Goal: Task Accomplishment & Management: Use online tool/utility

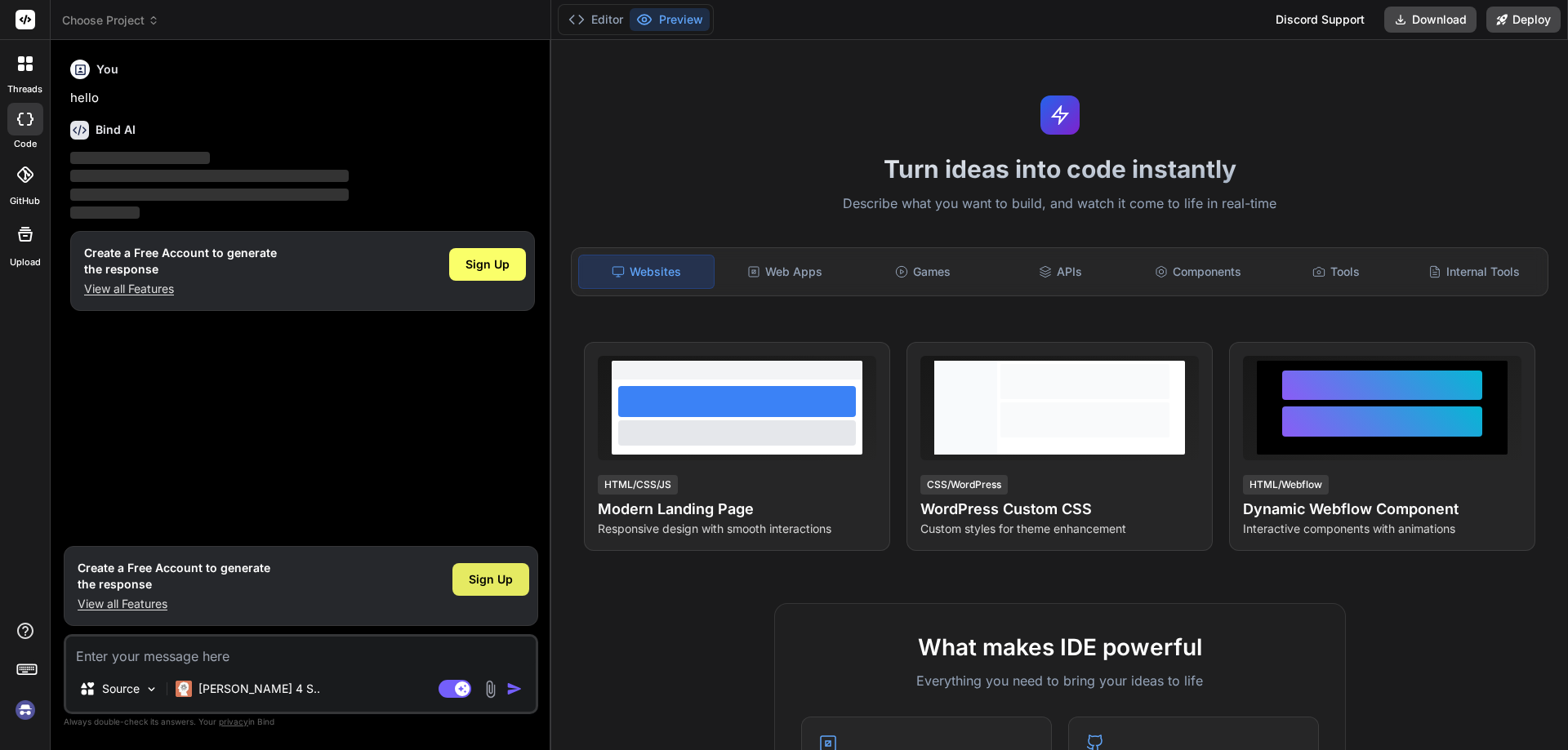
click at [490, 588] on div "Sign Up" at bounding box center [490, 579] width 77 height 32
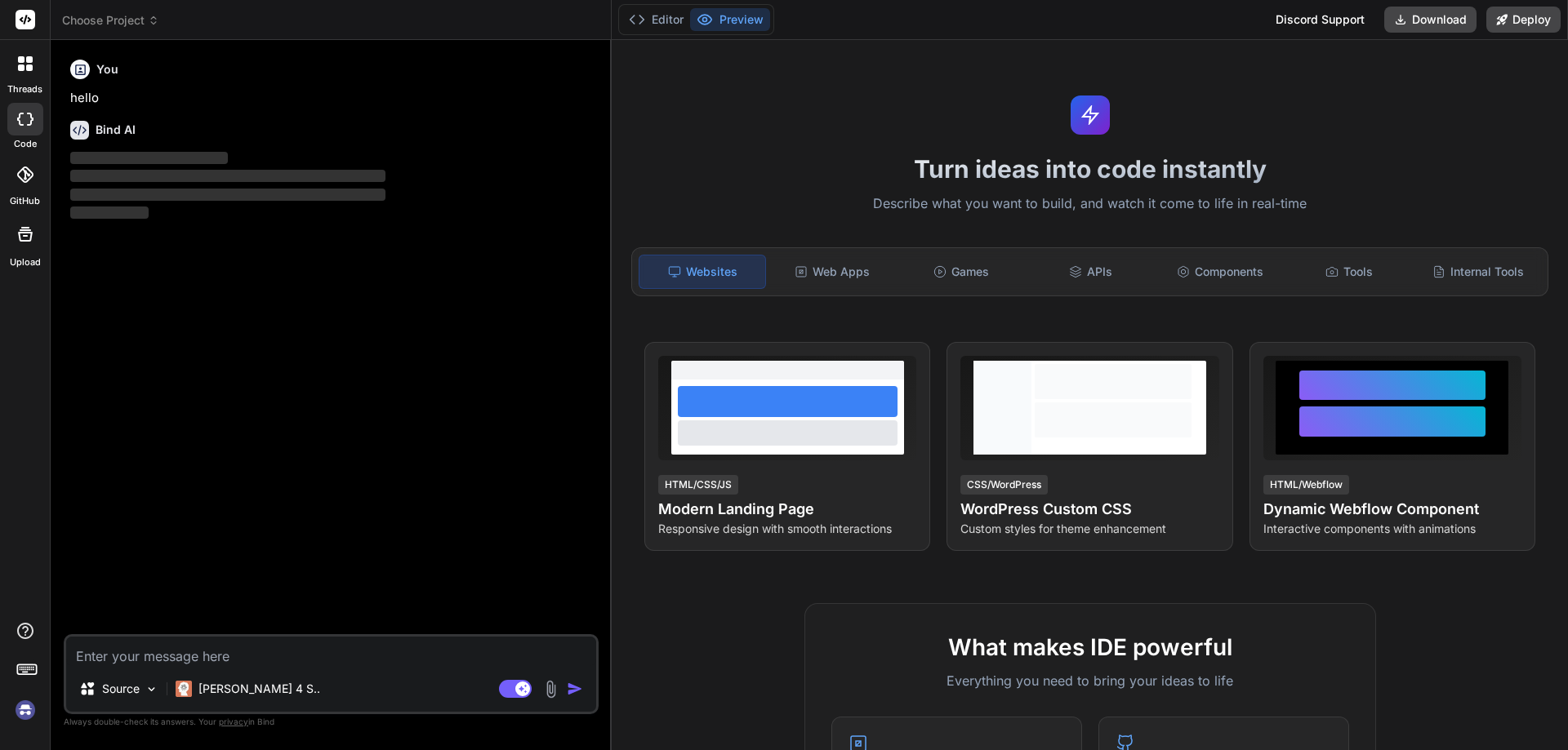
type textarea "x"
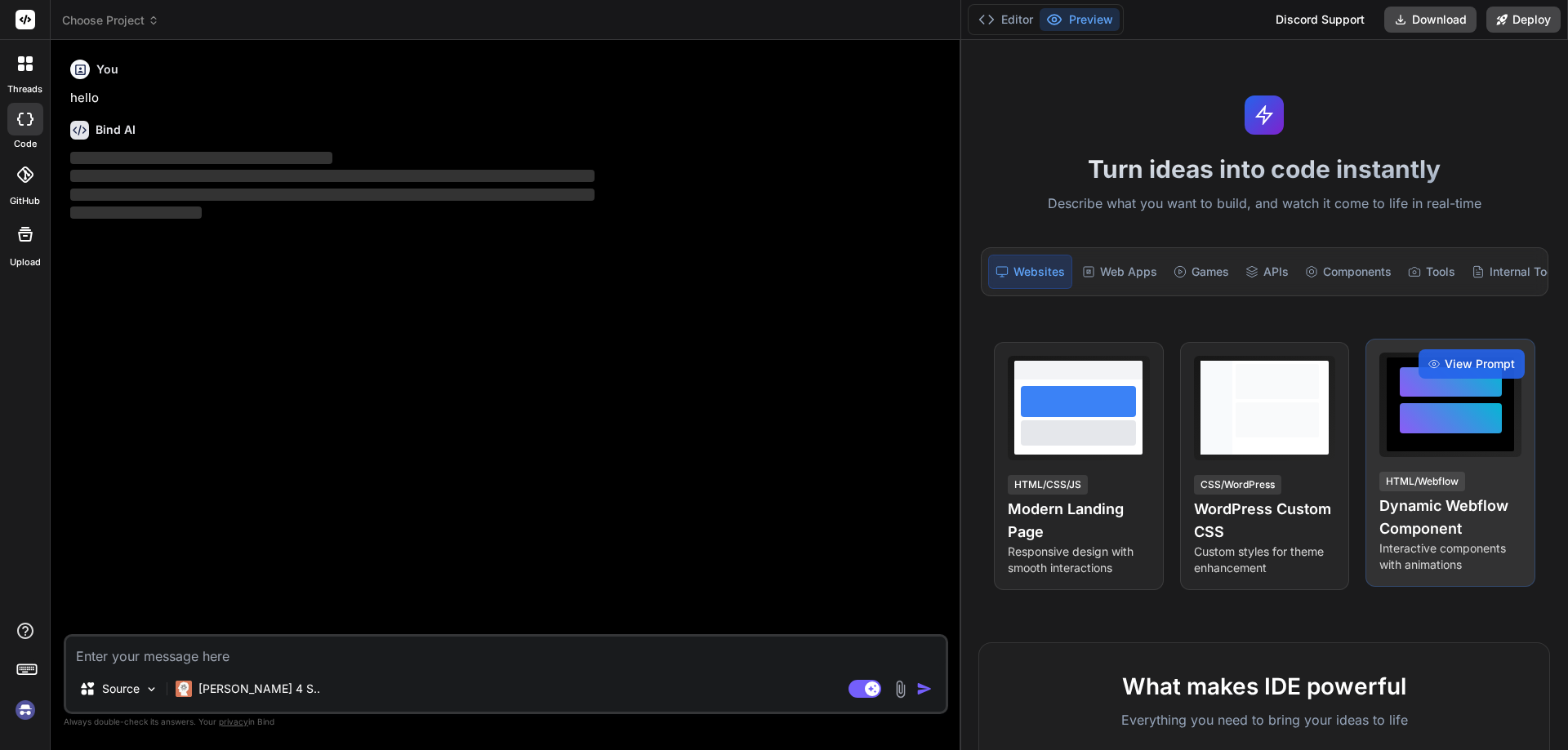
drag, startPoint x: 551, startPoint y: 370, endPoint x: 1399, endPoint y: 446, distance: 851.4
click at [1399, 446] on div "Choose Project Created with Pixso. Bind AI Web Search Created with Pixso. Code …" at bounding box center [809, 375] width 1517 height 750
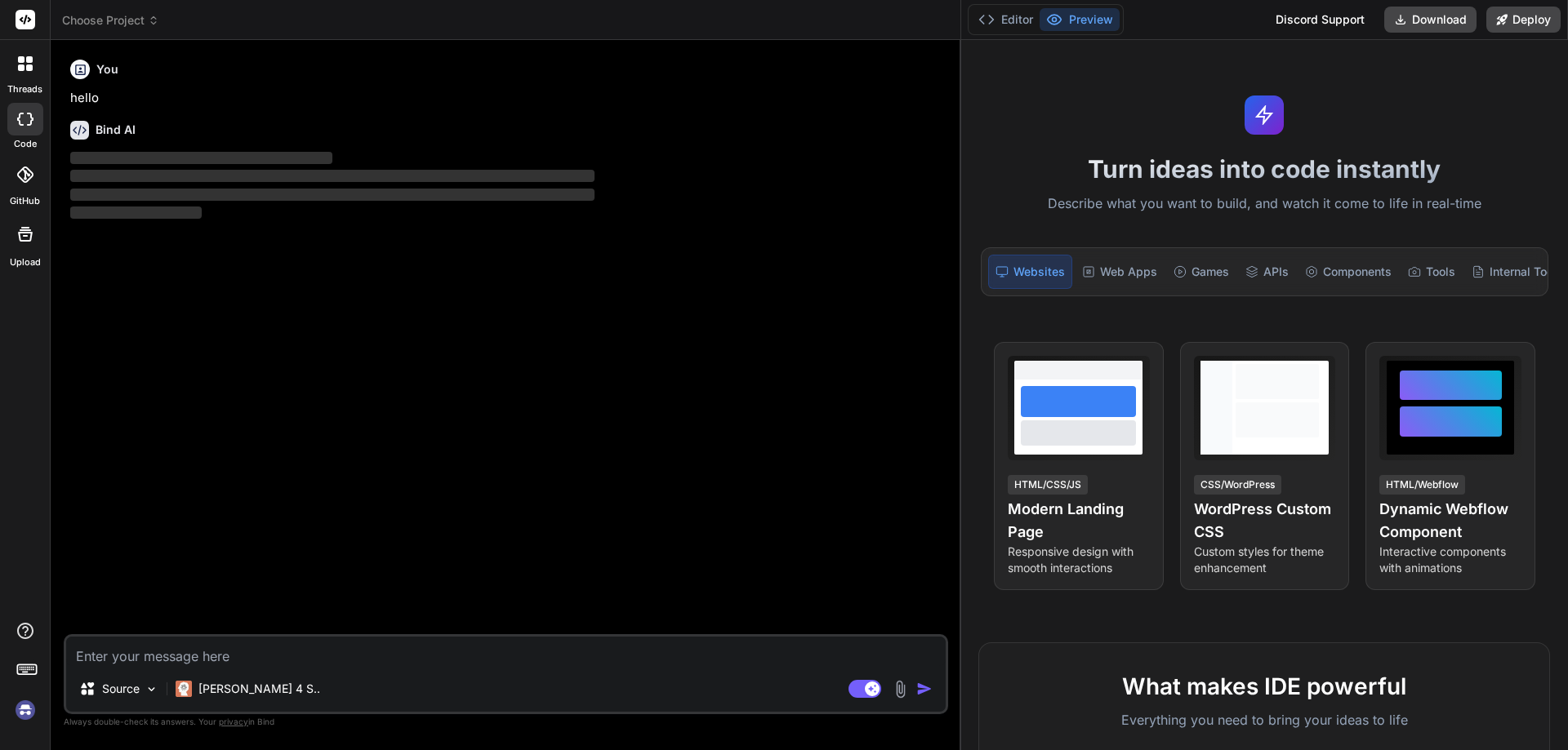
click at [166, 653] on textarea at bounding box center [506, 651] width 880 height 30
paste textarea "<div className="shadeHeading"> { index % 2 === 0 ? <><div className=" d-flex ju…"
type textarea "<div className="shadeHeading"> { index % 2 === 0 ? <><div className=" d-flex ju…"
type textarea "x"
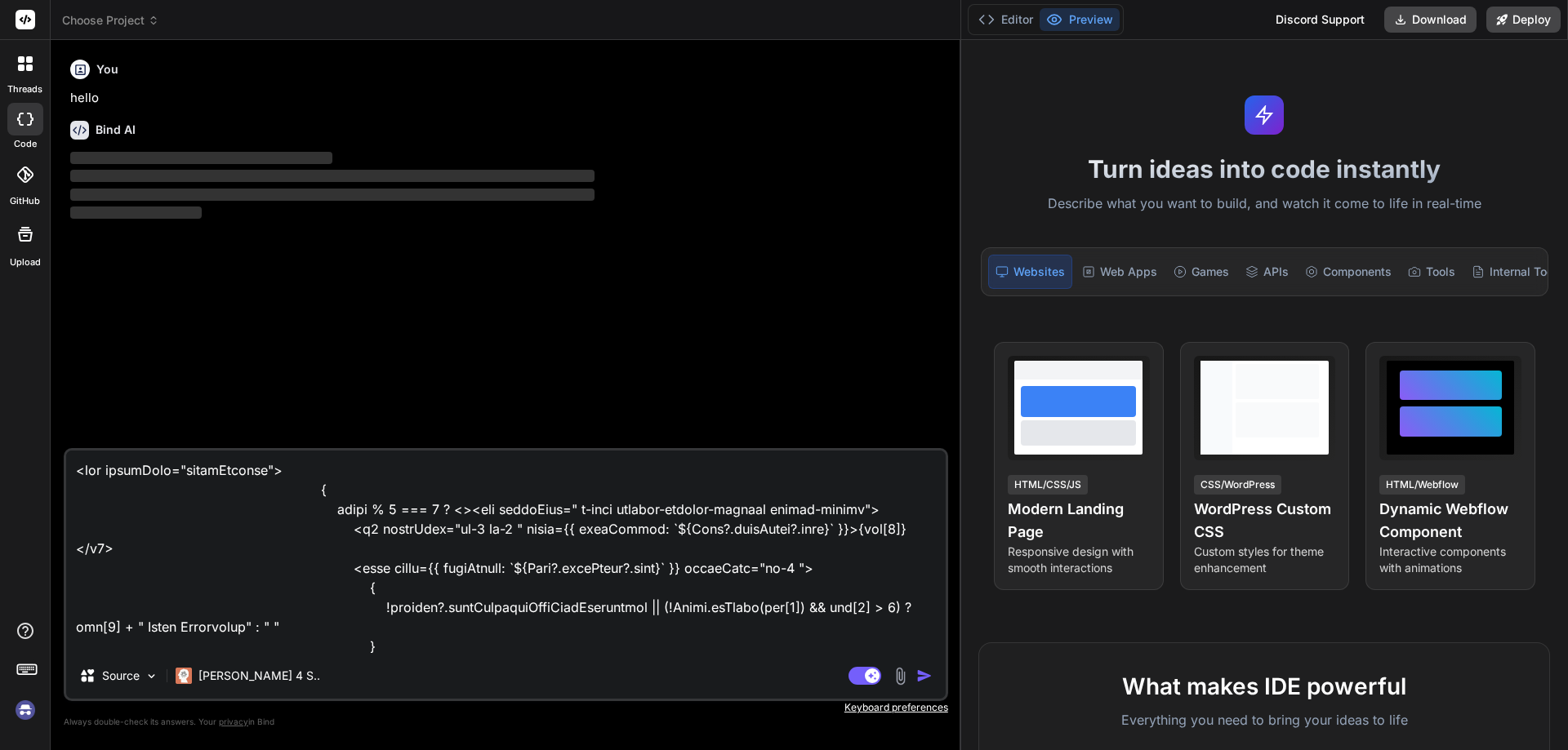
scroll to position [60, 0]
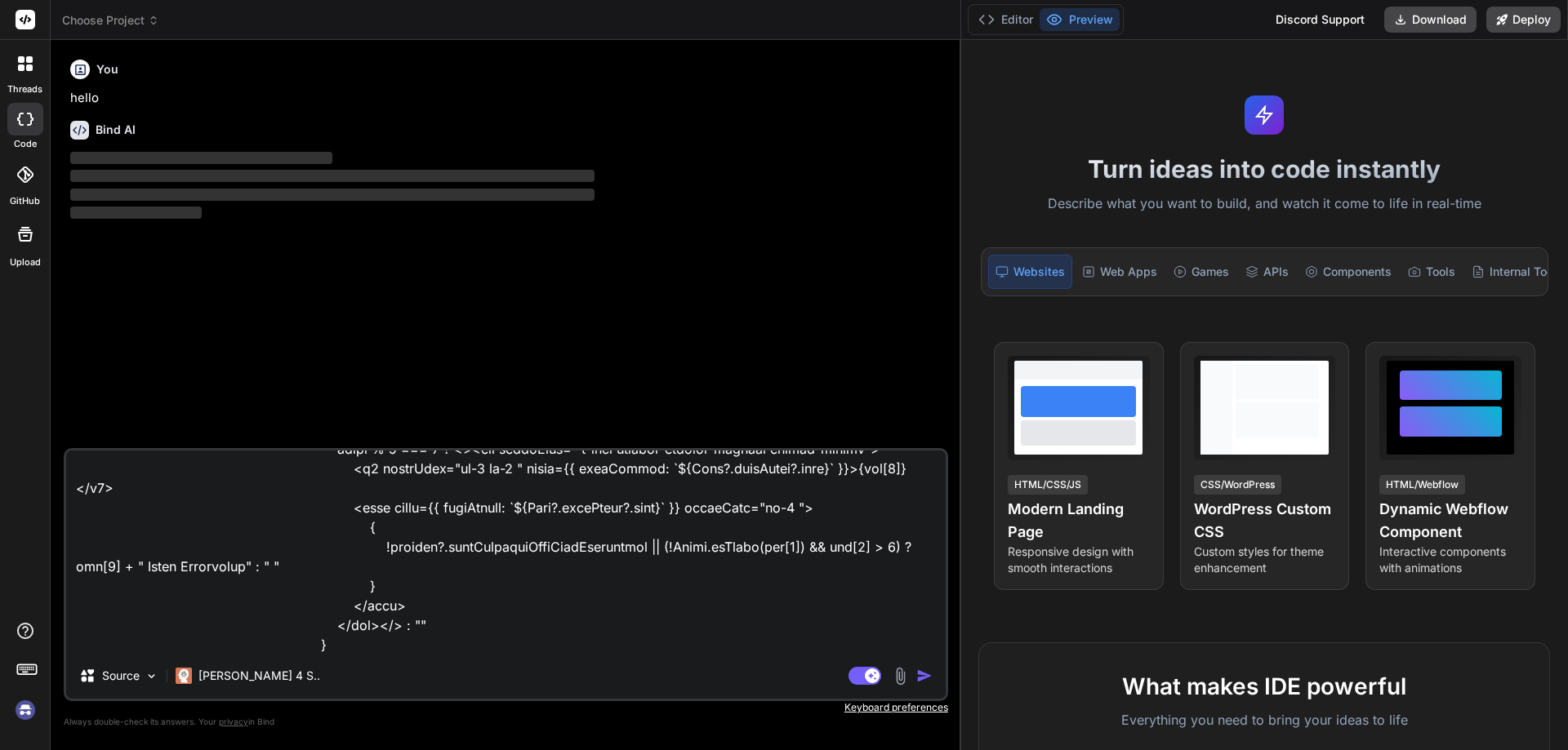
type textarea "<div className="shadeHeading"> { index % 2 === 0 ? <><div className=" d-flex ju…"
type textarea "x"
type textarea "<div className="shadeHeading"> { index % 2 === 0 ? <><div className=" d-flex ju…"
type textarea "x"
type textarea "<div className="shadeHeading"> { index % 2 === 0 ? <><div className=" d-flex ju…"
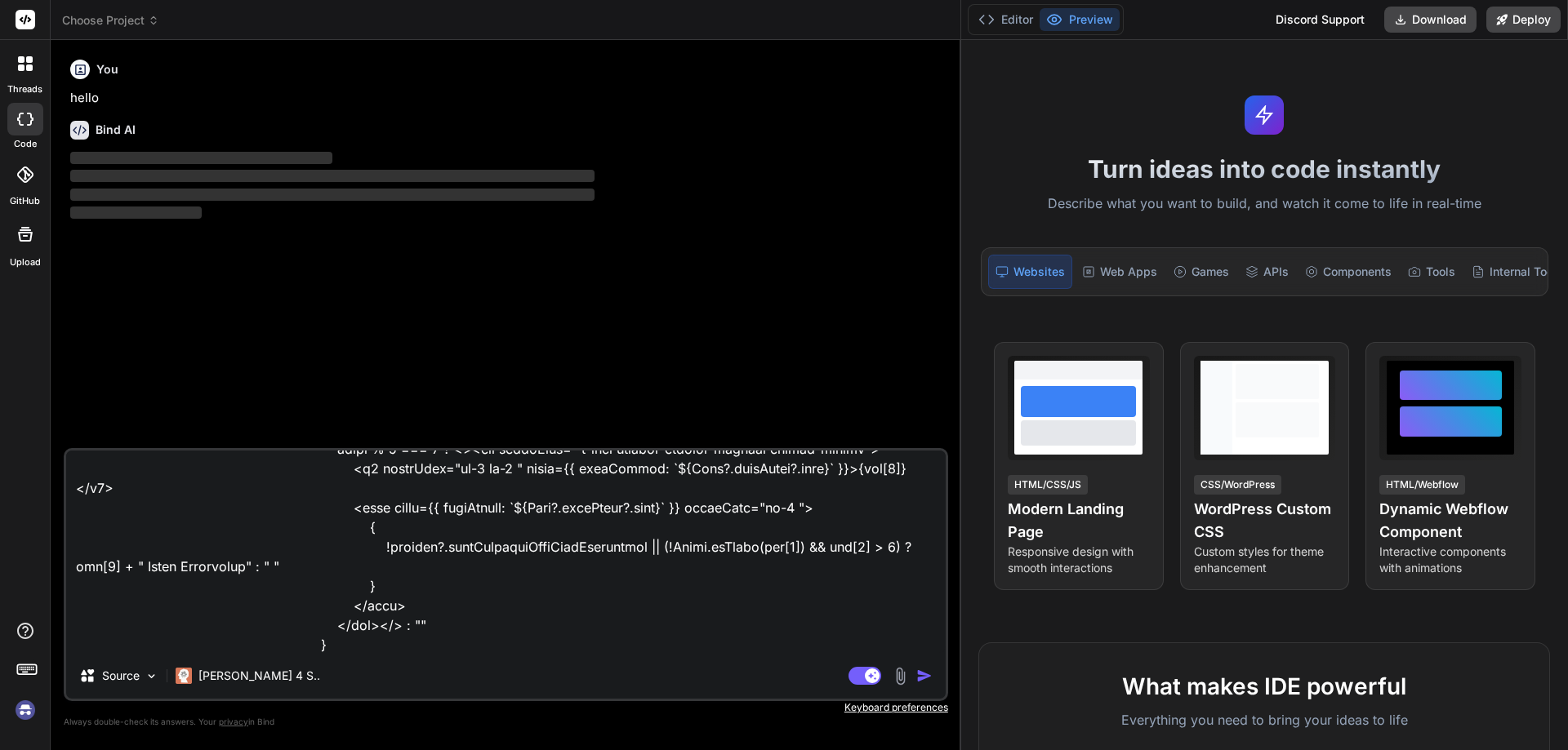
type textarea "x"
type textarea "<div className="shadeHeading"> { index % 2 === 0 ? <><div className=" d-flex ju…"
type textarea "x"
type textarea "<div className="shadeHeading"> { index % 2 === 0 ? <><div className=" d-flex ju…"
type textarea "x"
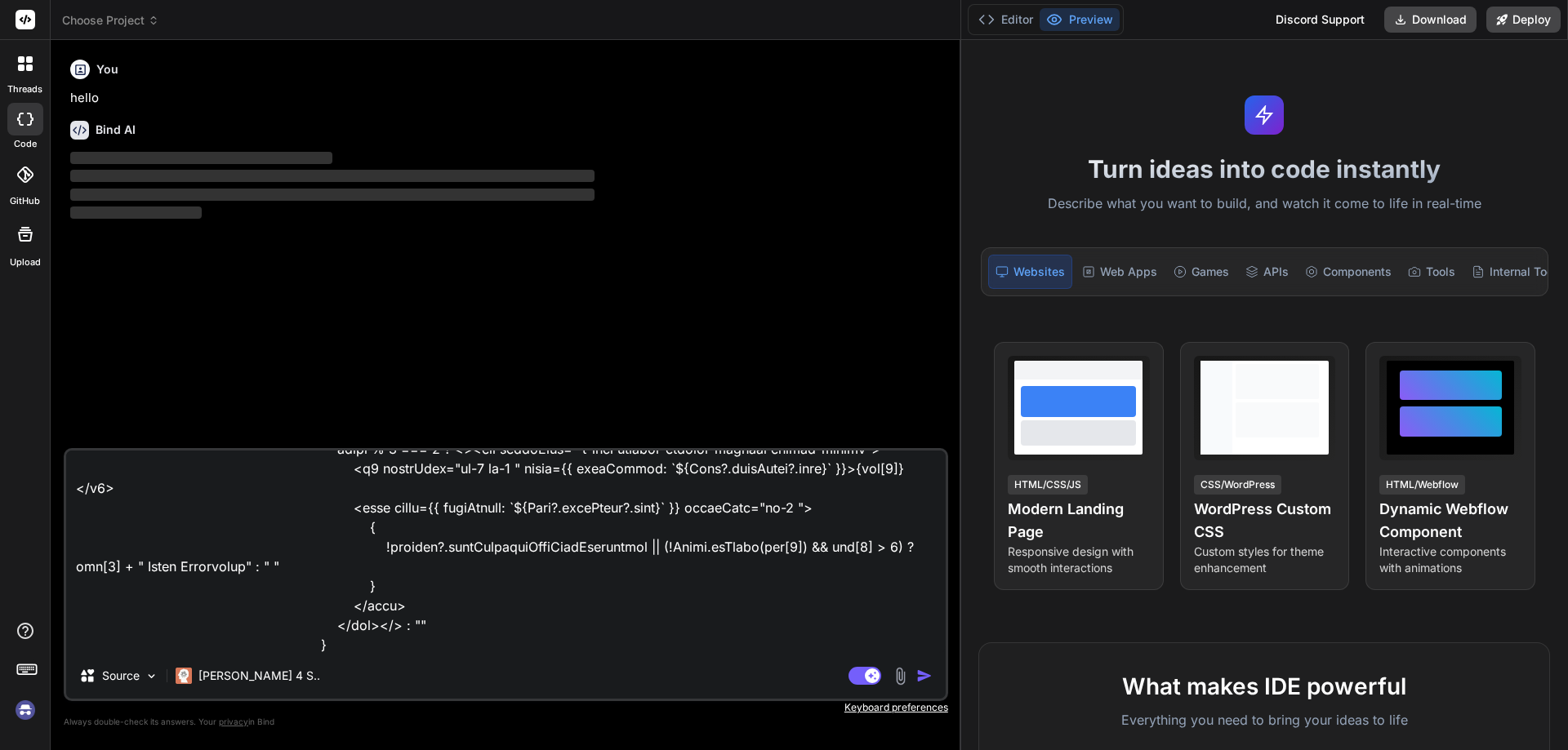
type textarea "<div className="shadeHeading"> { index % 2 === 0 ? <><div className=" d-flex ju…"
type textarea "x"
type textarea "<div className="shadeHeading"> { index % 2 === 0 ? <><div className=" d-flex ju…"
type textarea "x"
type textarea "<div className="shadeHeading"> { index % 2 === 0 ? <><div className=" d-flex ju…"
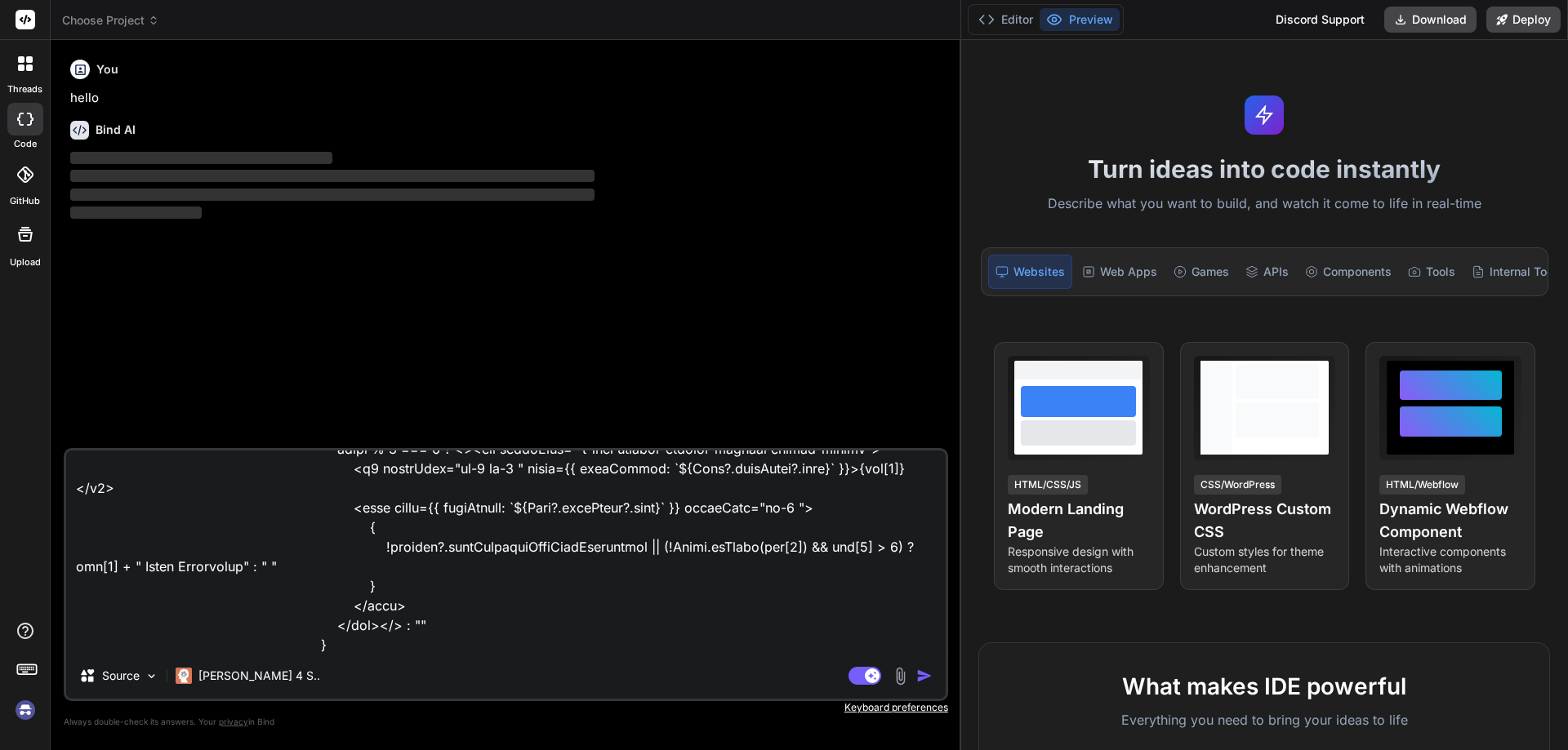
type textarea "x"
type textarea "<div className="shadeHeading"> { index % 2 === 0 ? <><div className=" d-flex ju…"
type textarea "x"
type textarea "<div className="shadeHeading"> { index % 2 === 0 ? <><div className=" d-flex ju…"
type textarea "x"
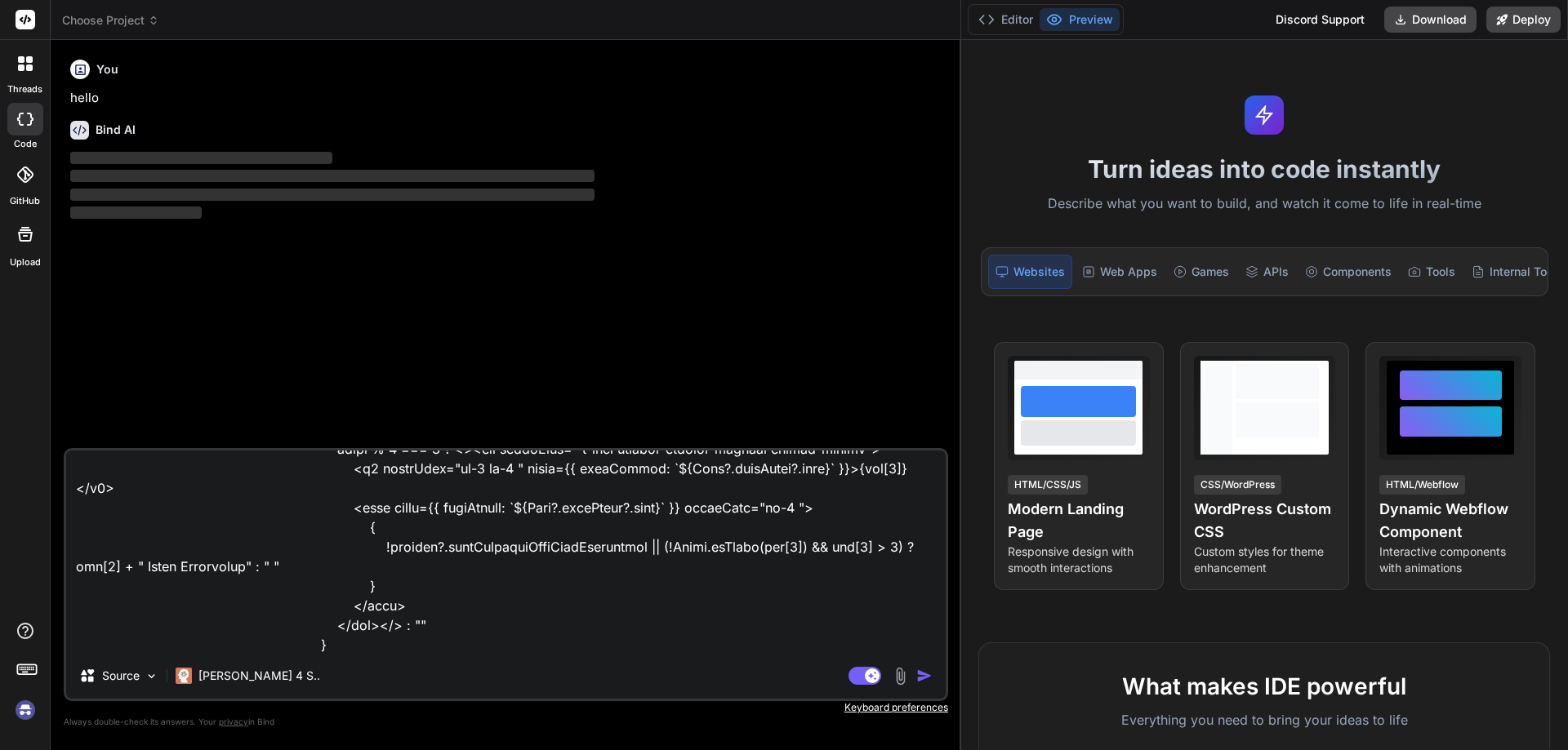
type textarea "<div className="shadeHeading"> { index % 2 === 0 ? <><div className=" d-flex ju…"
type textarea "x"
type textarea "<div className="shadeHeading"> { index % 2 === 0 ? <><div className=" d-flex ju…"
type textarea "x"
type textarea "<div className="shadeHeading"> { index % 2 === 0 ? <><div className=" d-flex ju…"
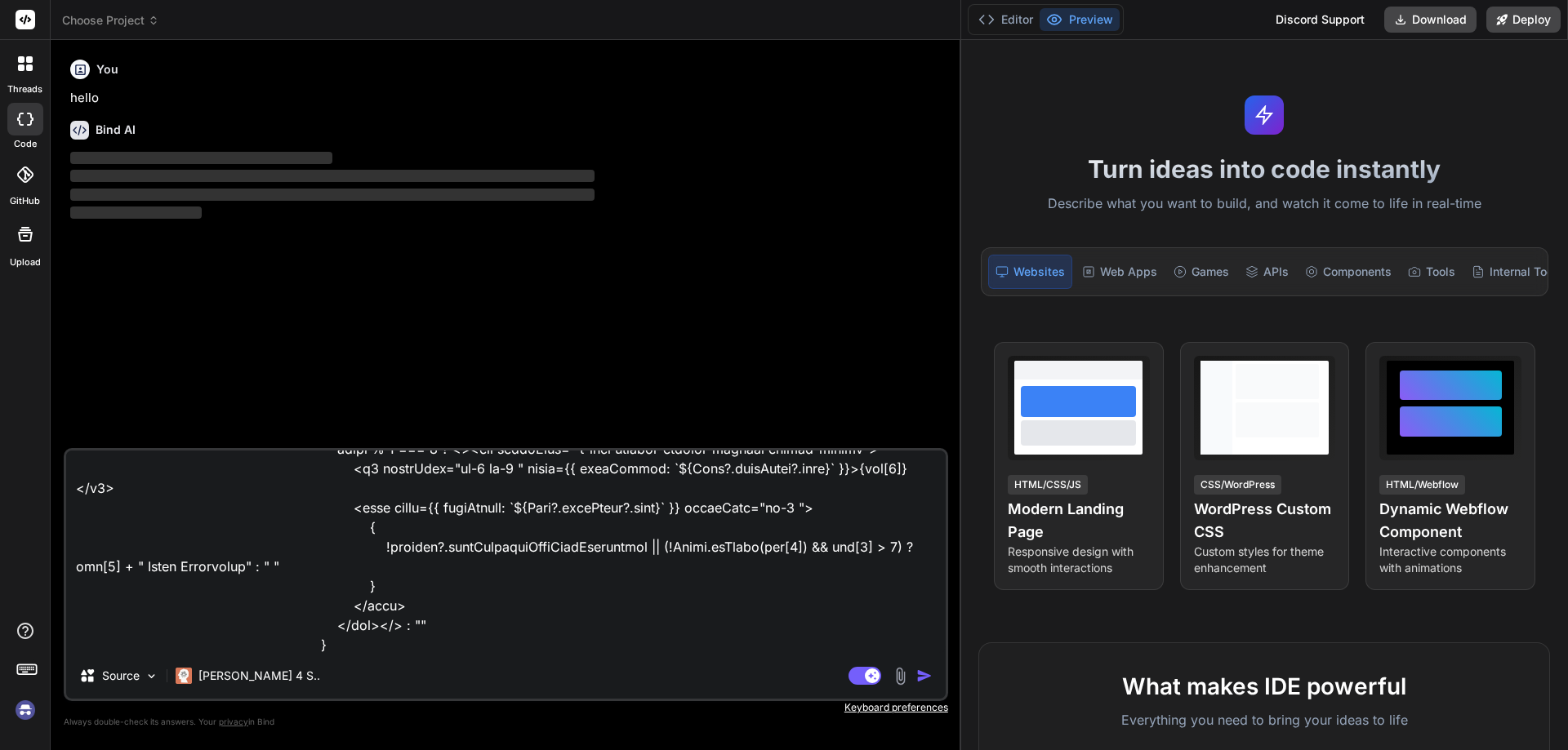
type textarea "x"
type textarea "<div className="shadeHeading"> { index % 2 === 0 ? <><div className=" d-flex ju…"
click at [923, 679] on img "button" at bounding box center [924, 676] width 17 height 17
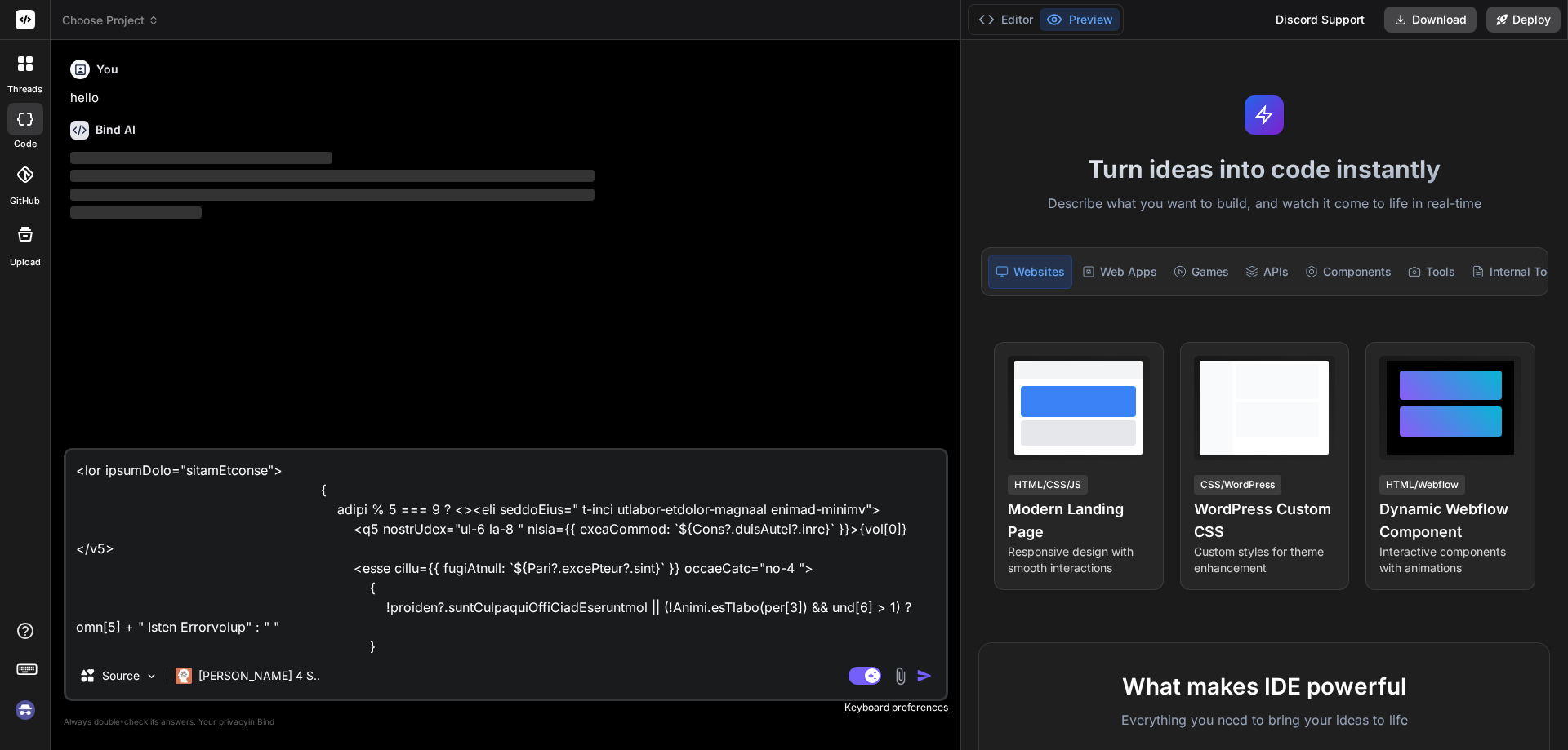
scroll to position [6, 0]
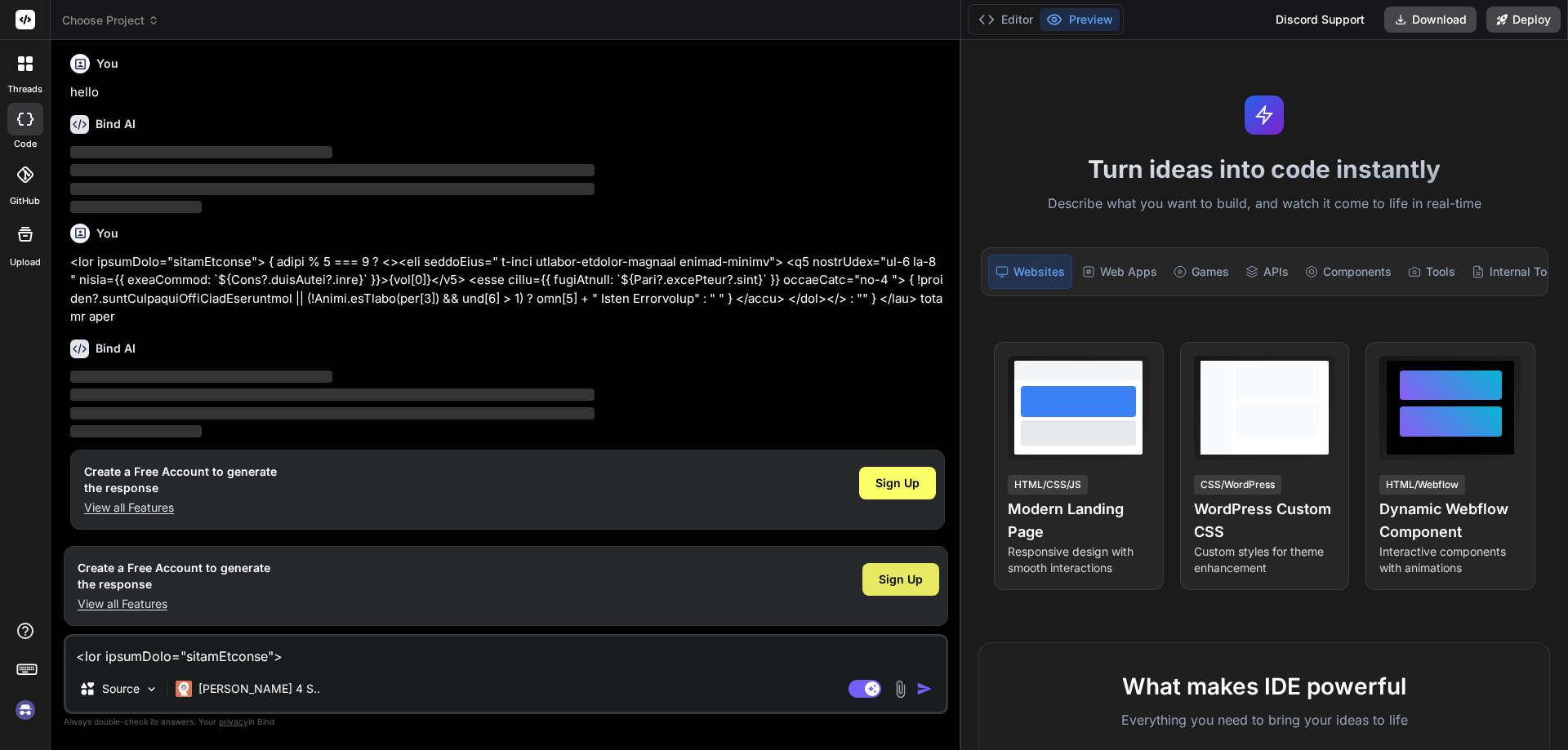
click at [920, 577] on span "Sign Up" at bounding box center [900, 579] width 44 height 17
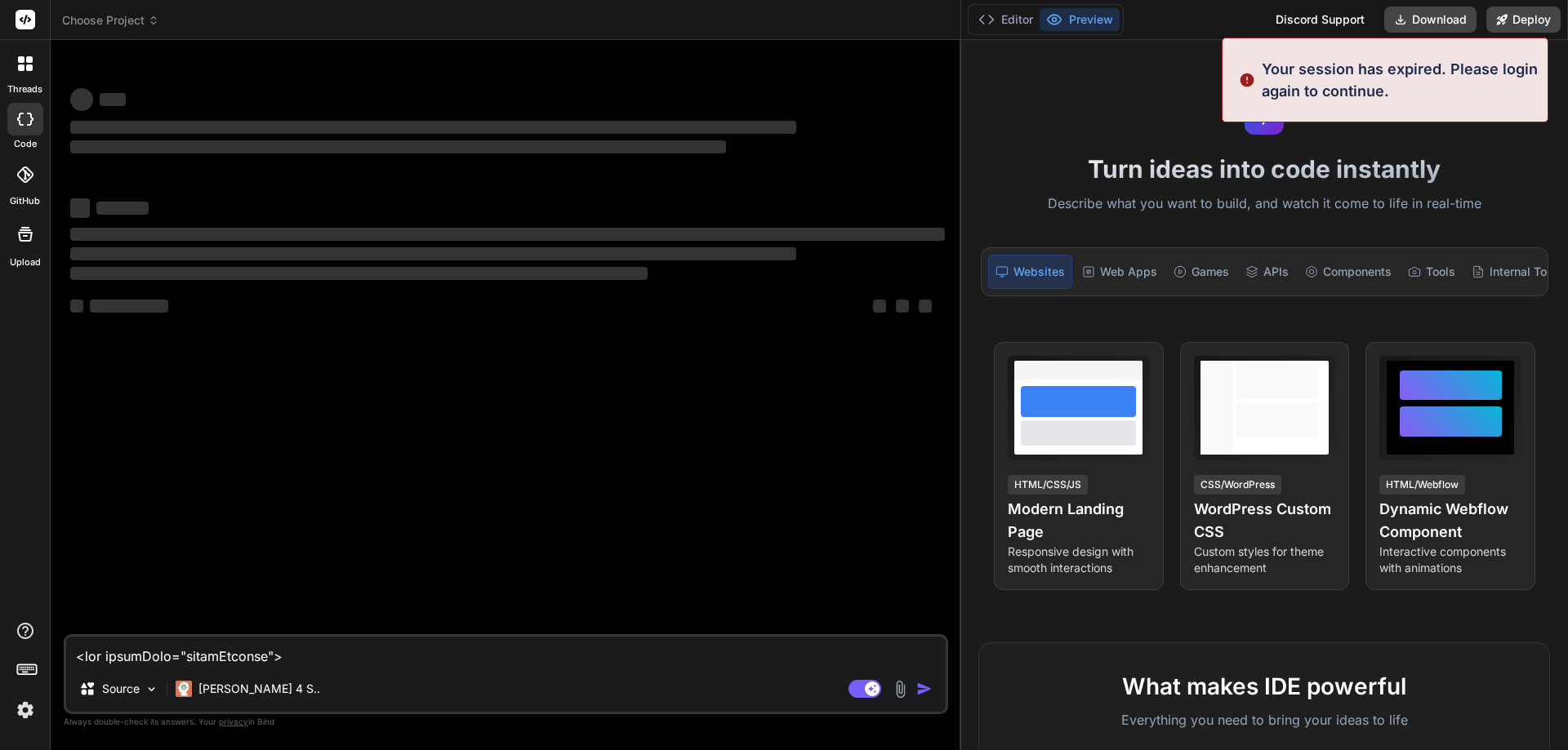
scroll to position [0, 0]
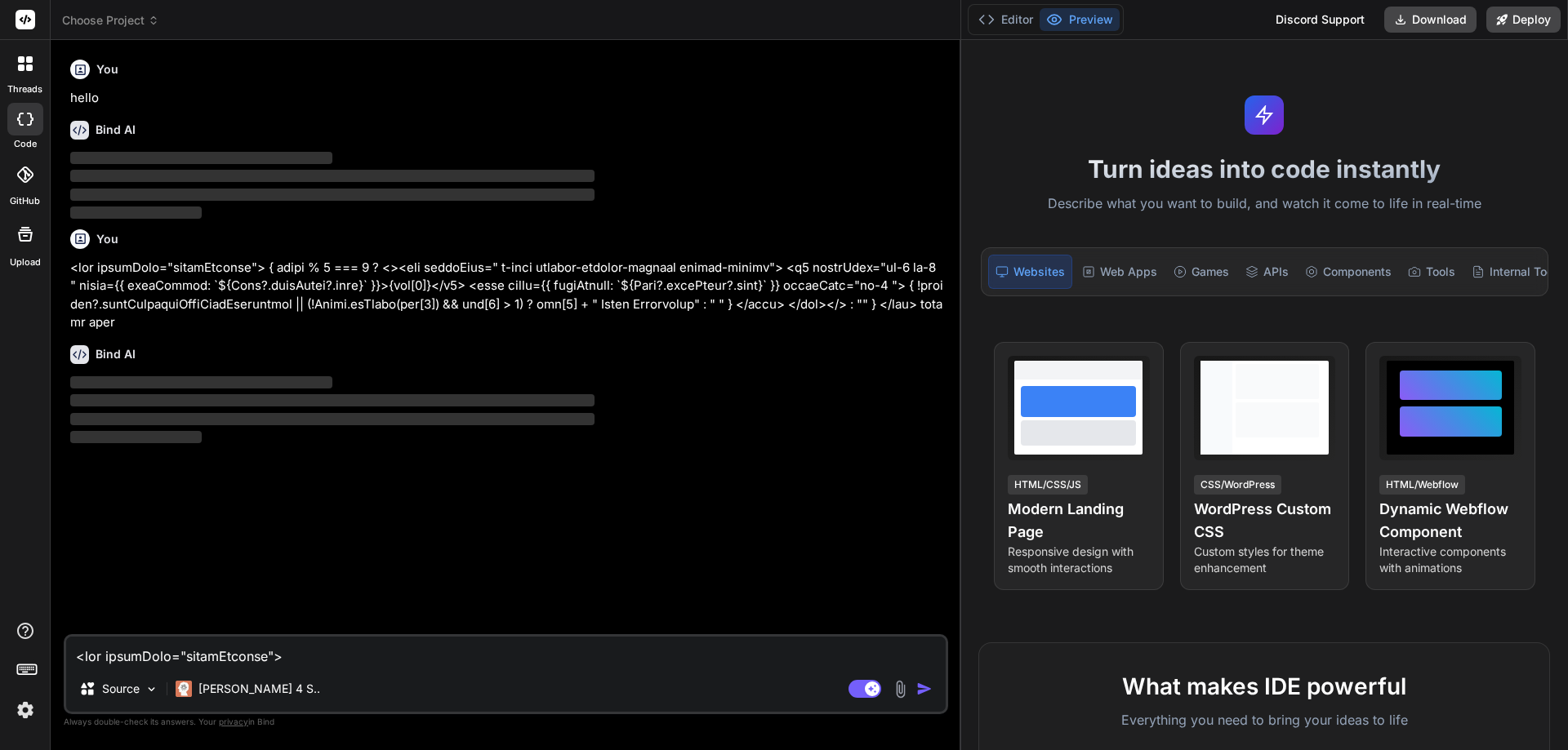
type textarea "x"
click at [919, 685] on img "button" at bounding box center [924, 689] width 17 height 17
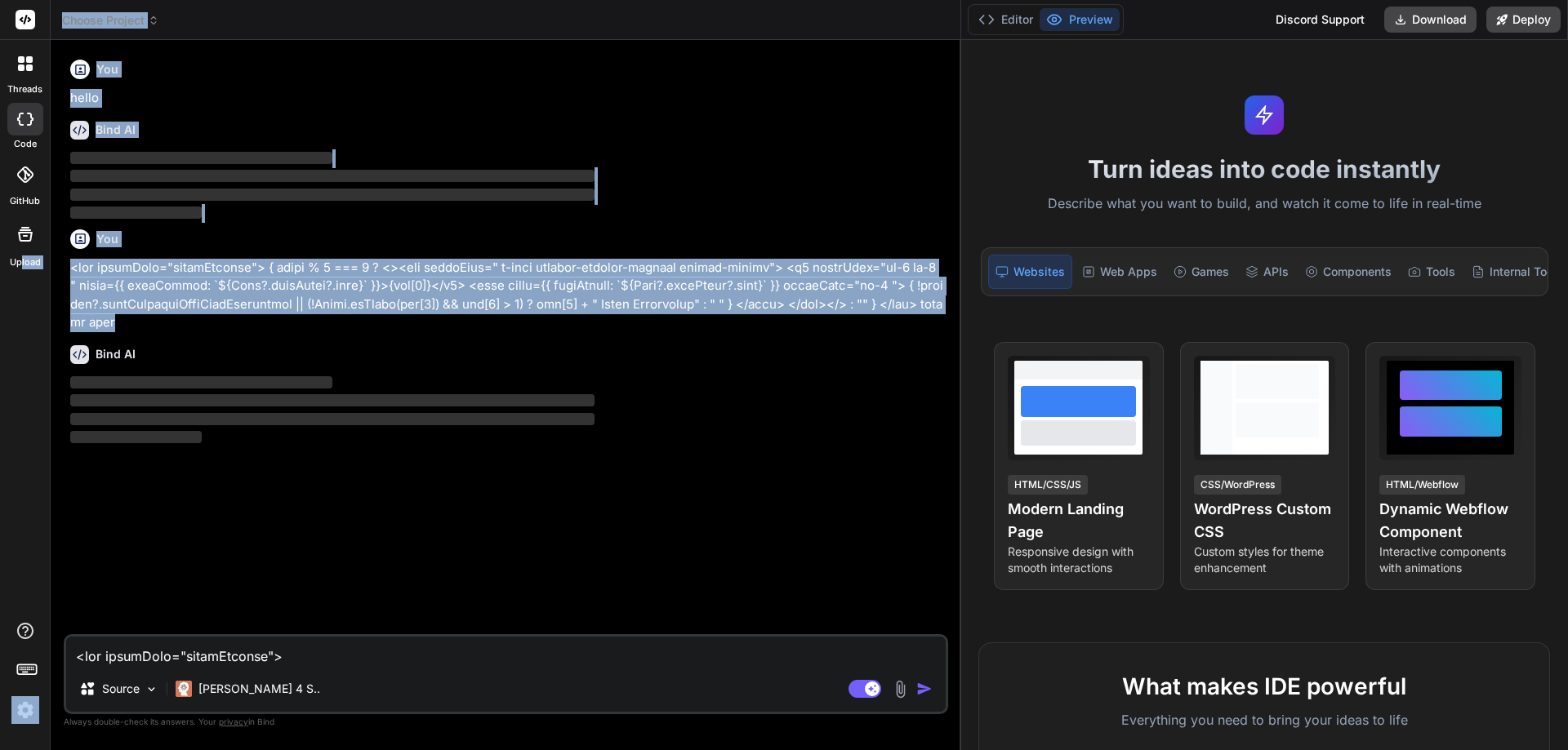
drag, startPoint x: 130, startPoint y: 318, endPoint x: 23, endPoint y: 288, distance: 111.1
click at [23, 288] on div "threads code GitHub Upload Choose Project Created with Pixso. Bind AI Web Searc…" at bounding box center [784, 375] width 1568 height 750
click at [135, 328] on p at bounding box center [508, 296] width 875 height 74
drag, startPoint x: 118, startPoint y: 322, endPoint x: 70, endPoint y: 275, distance: 67.2
click at [70, 275] on div "You hello Bind AI ‌ ‌ ‌ ‌ You Bind AI ‌ ‌ ‌ ‌" at bounding box center [508, 344] width 881 height 581
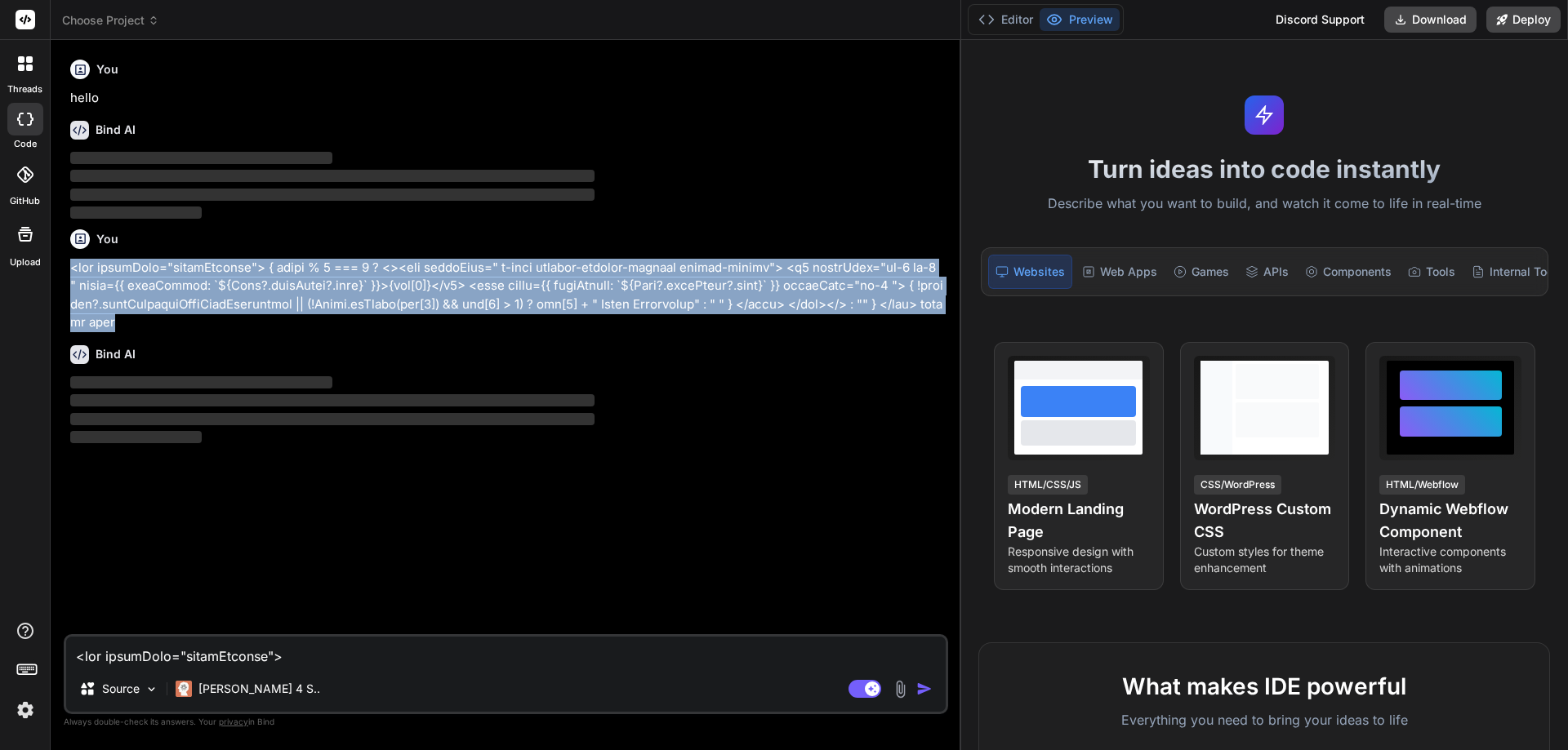
copy p "<div className="shadeHeading"> { index % 2 === 0 ? <><div className=" d-flex ju…"
click at [924, 690] on img "button" at bounding box center [924, 689] width 17 height 17
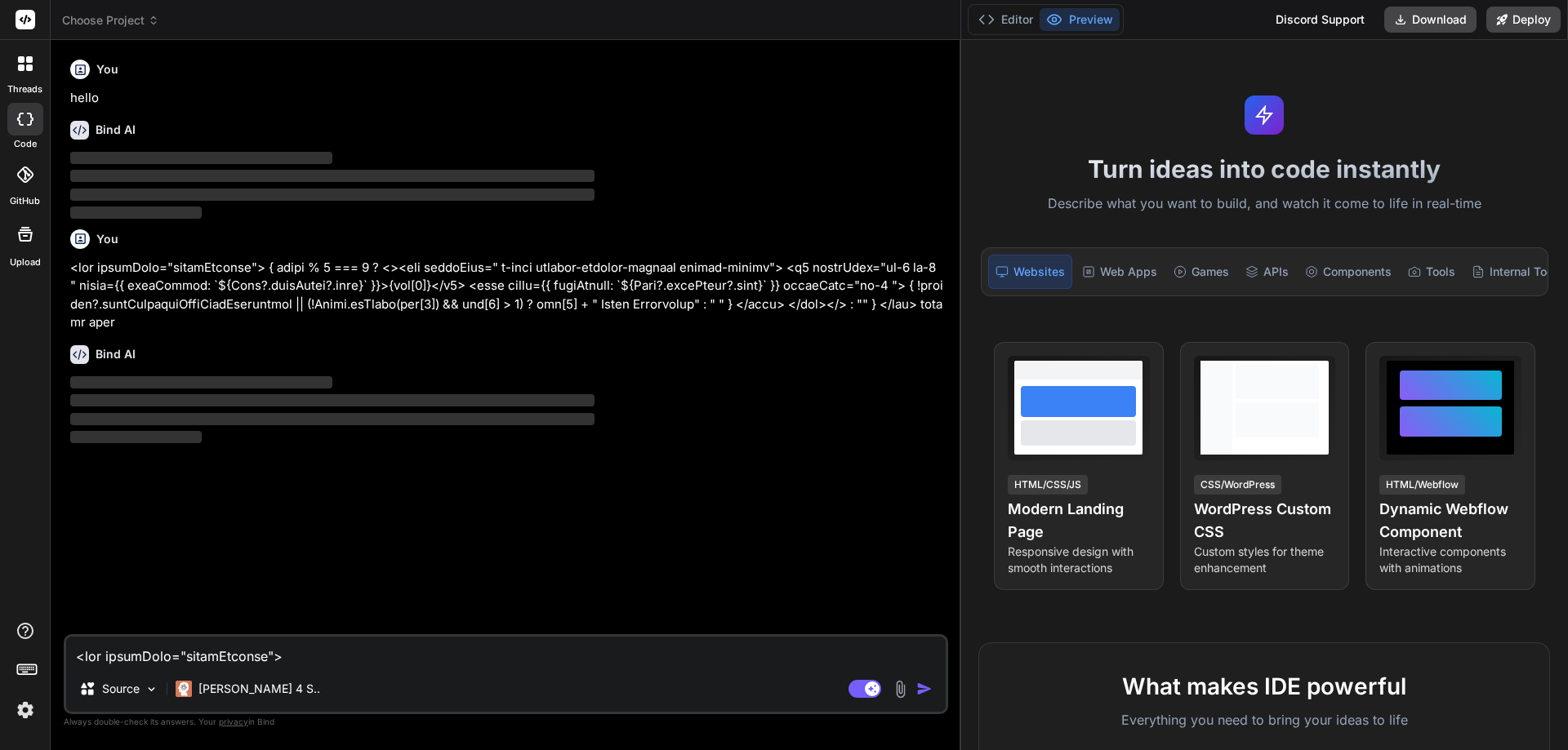
drag, startPoint x: 366, startPoint y: 637, endPoint x: 355, endPoint y: 651, distance: 17.8
click at [364, 637] on textarea at bounding box center [506, 651] width 880 height 30
paste textarea "<div className="shadeHeading"> { index % 2 === 0 ? <><div className=" d-flex ju…"
type textarea "<div className="shadeHeading"> { index % 2 === 0 ? <><div className=" d-flex ju…"
type textarea "x"
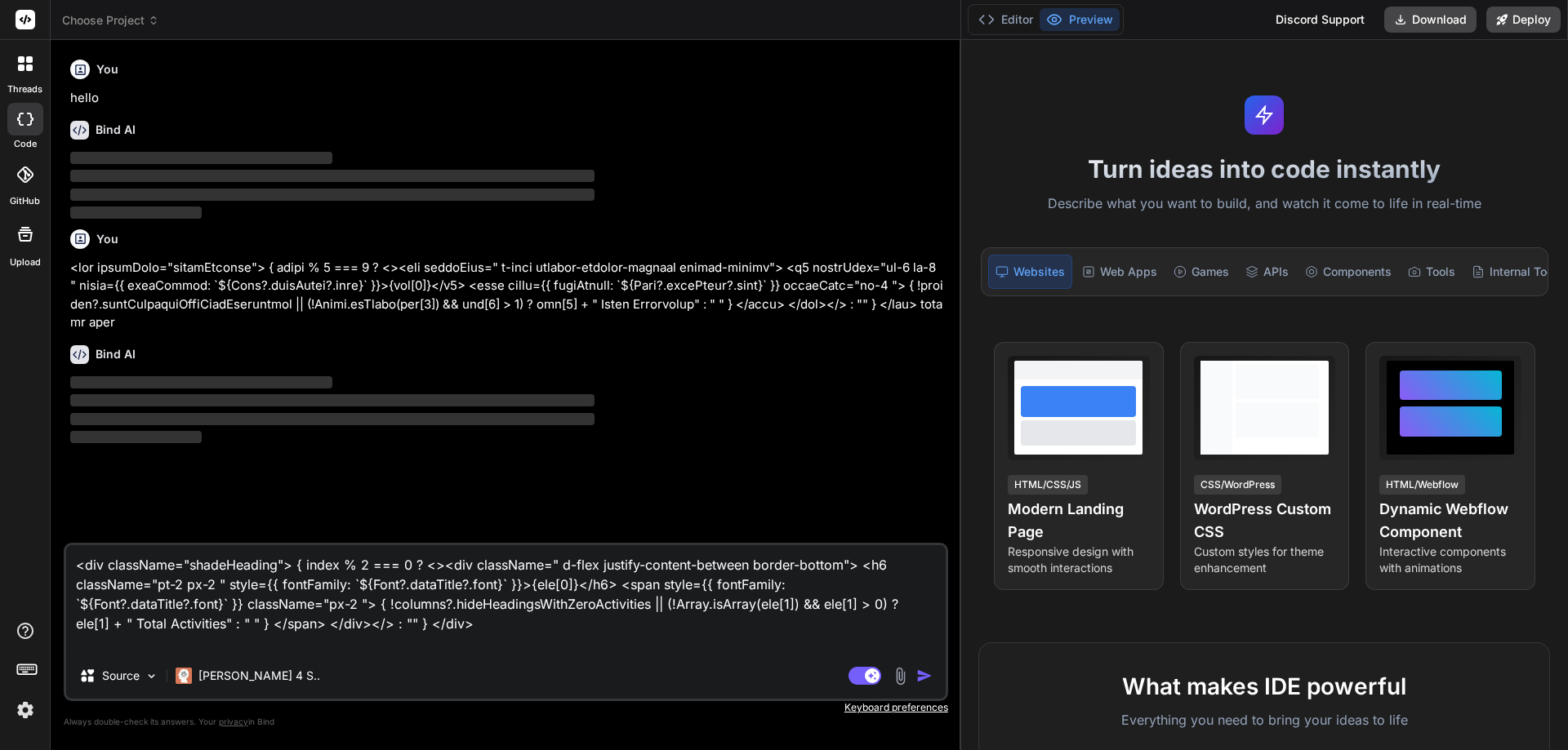
type textarea "<div className="shadeHeading"> { index % 2 === 0 ? <><div className=" d-flex ju…"
click at [919, 675] on img "button" at bounding box center [924, 676] width 17 height 17
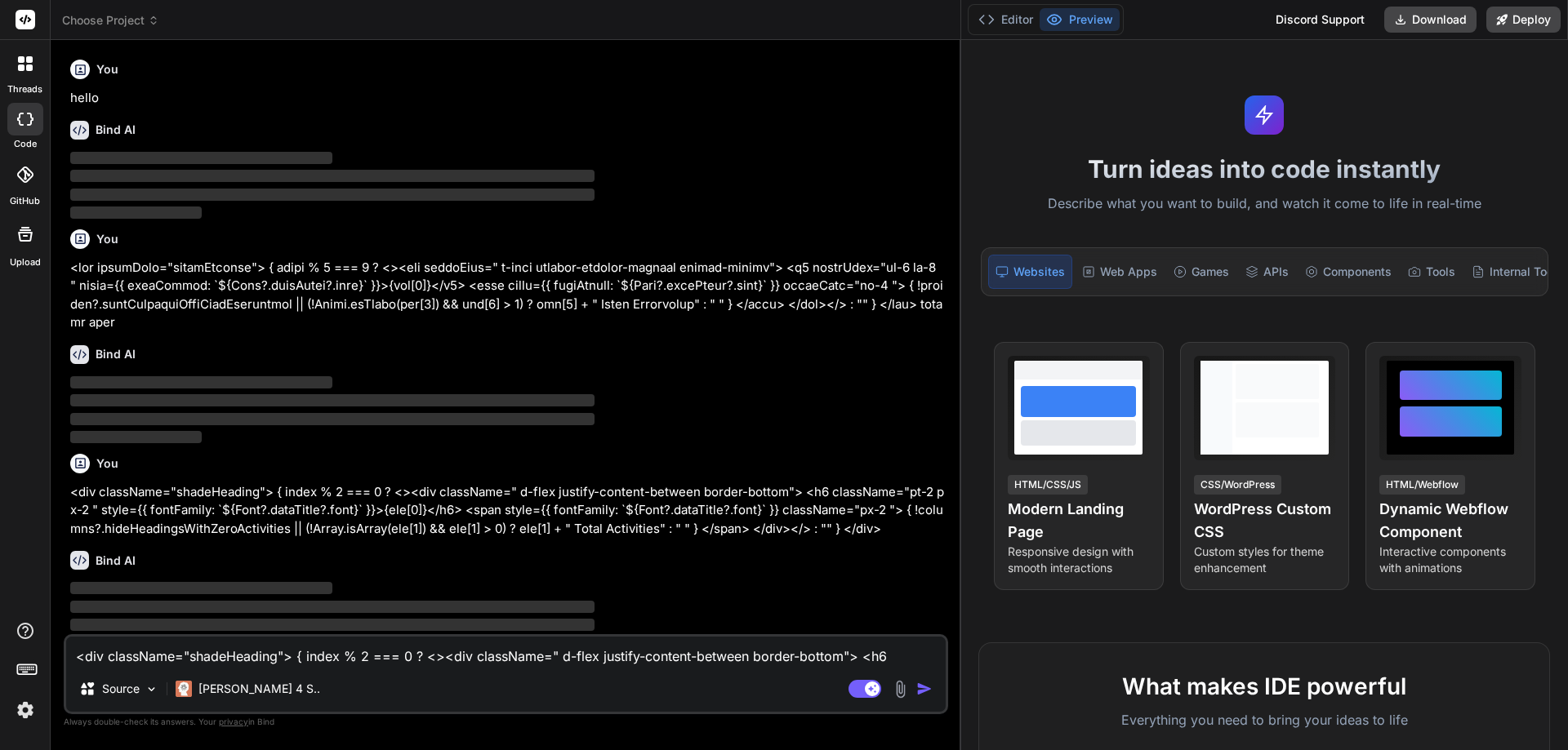
scroll to position [19, 0]
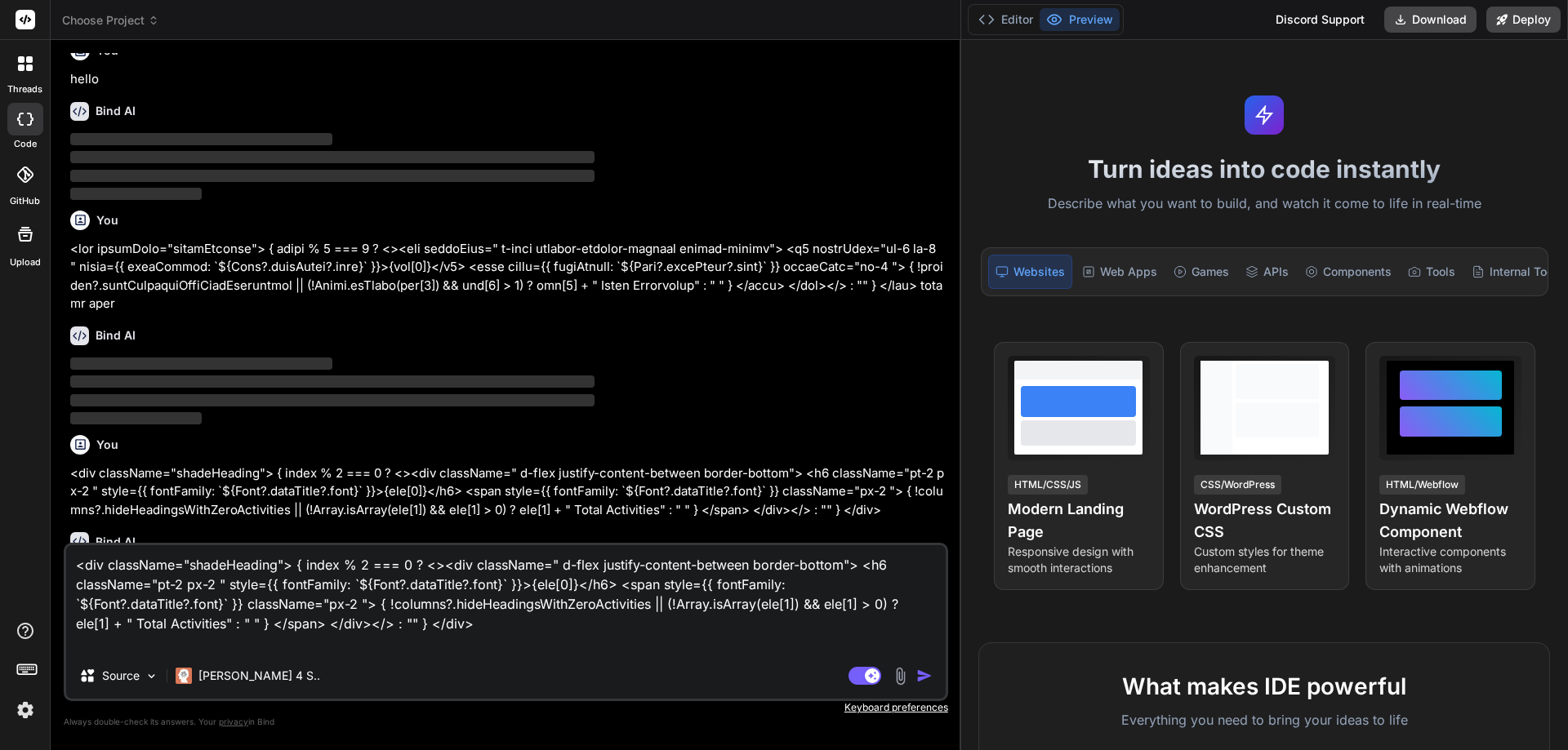
click at [21, 709] on img at bounding box center [26, 710] width 28 height 28
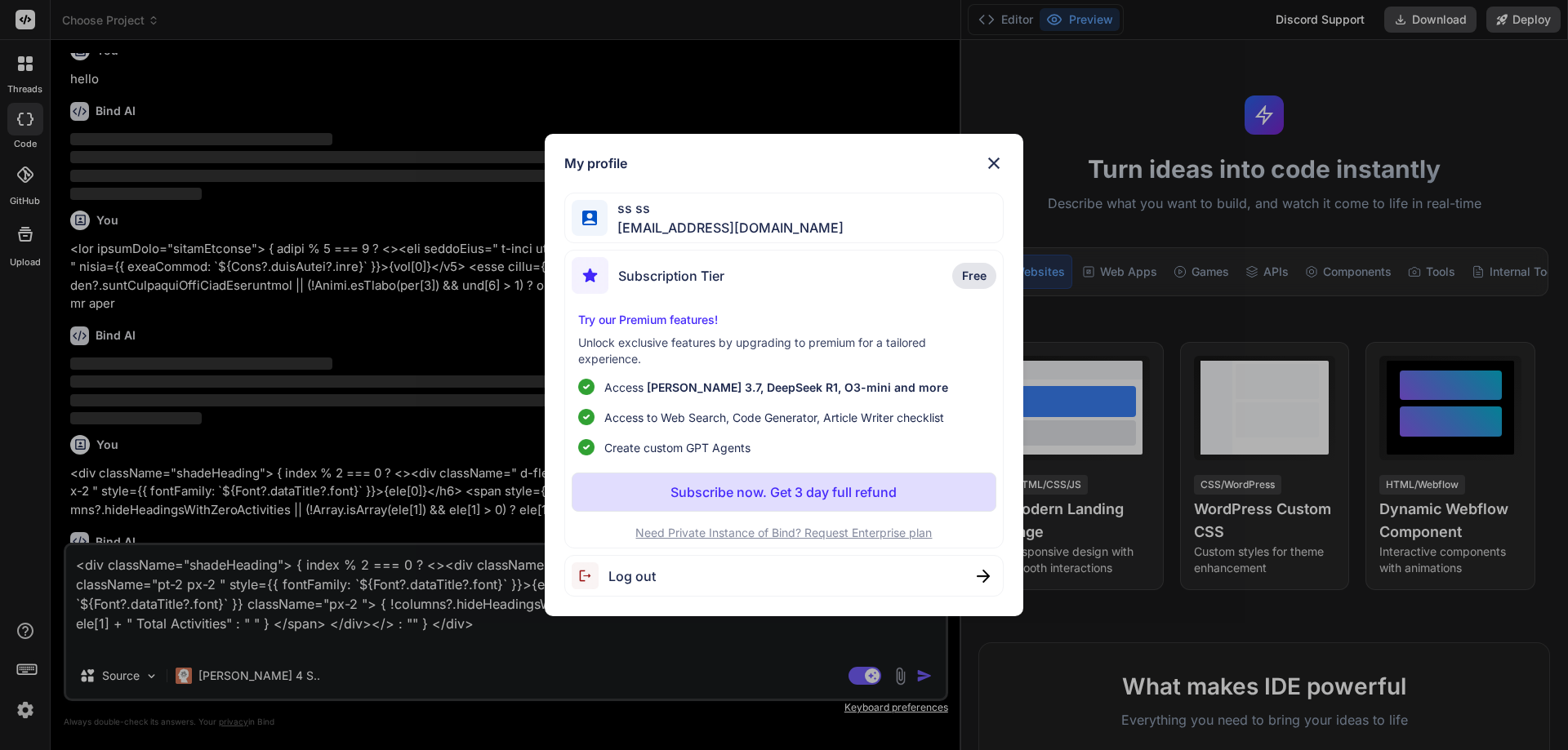
click at [1001, 167] on img at bounding box center [994, 163] width 20 height 20
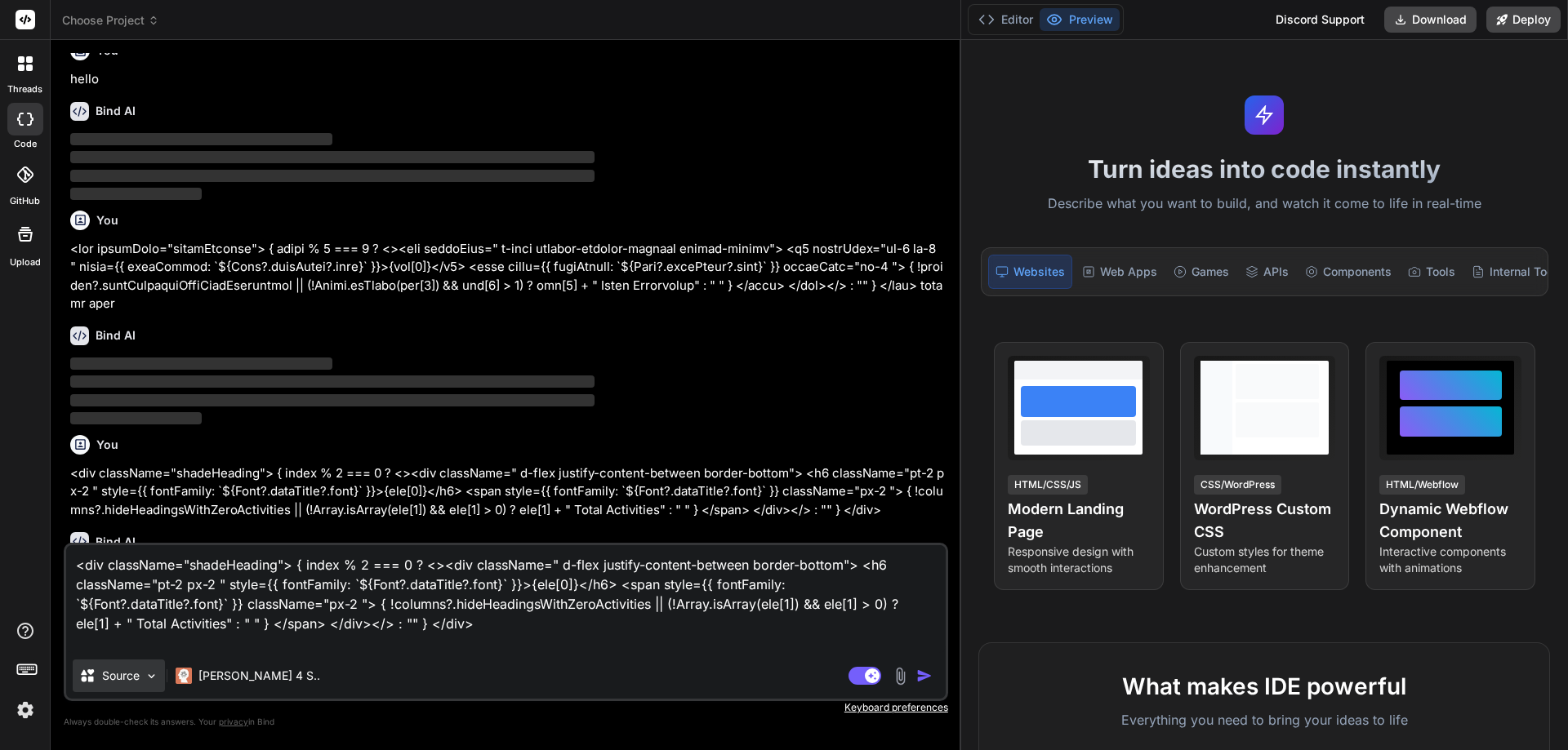
click at [155, 678] on img at bounding box center [152, 676] width 14 height 14
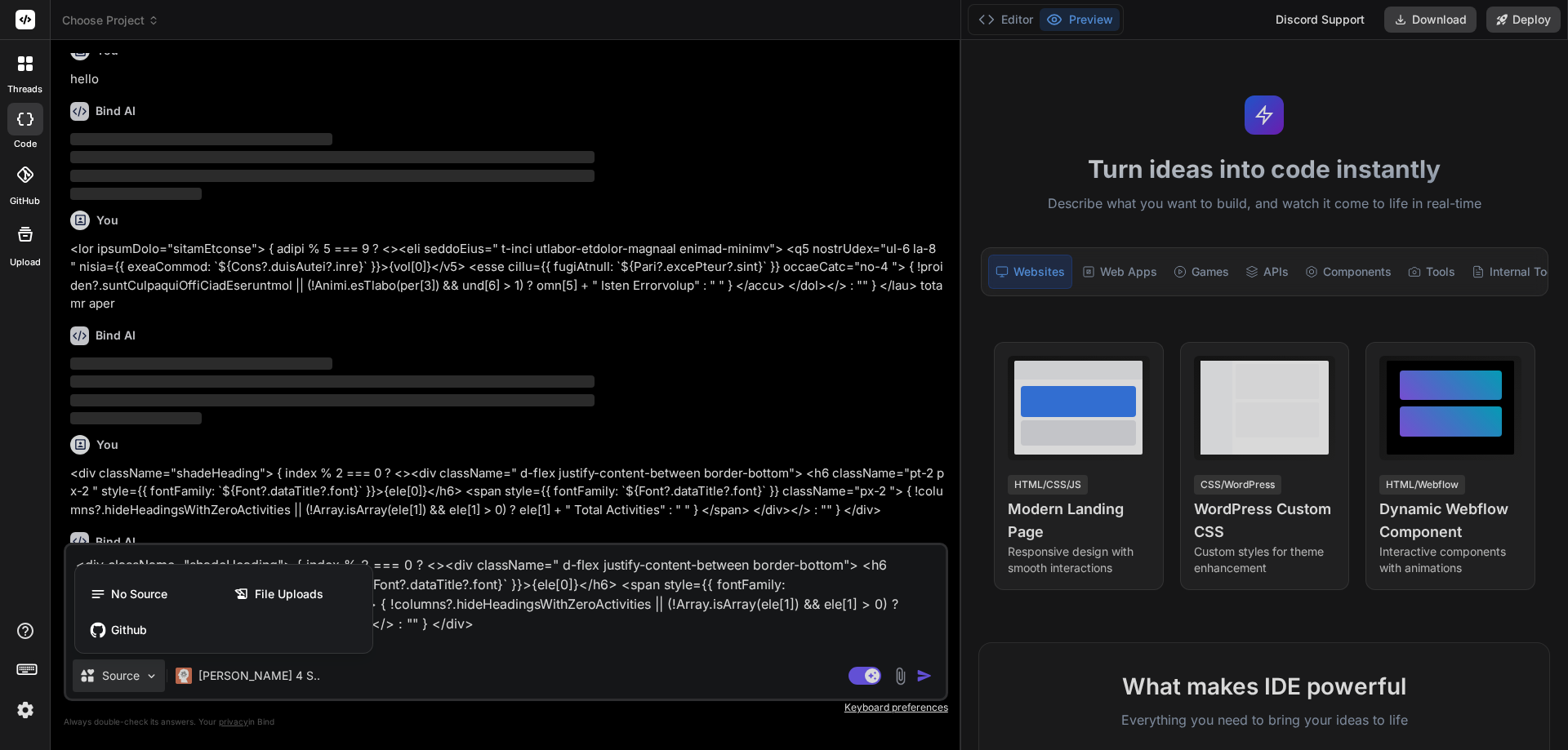
click at [343, 681] on div at bounding box center [784, 375] width 1568 height 750
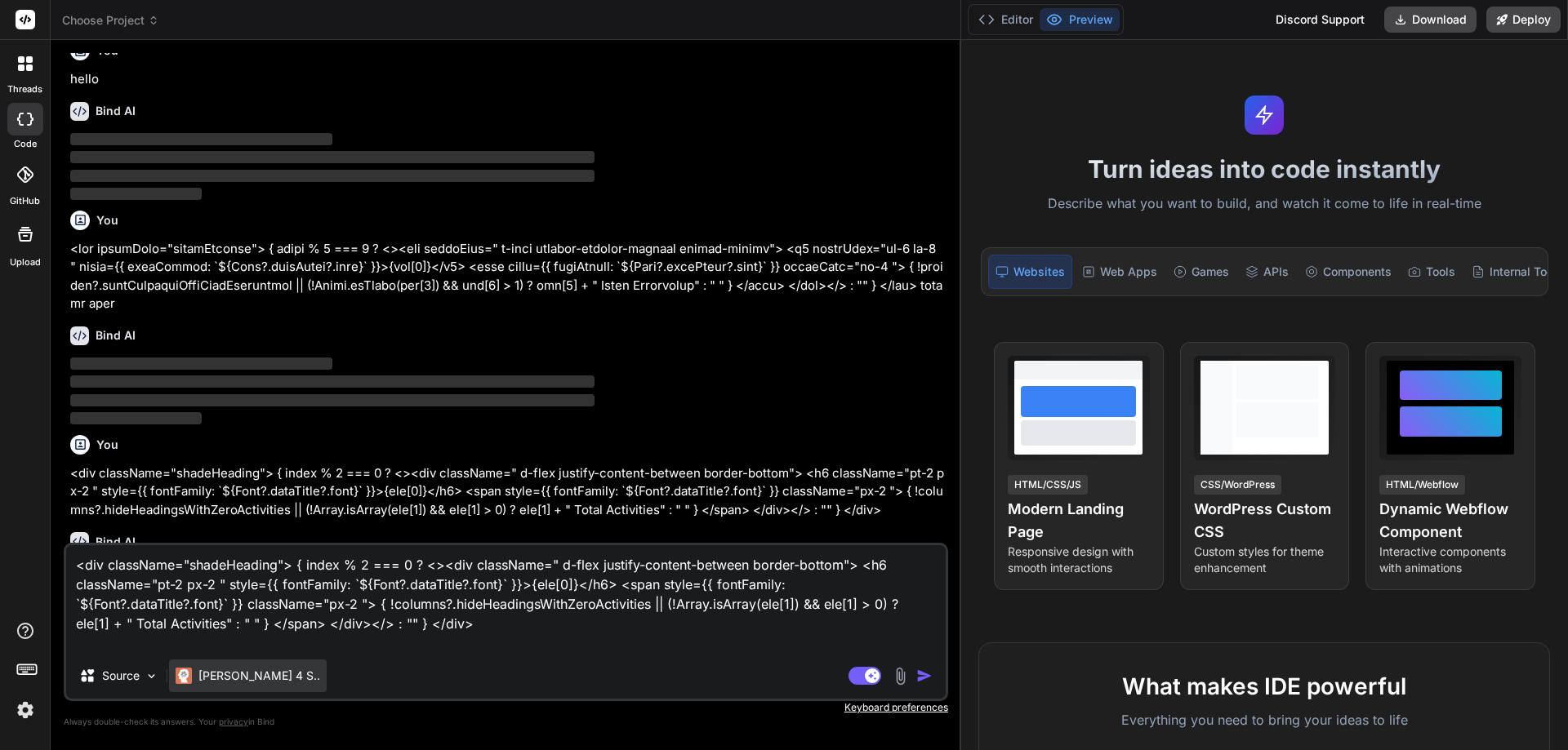
click at [263, 673] on p "Claude 4 S.." at bounding box center [259, 676] width 122 height 17
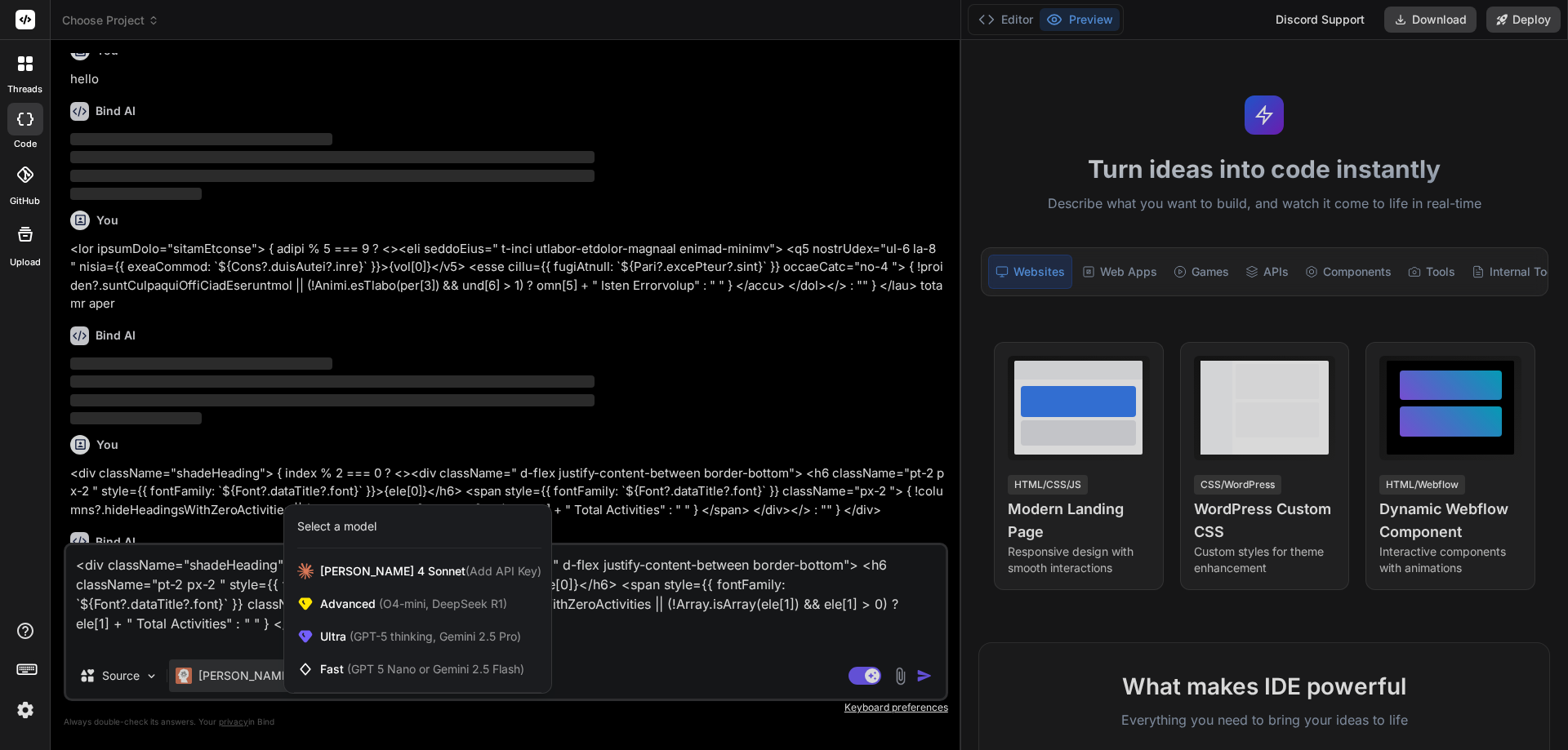
click at [658, 671] on div at bounding box center [784, 375] width 1568 height 750
type textarea "x"
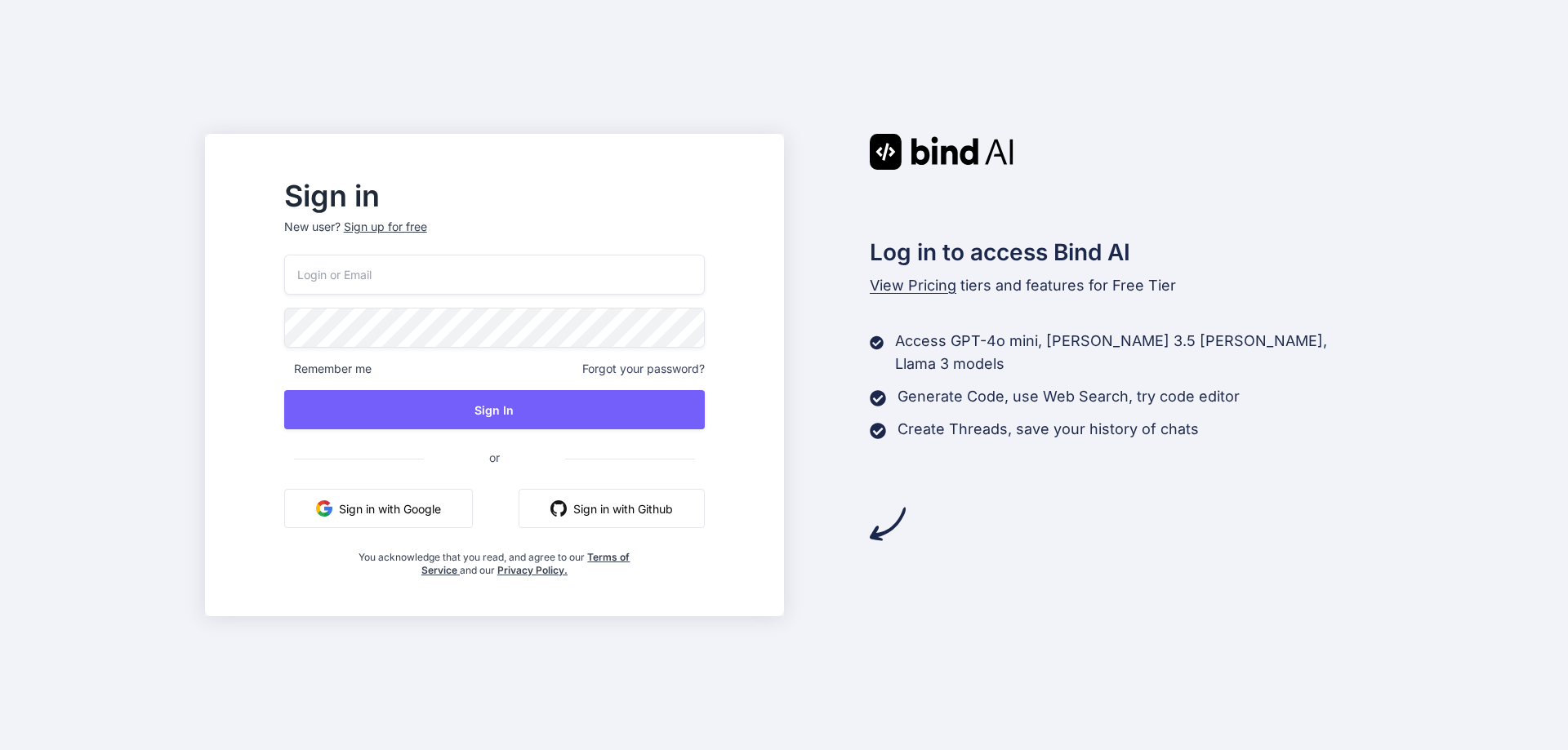
click at [427, 284] on input "email" at bounding box center [495, 275] width 421 height 40
type input "tadowet211@daxiake.com"
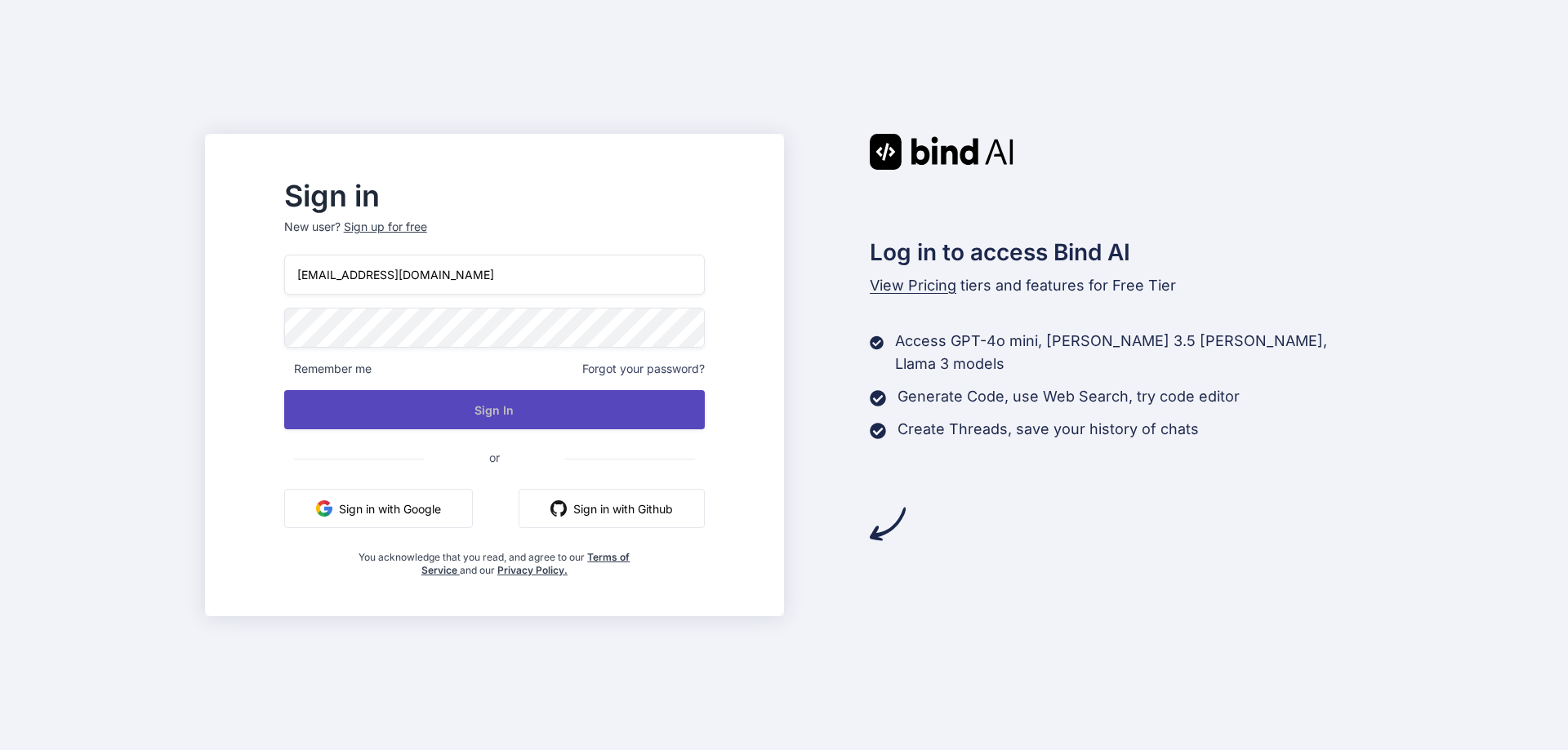
click at [534, 418] on button "Sign In" at bounding box center [495, 409] width 421 height 39
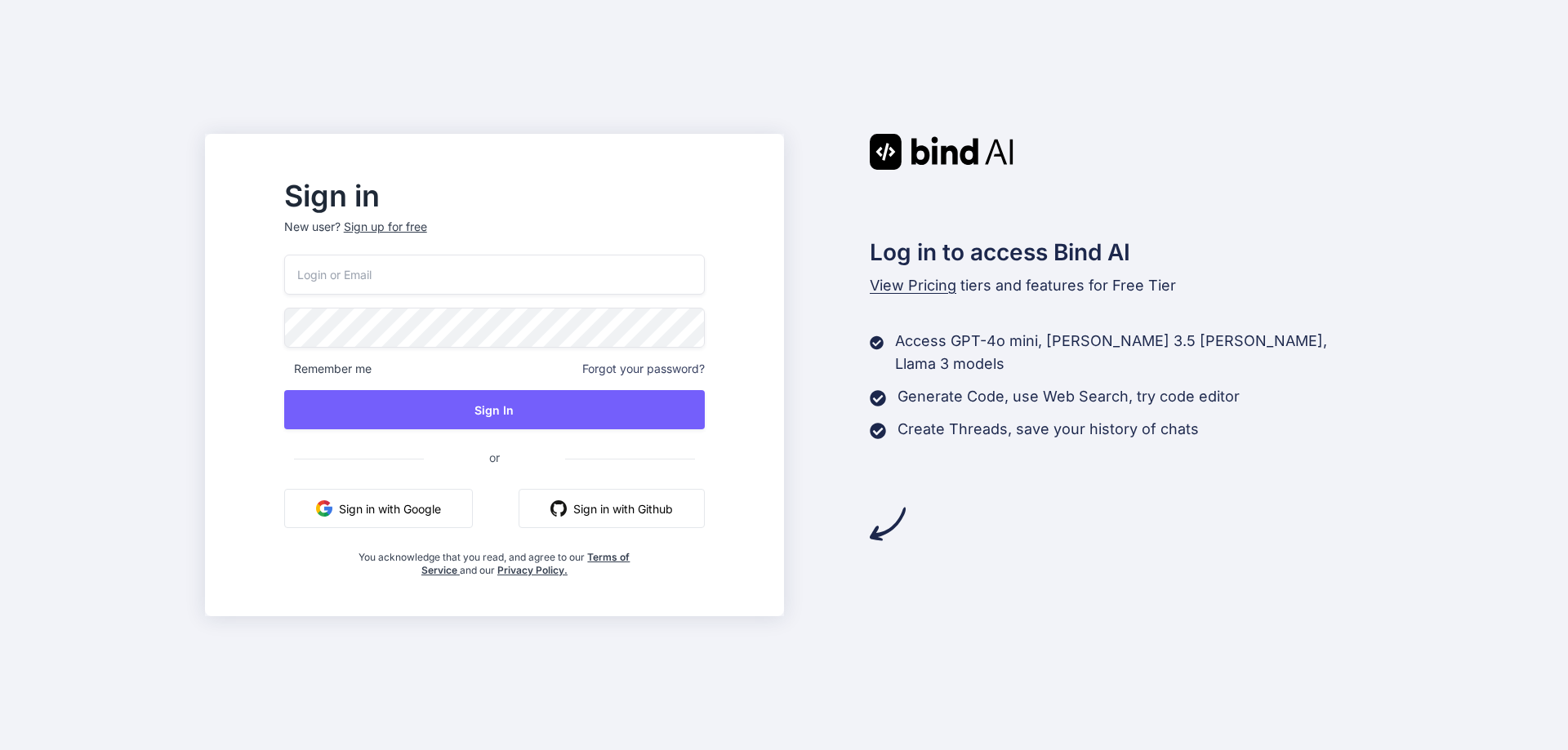
click at [536, 262] on input "email" at bounding box center [495, 275] width 421 height 40
type input "delit40713@jazipo.com"
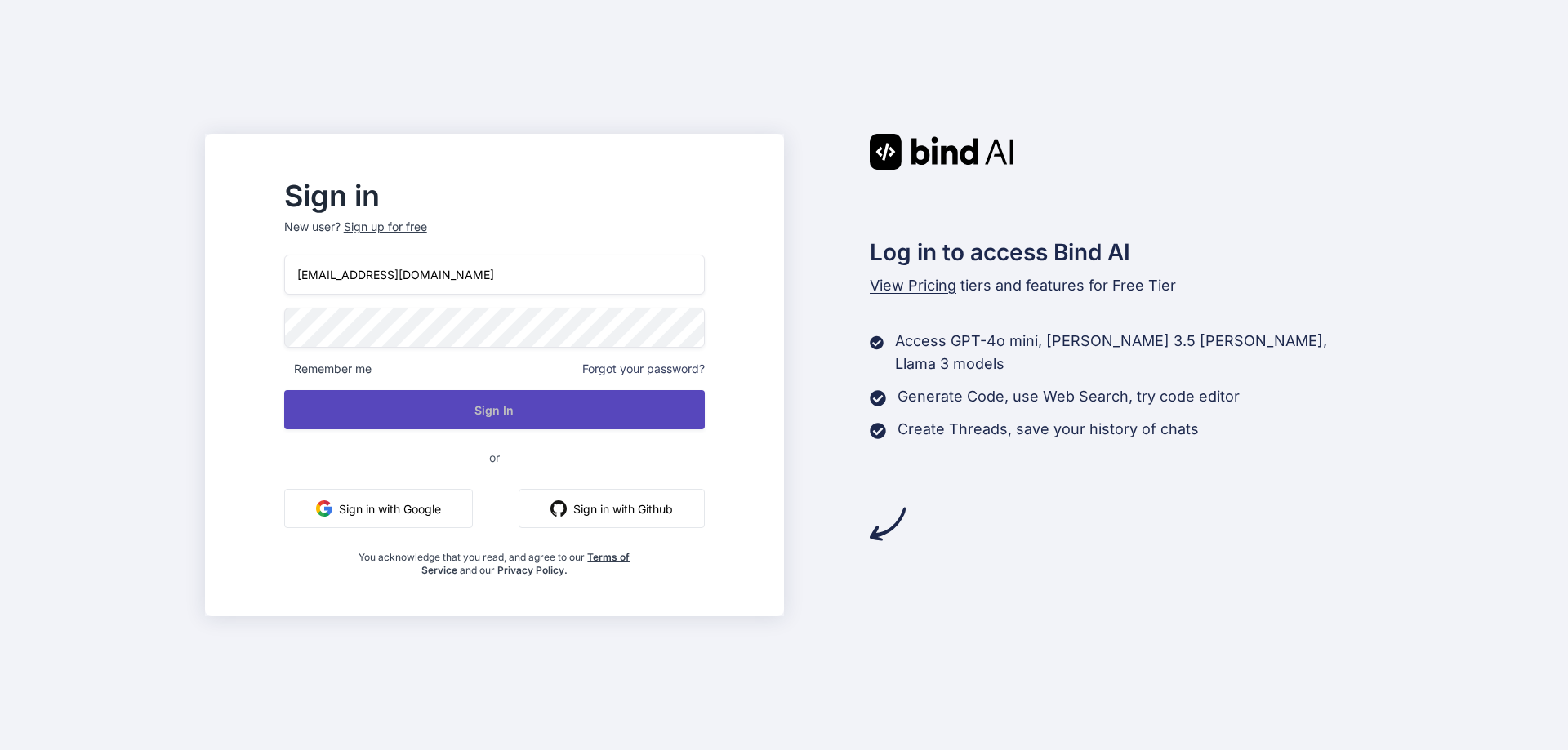
click at [532, 415] on button "Sign In" at bounding box center [495, 409] width 421 height 39
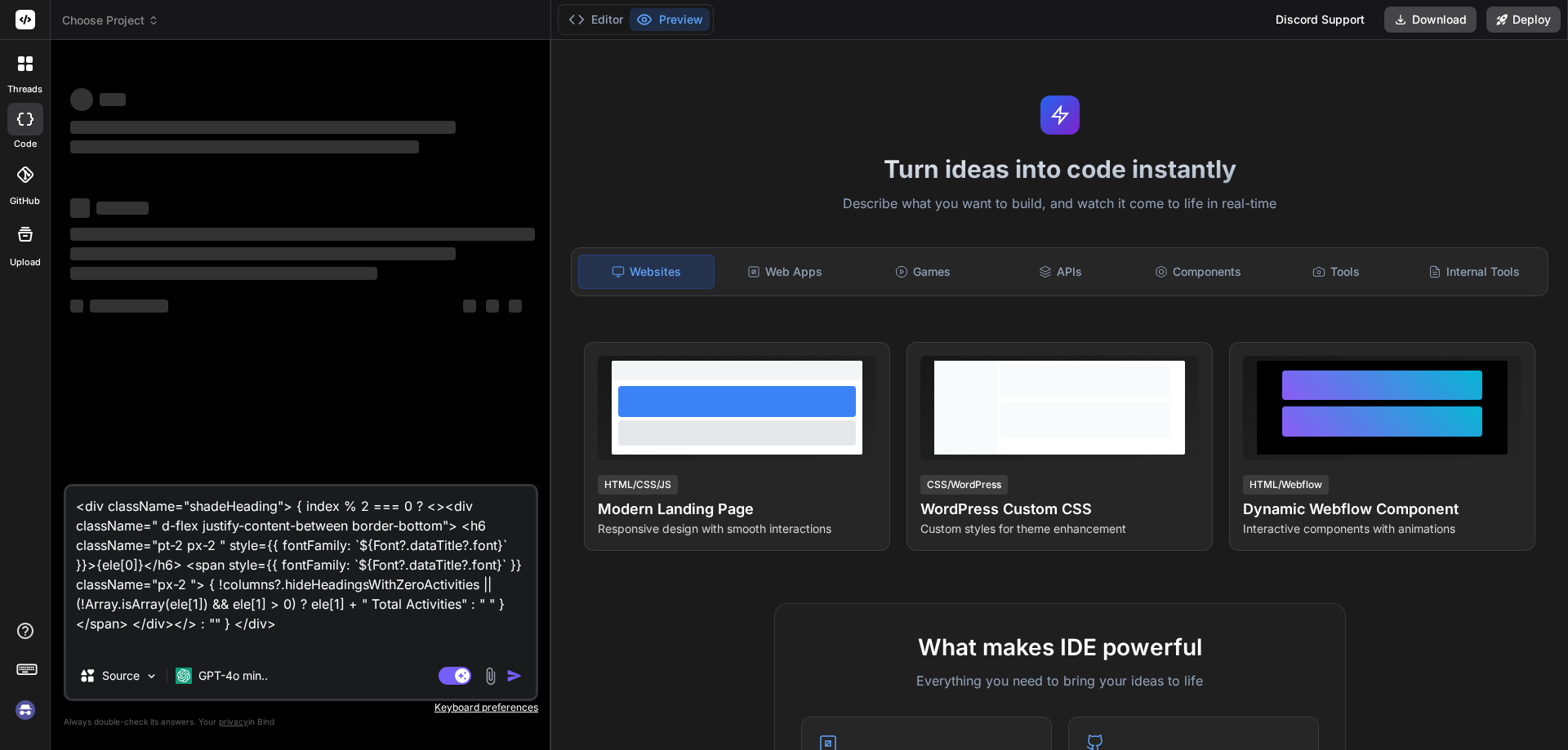
type textarea "x"
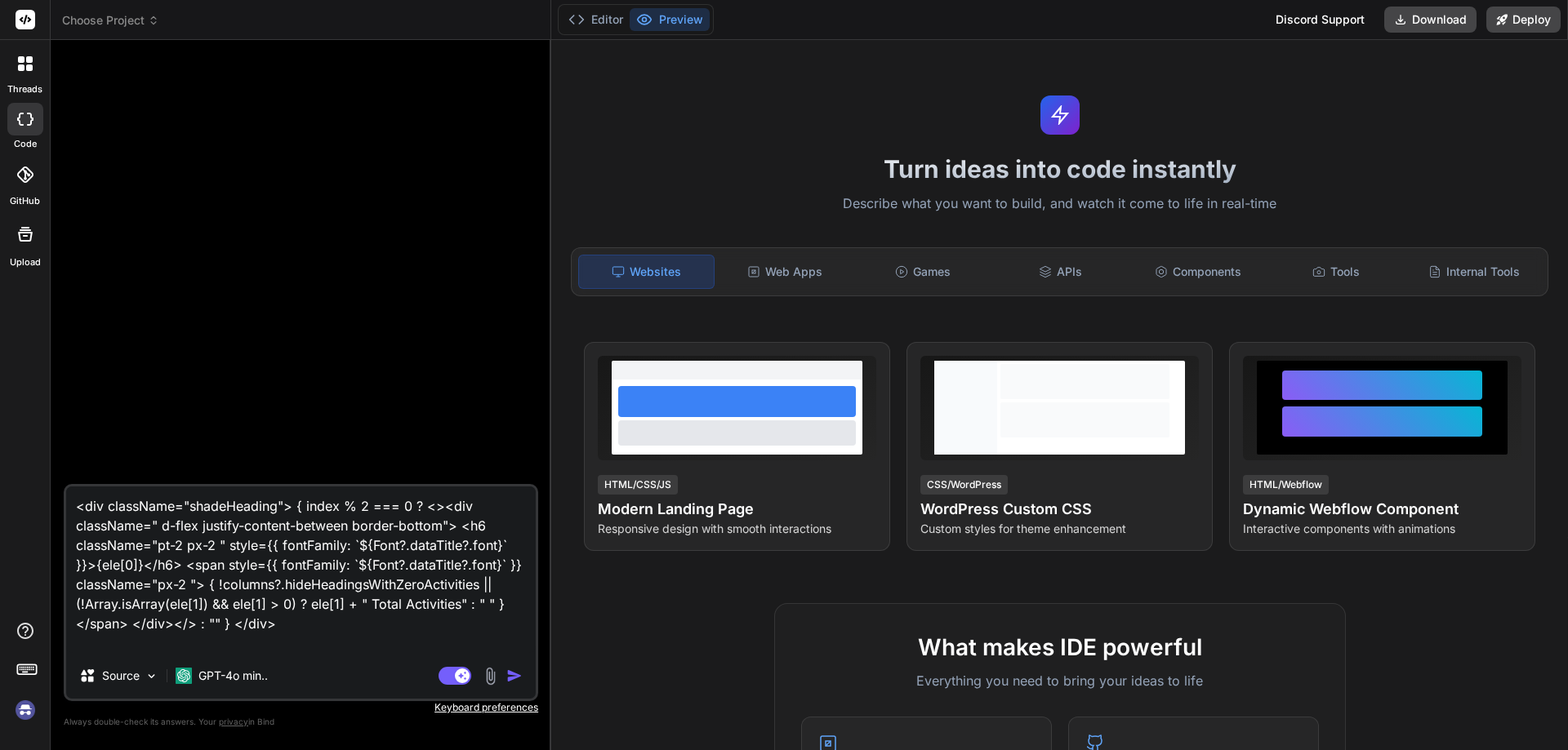
click at [20, 698] on img at bounding box center [26, 710] width 28 height 28
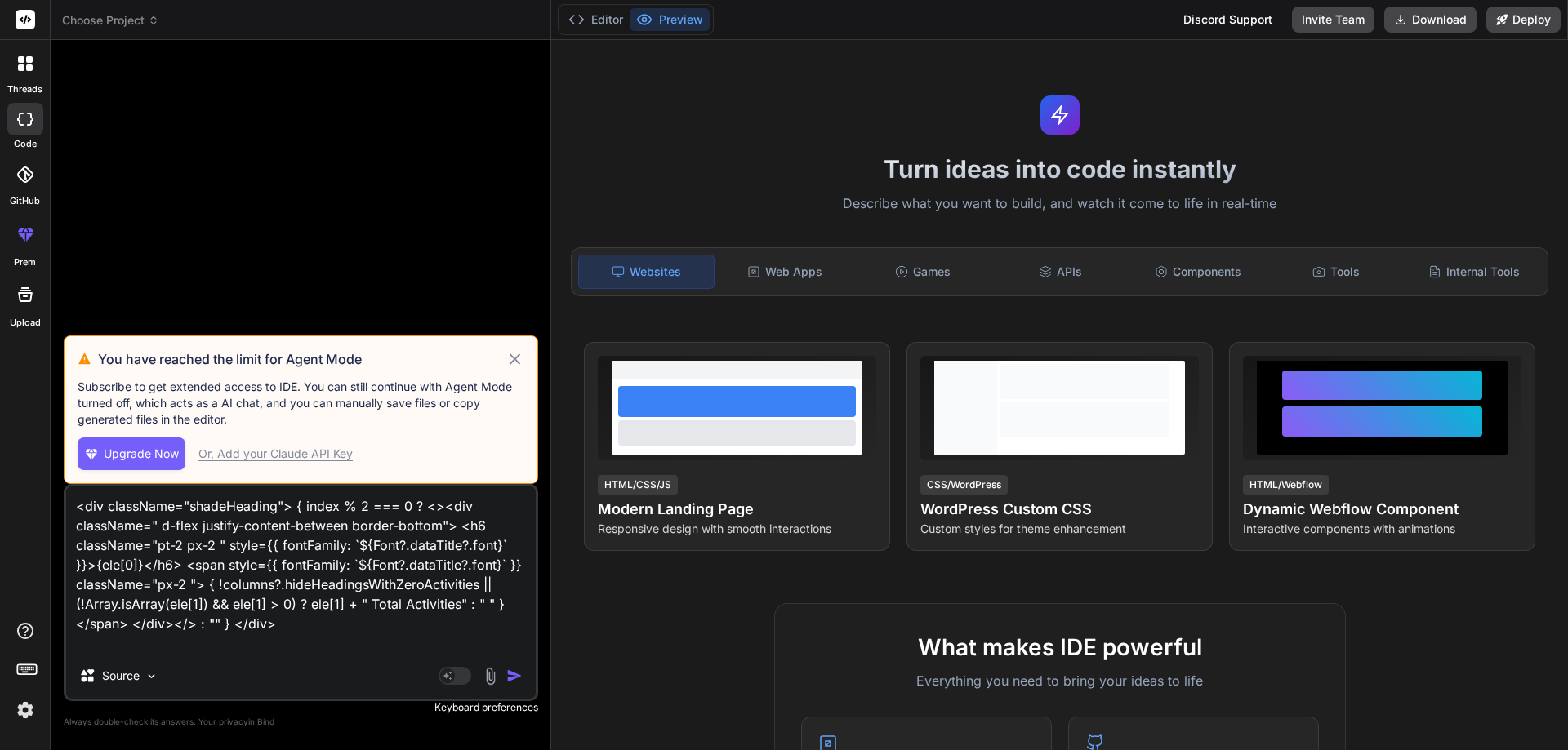
click at [224, 456] on div "Or, Add your Claude API Key" at bounding box center [276, 454] width 154 height 17
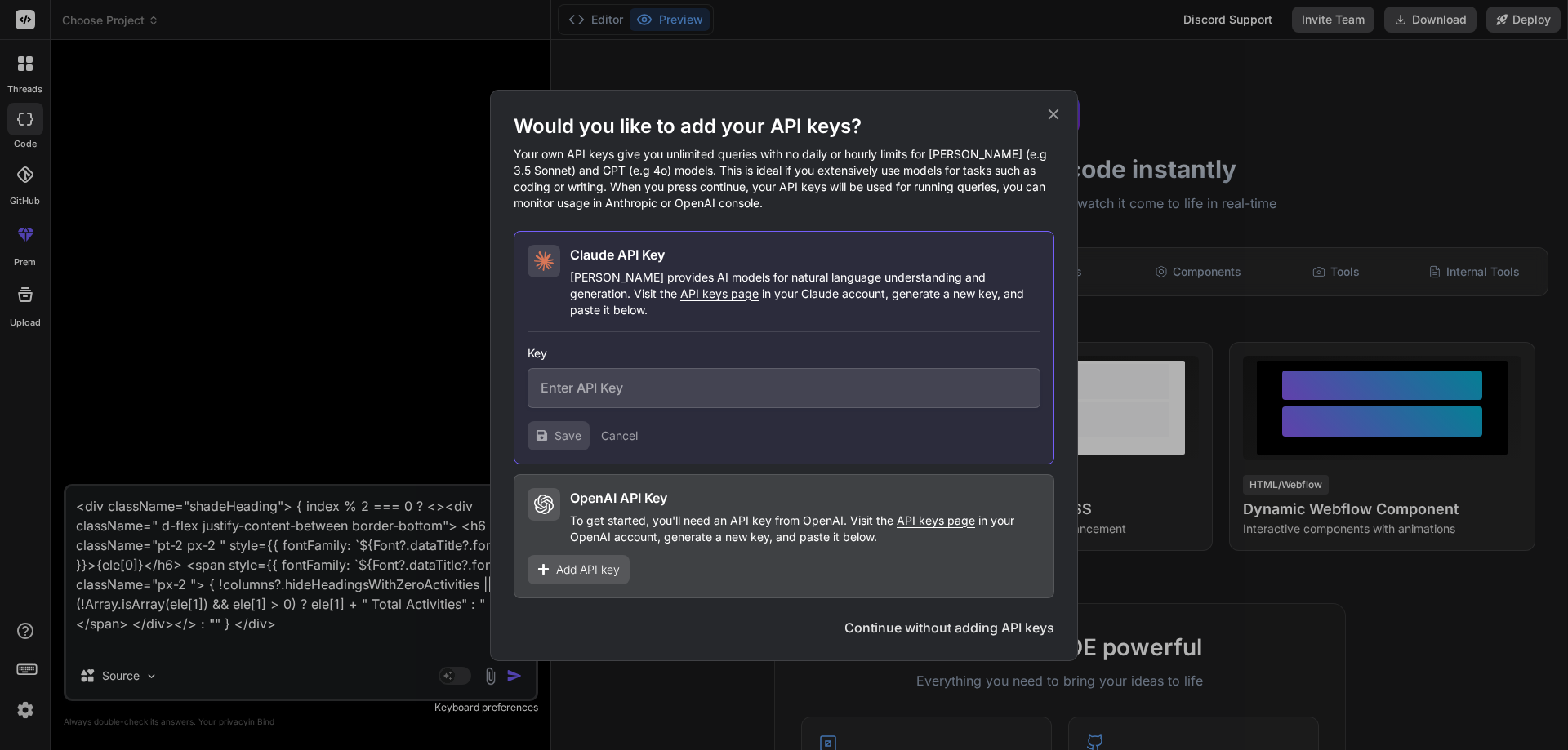
click at [1059, 123] on icon at bounding box center [1054, 114] width 18 height 18
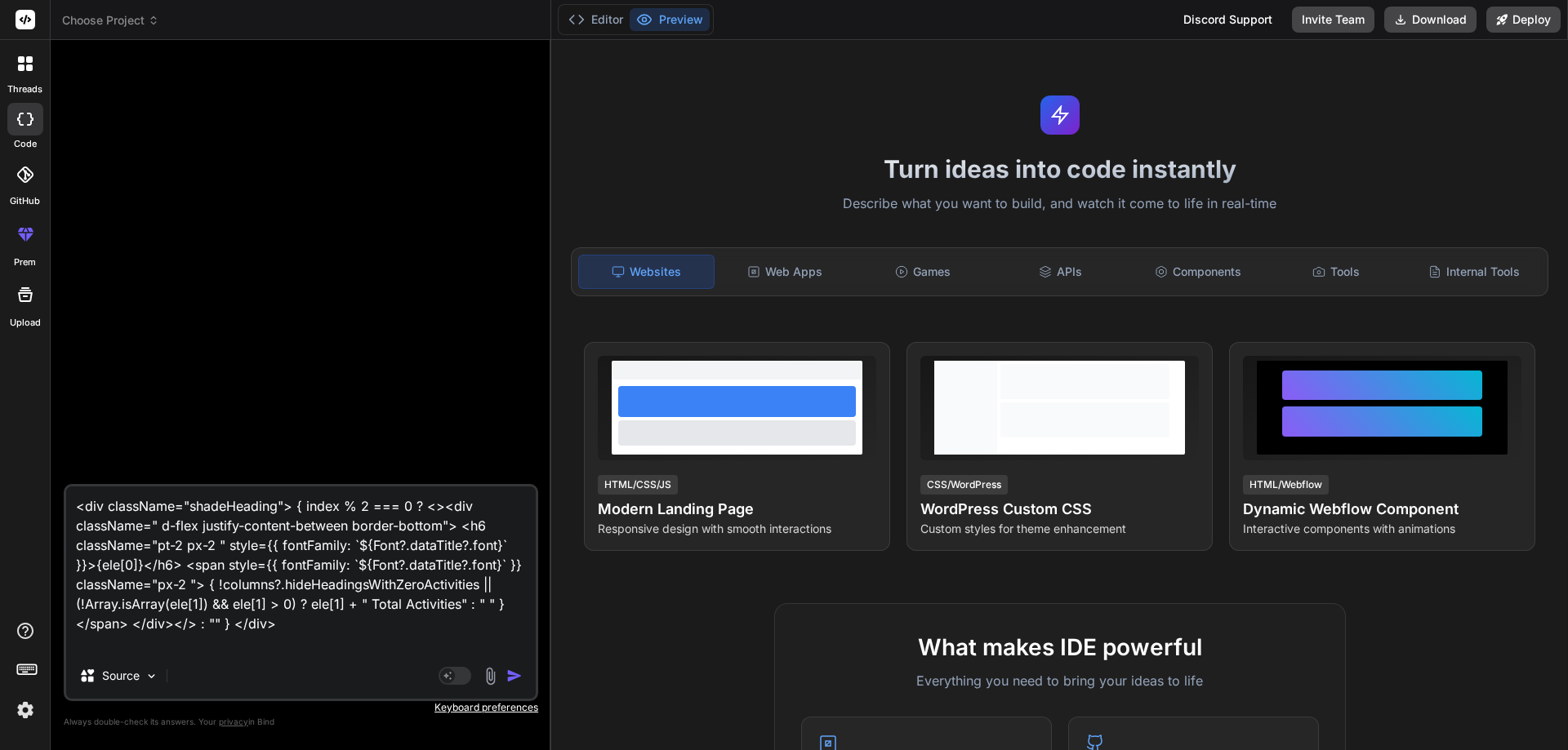
click at [509, 674] on img "button" at bounding box center [514, 676] width 17 height 17
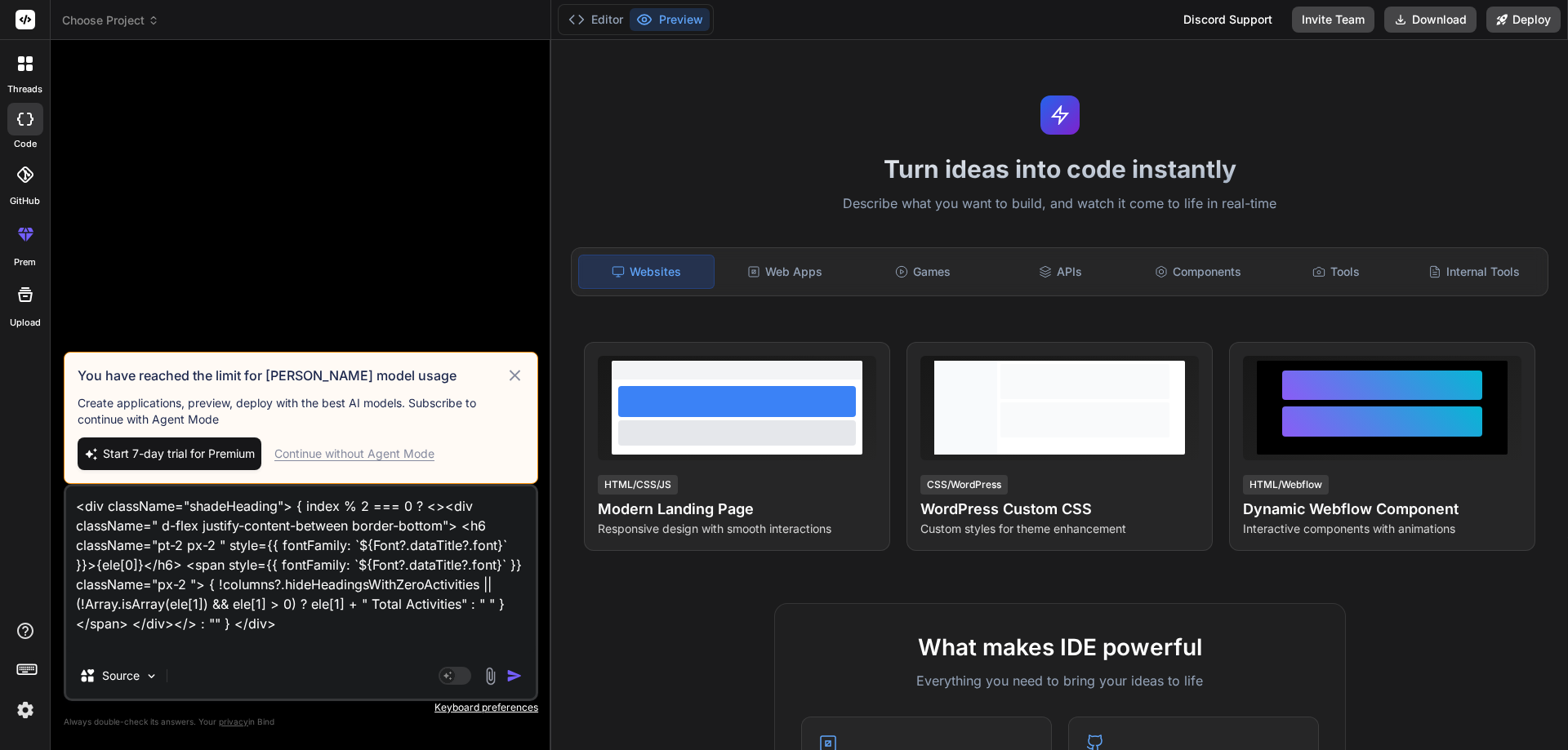
click at [374, 457] on div "Continue without Agent Mode" at bounding box center [354, 454] width 160 height 17
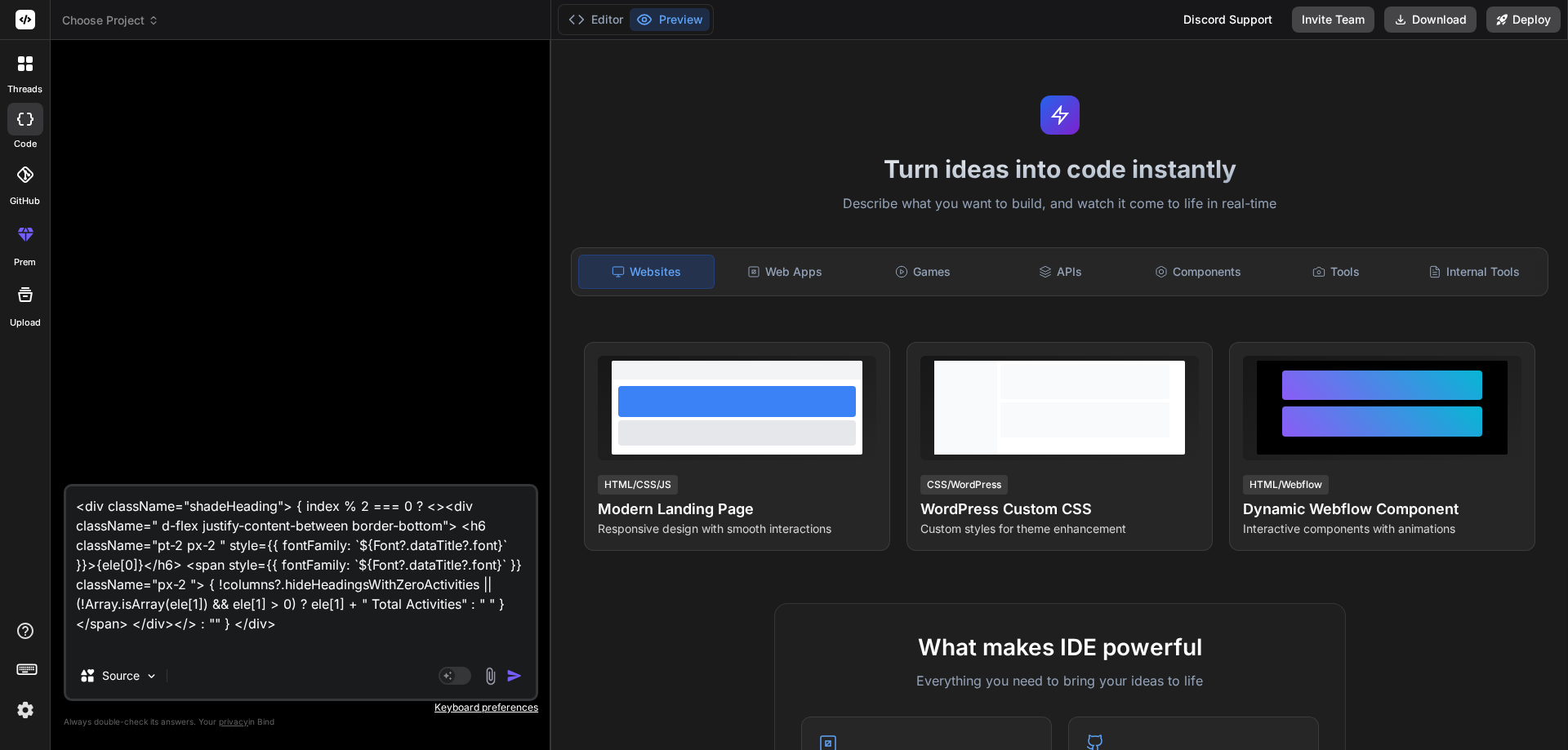
click at [507, 674] on img "button" at bounding box center [514, 676] width 17 height 17
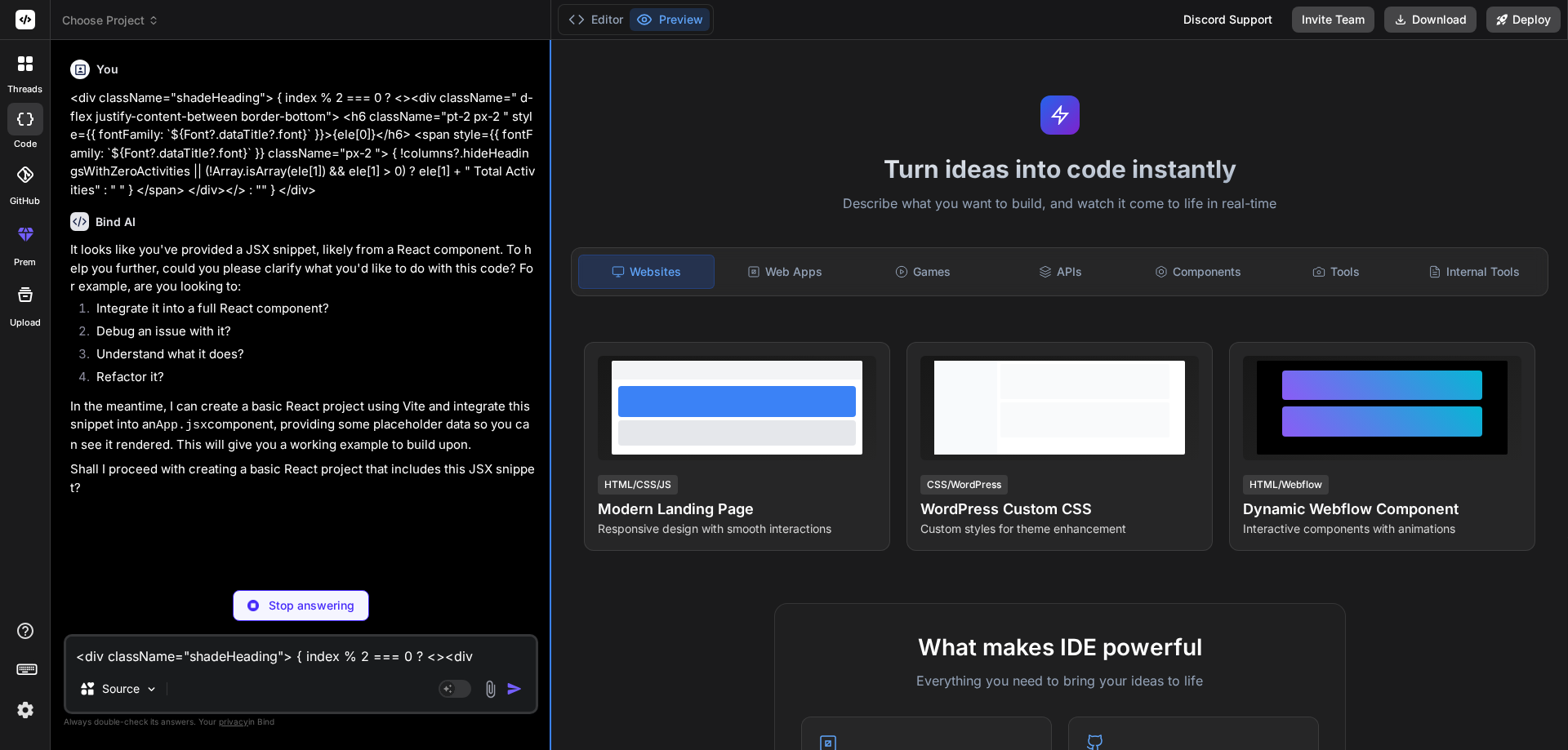
type textarea "x"
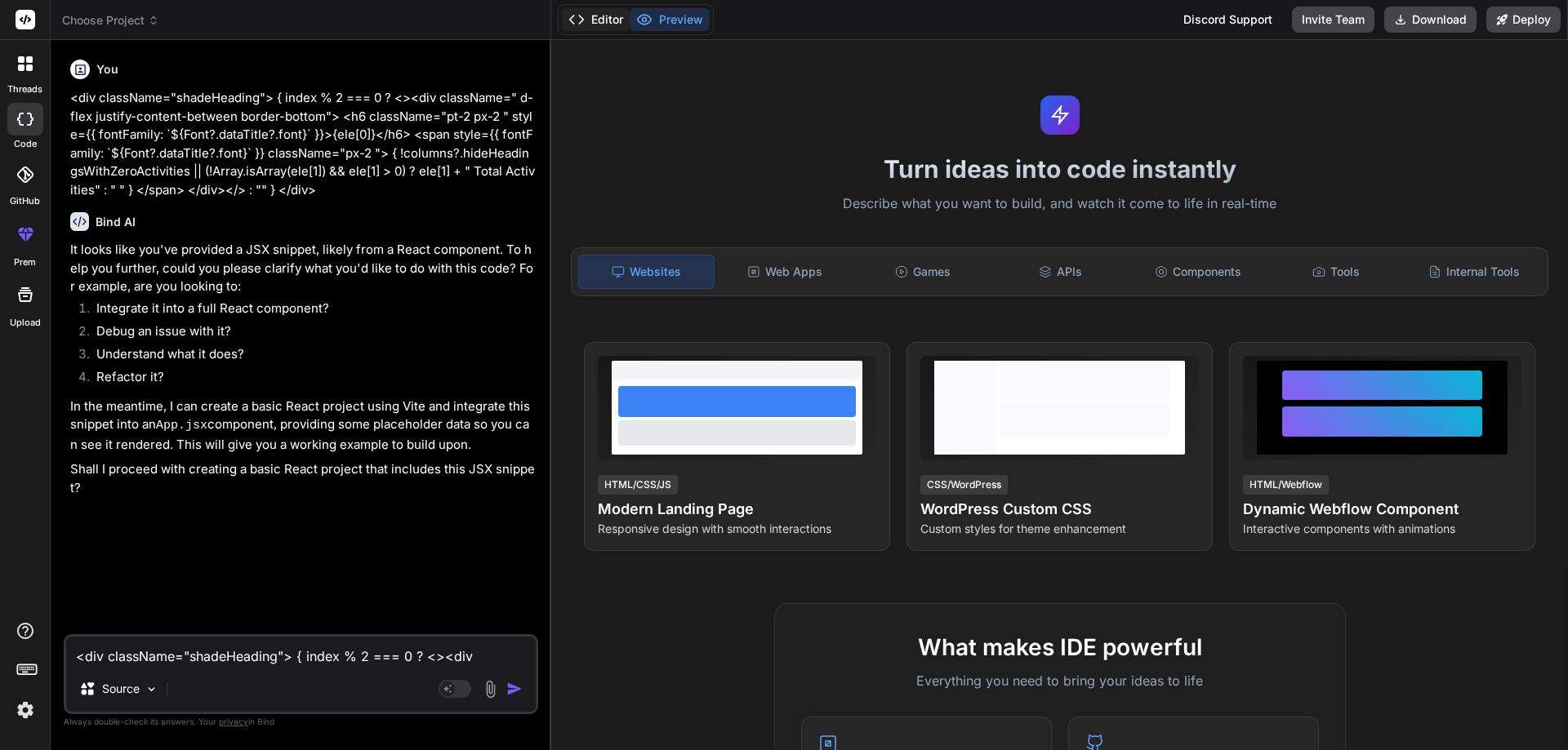
drag, startPoint x: 615, startPoint y: 19, endPoint x: 784, endPoint y: 406, distance: 422.3
click at [614, 25] on button "Editor" at bounding box center [596, 20] width 68 height 23
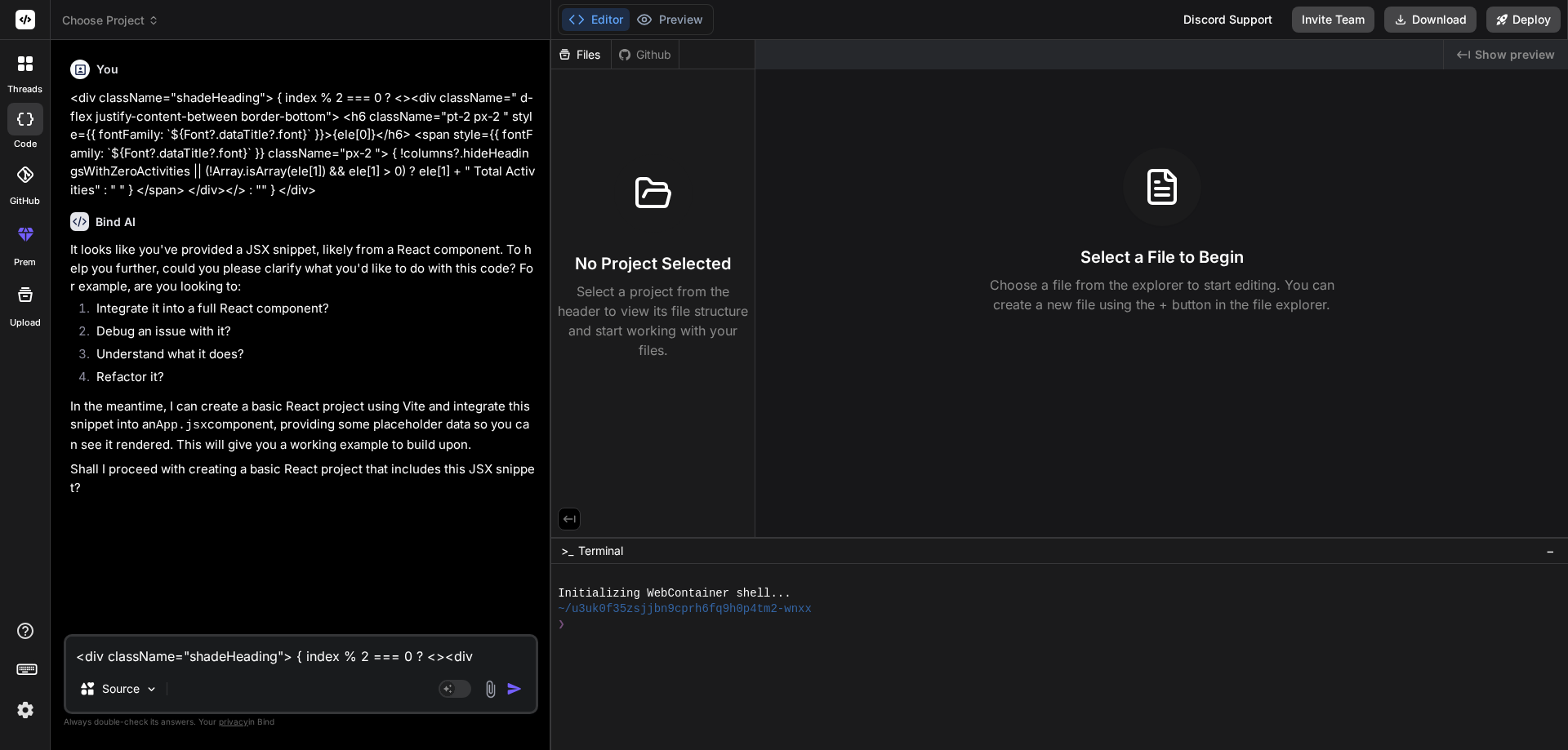
click at [302, 638] on textarea "<div className="shadeHeading"> { index % 2 === 0 ? <><div className=" d-flex ju…" at bounding box center [301, 651] width 470 height 30
paste textarea "<div className="shadeHeading"> { index % 2 === 0 ? <><div className=" d-flex ju…"
type textarea "<div className="shadeHeading"> { index % 2 === 0 ? <><div className=" d-flex ju…"
type textarea "x"
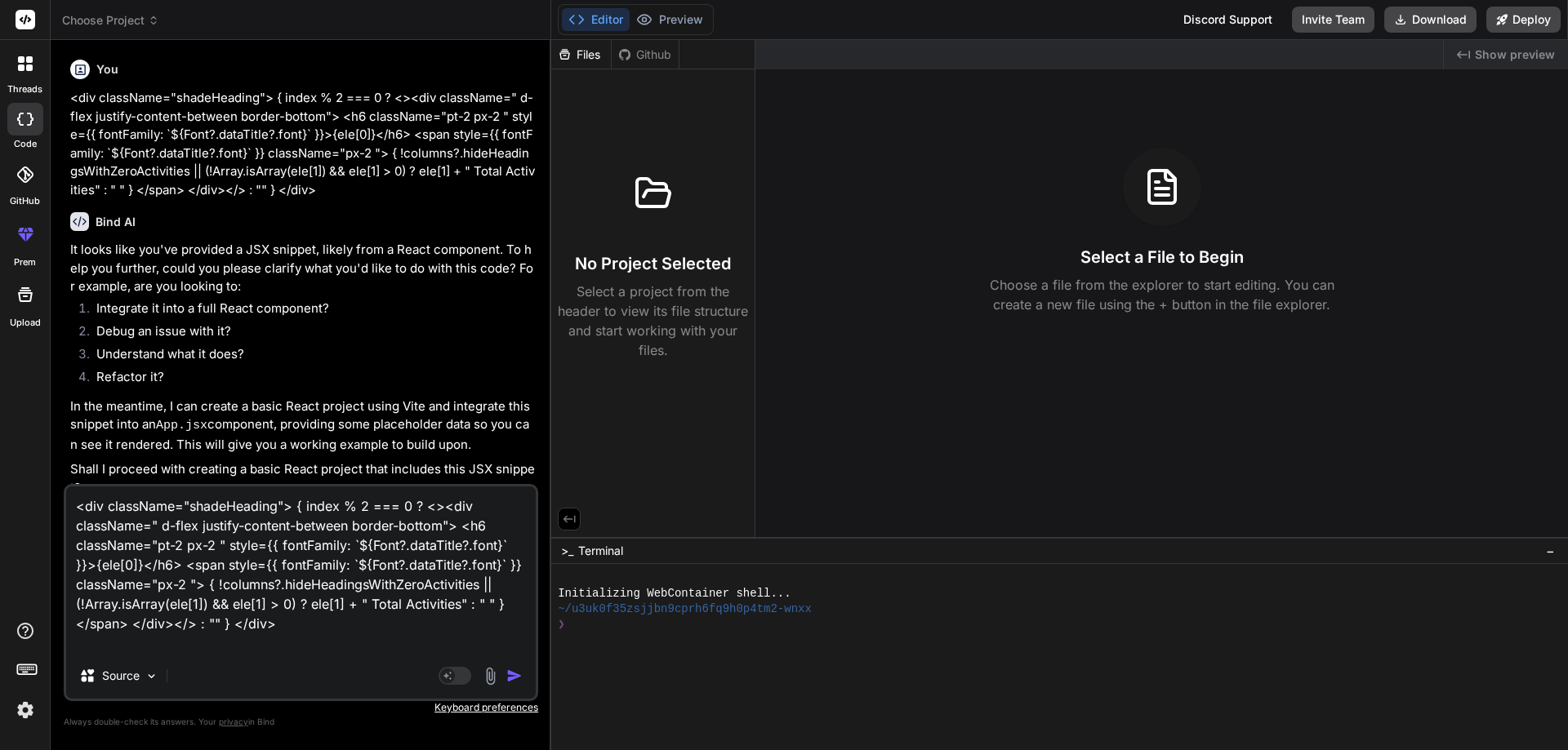
type textarea "<div className="shadeHeading"> { index % 2 === 0 ? <><div className=" d-flex ju…"
type textarea "x"
type textarea "<div className="shadeHeading"> { index % 2 === 0 ? <><div className=" d-flex ju…"
type textarea "x"
type textarea "<div className="shadeHeading"> { index % 2 === 0 ? <><div className=" d-flex ju…"
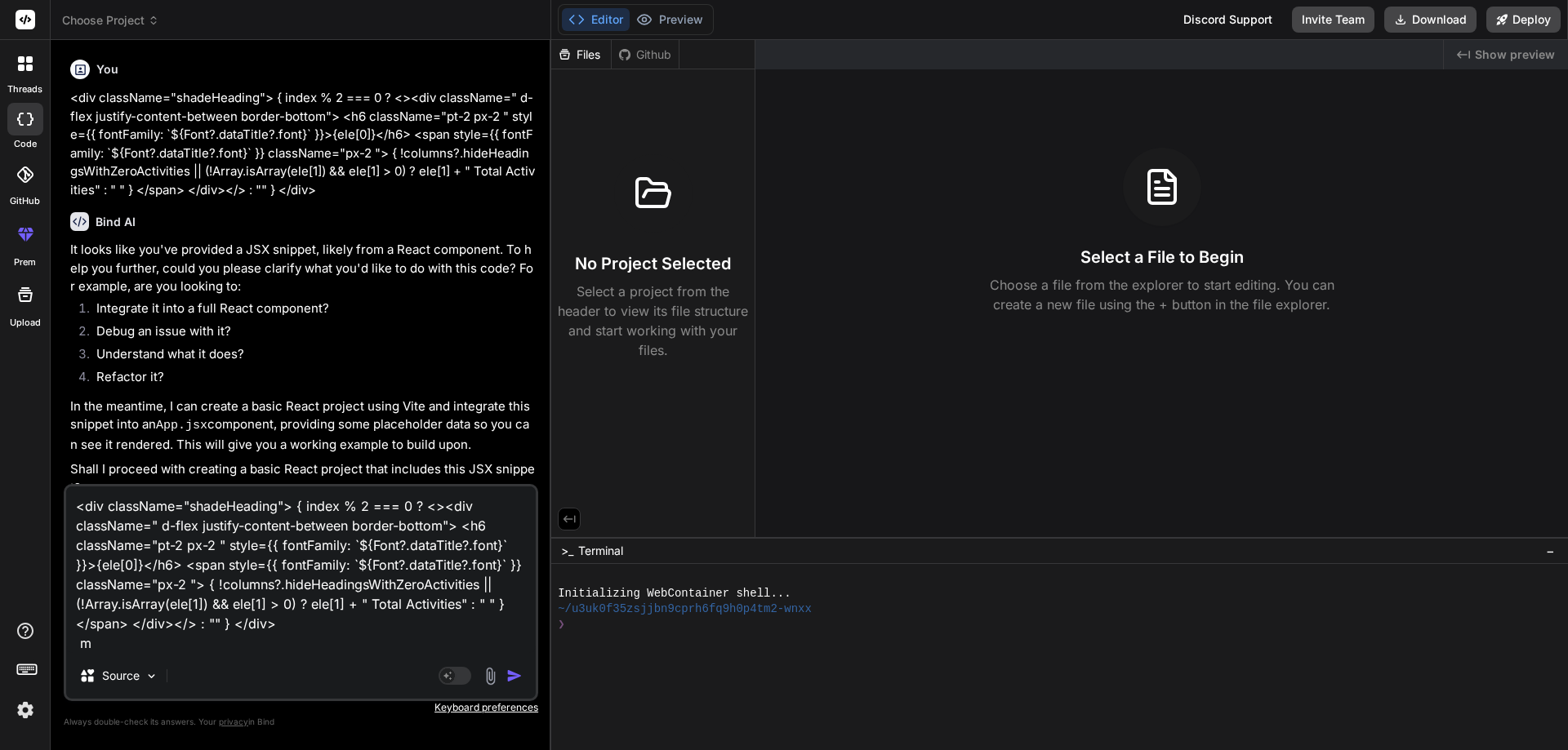
type textarea "x"
type textarea "<div className="shadeHeading"> { index % 2 === 0 ? <><div className=" d-flex ju…"
type textarea "x"
type textarea "<div className="shadeHeading"> { index % 2 === 0 ? <><div className=" d-flex ju…"
type textarea "x"
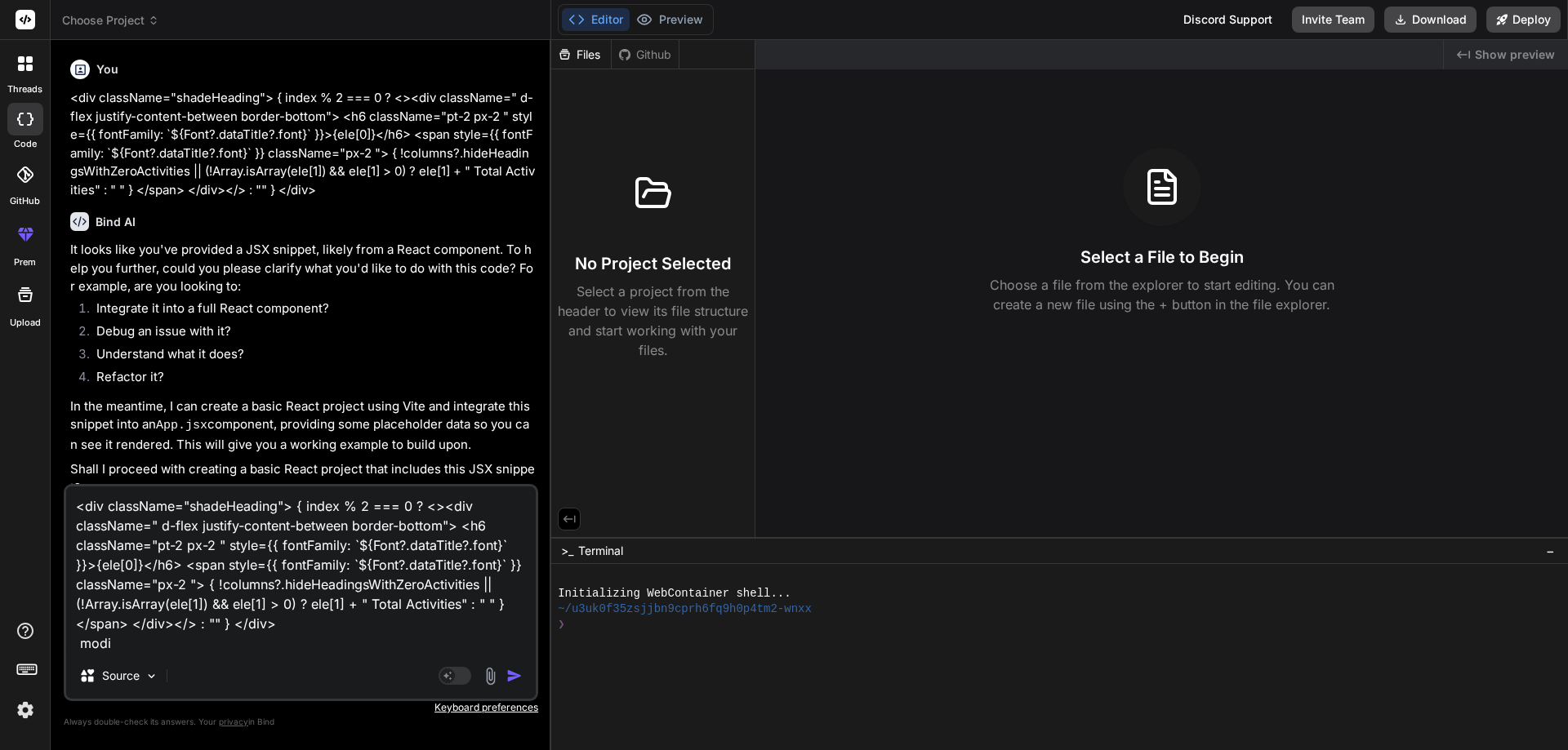
type textarea "<div className="shadeHeading"> { index % 2 === 0 ? <><div className=" d-flex ju…"
type textarea "x"
type textarea "<div className="shadeHeading"> { index % 2 === 0 ? <><div className=" d-flex ju…"
type textarea "x"
type textarea "<div className="shadeHeading"> { index % 2 === 0 ? <><div className=" d-flex ju…"
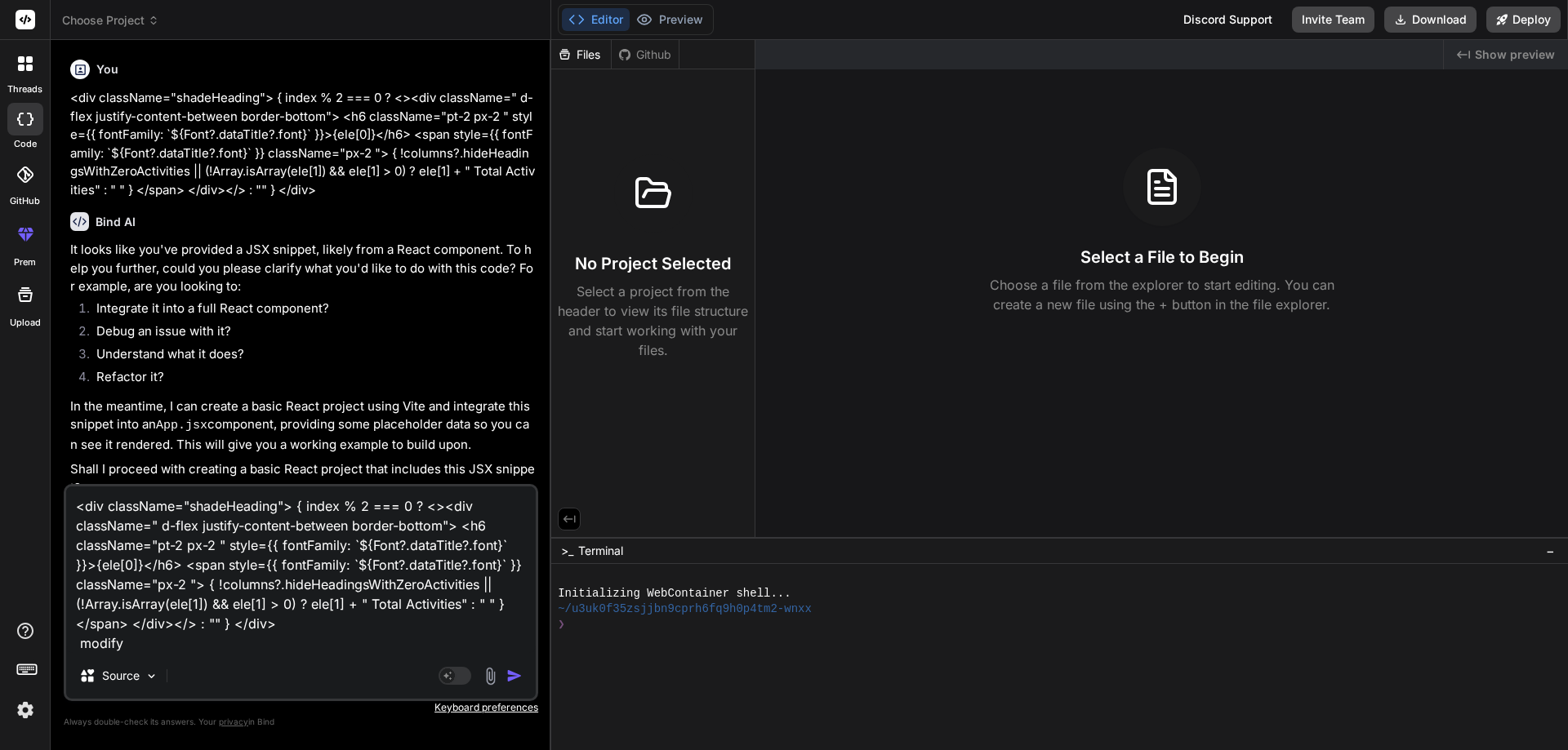
type textarea "x"
type textarea "<div className="shadeHeading"> { index % 2 === 0 ? <><div className=" d-flex ju…"
type textarea "x"
type textarea "<div className="shadeHeading"> { index % 2 === 0 ? <><div className=" d-flex ju…"
type textarea "x"
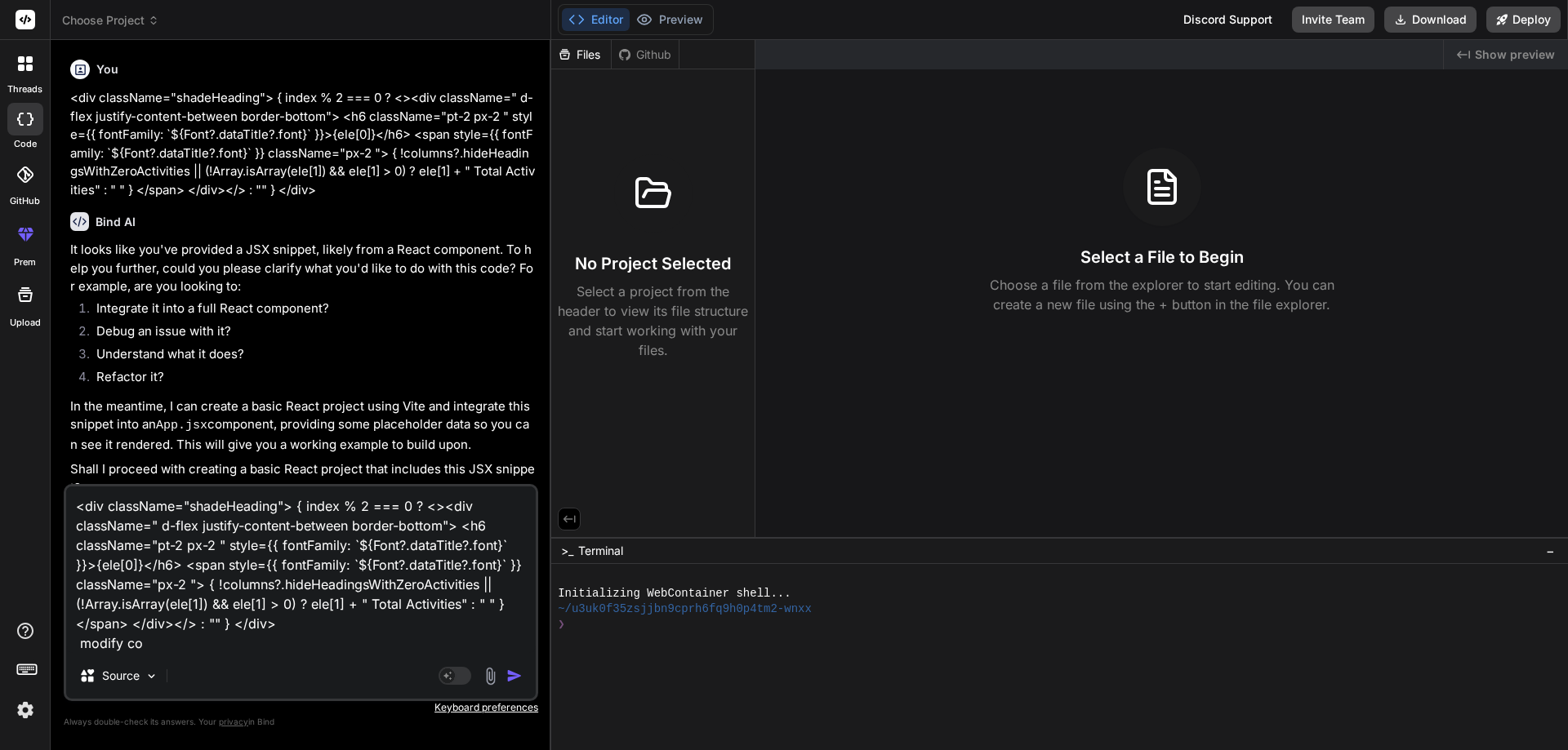
type textarea "<div className="shadeHeading"> { index % 2 === 0 ? <><div className=" d-flex ju…"
type textarea "x"
type textarea "<div className="shadeHeading"> { index % 2 === 0 ? <><div className=" d-flex ju…"
type textarea "x"
type textarea "<div className="shadeHeading"> { index % 2 === 0 ? <><div className=" d-flex ju…"
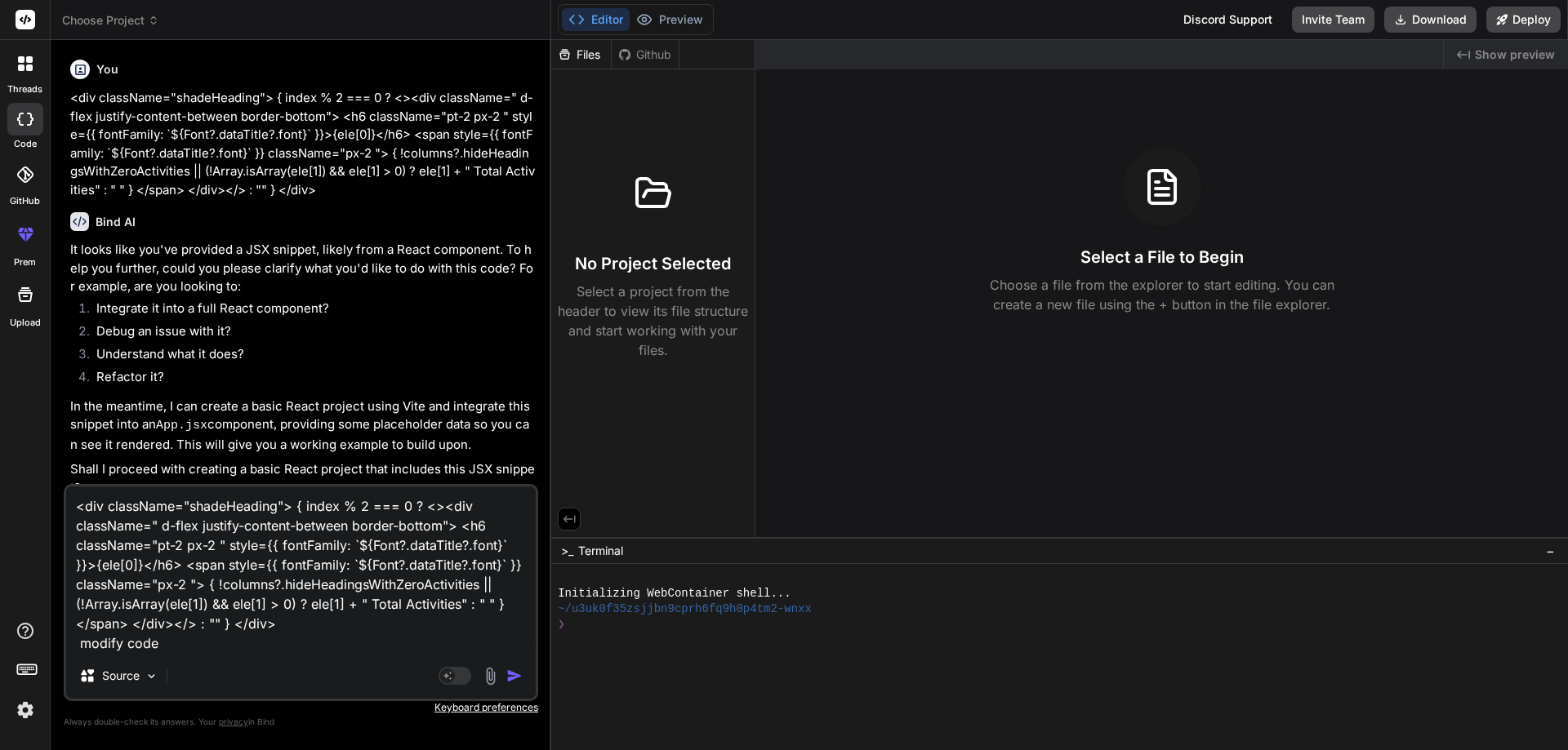
type textarea "x"
type textarea "<div className="shadeHeading"> { index % 2 === 0 ? <><div className=" d-flex ju…"
type textarea "x"
type textarea "<div className="shadeHeading"> { index % 2 === 0 ? <><div className=" d-flex ju…"
type textarea "x"
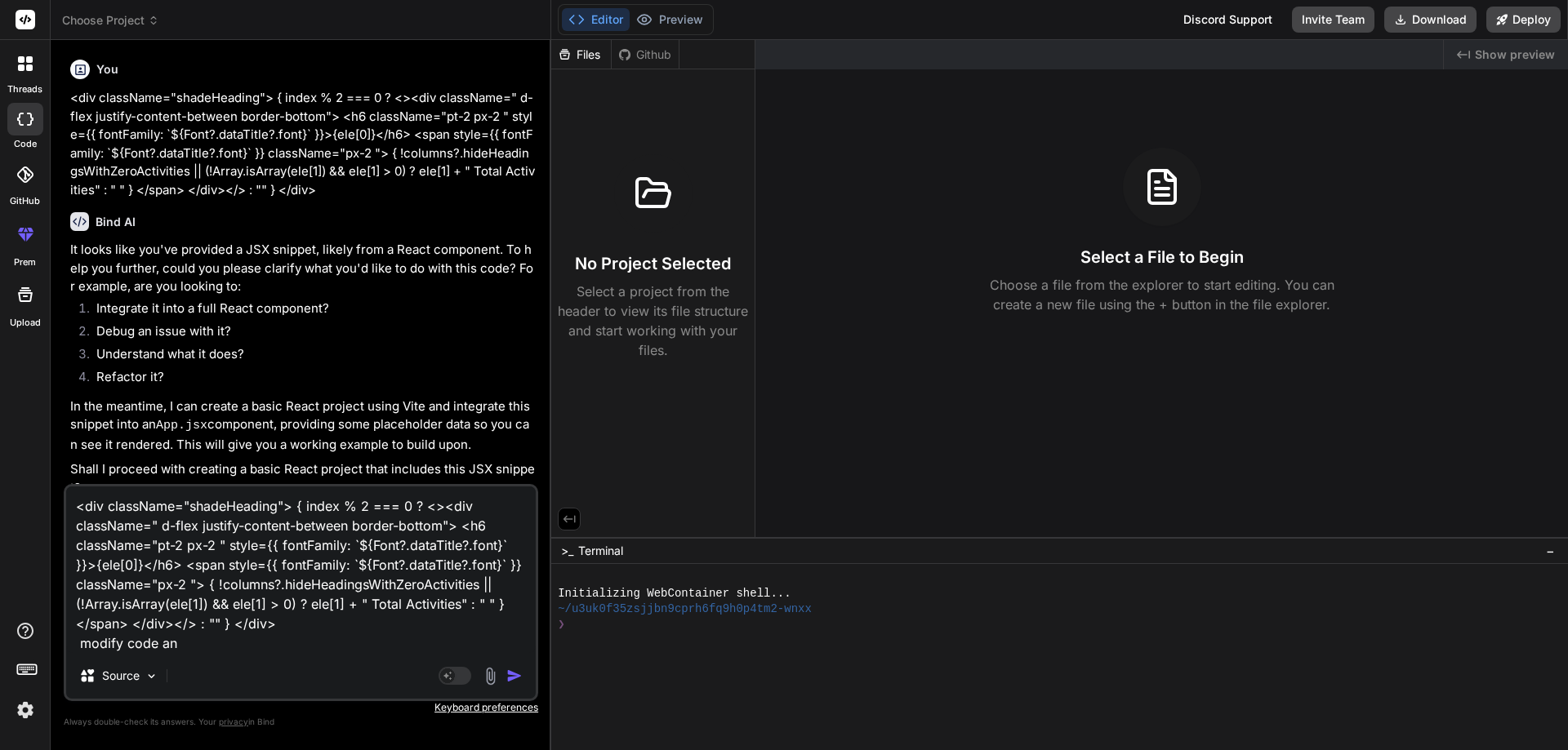
type textarea "<div className="shadeHeading"> { index % 2 === 0 ? <><div className=" d-flex ju…"
type textarea "x"
type textarea "<div className="shadeHeading"> { index % 2 === 0 ? <><div className=" d-flex ju…"
type textarea "x"
type textarea "<div className="shadeHeading"> { index % 2 === 0 ? <><div className=" d-flex ju…"
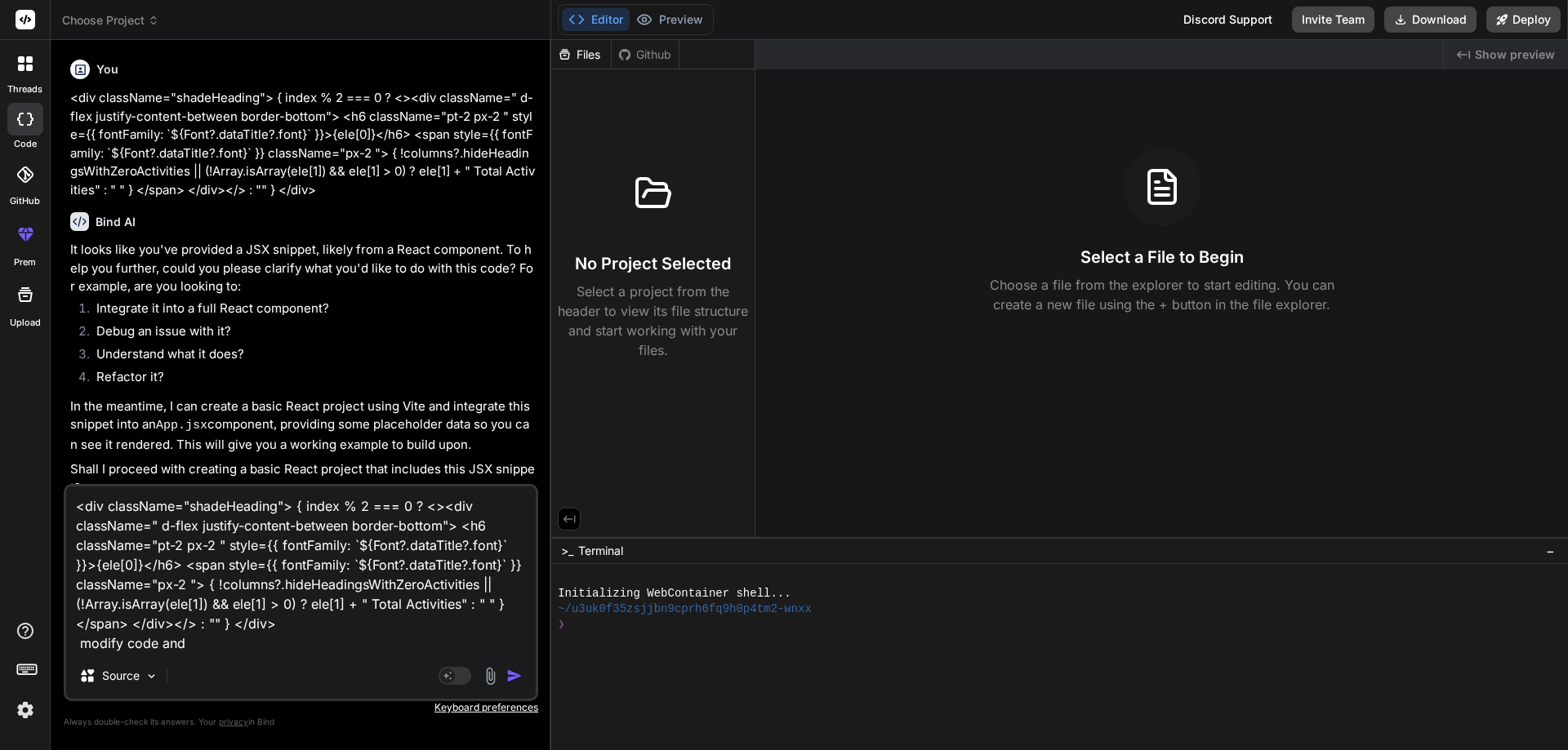
type textarea "x"
type textarea "<div className="shadeHeading"> { index % 2 === 0 ? <><div className=" d-flex ju…"
type textarea "x"
type textarea "<div className="shadeHeading"> { index % 2 === 0 ? <><div className=" d-flex ju…"
type textarea "x"
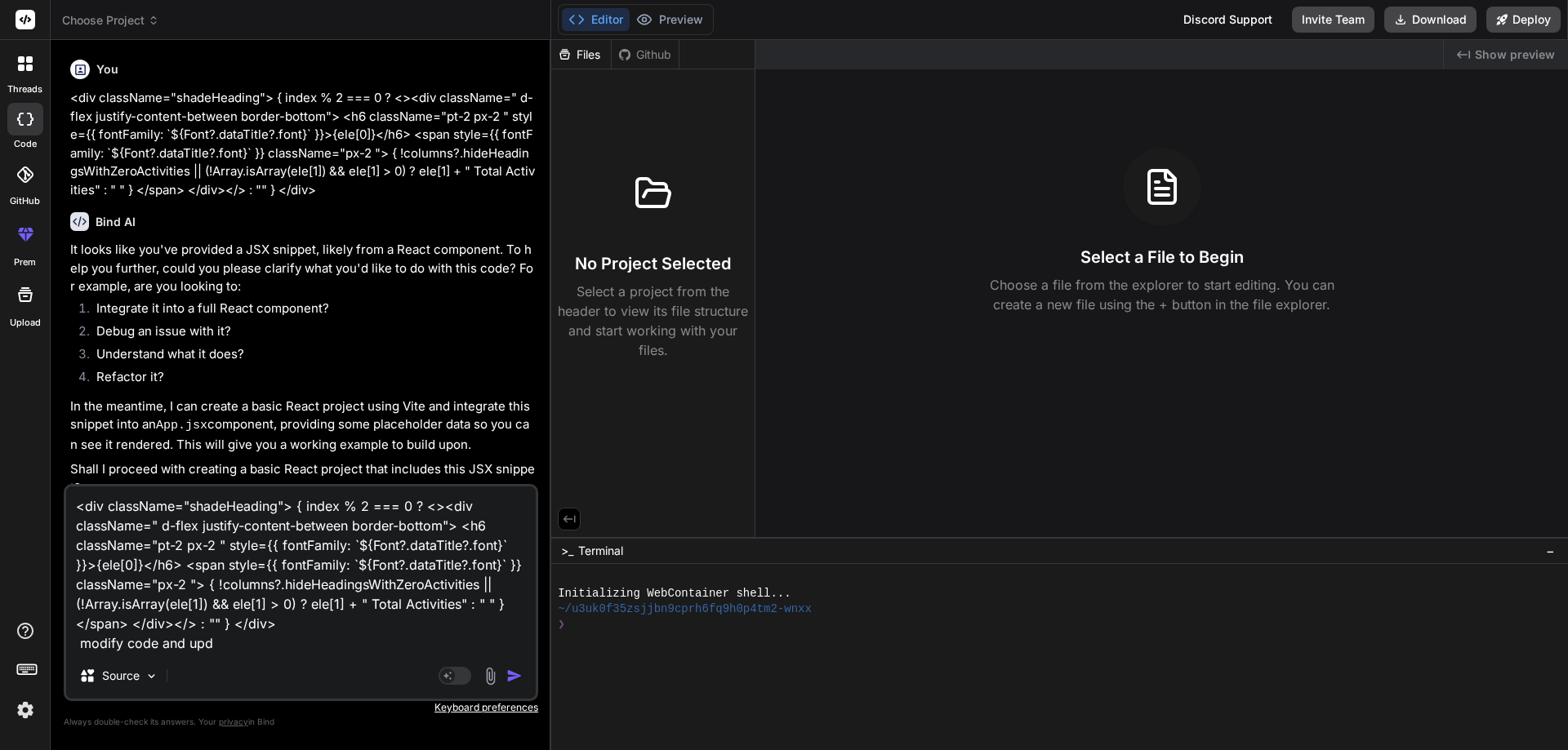
type textarea "<div className="shadeHeading"> { index % 2 === 0 ? <><div className=" d-flex ju…"
type textarea "x"
type textarea "<div className="shadeHeading"> { index % 2 === 0 ? <><div className=" d-flex ju…"
type textarea "x"
type textarea "<div className="shadeHeading"> { index % 2 === 0 ? <><div className=" d-flex ju…"
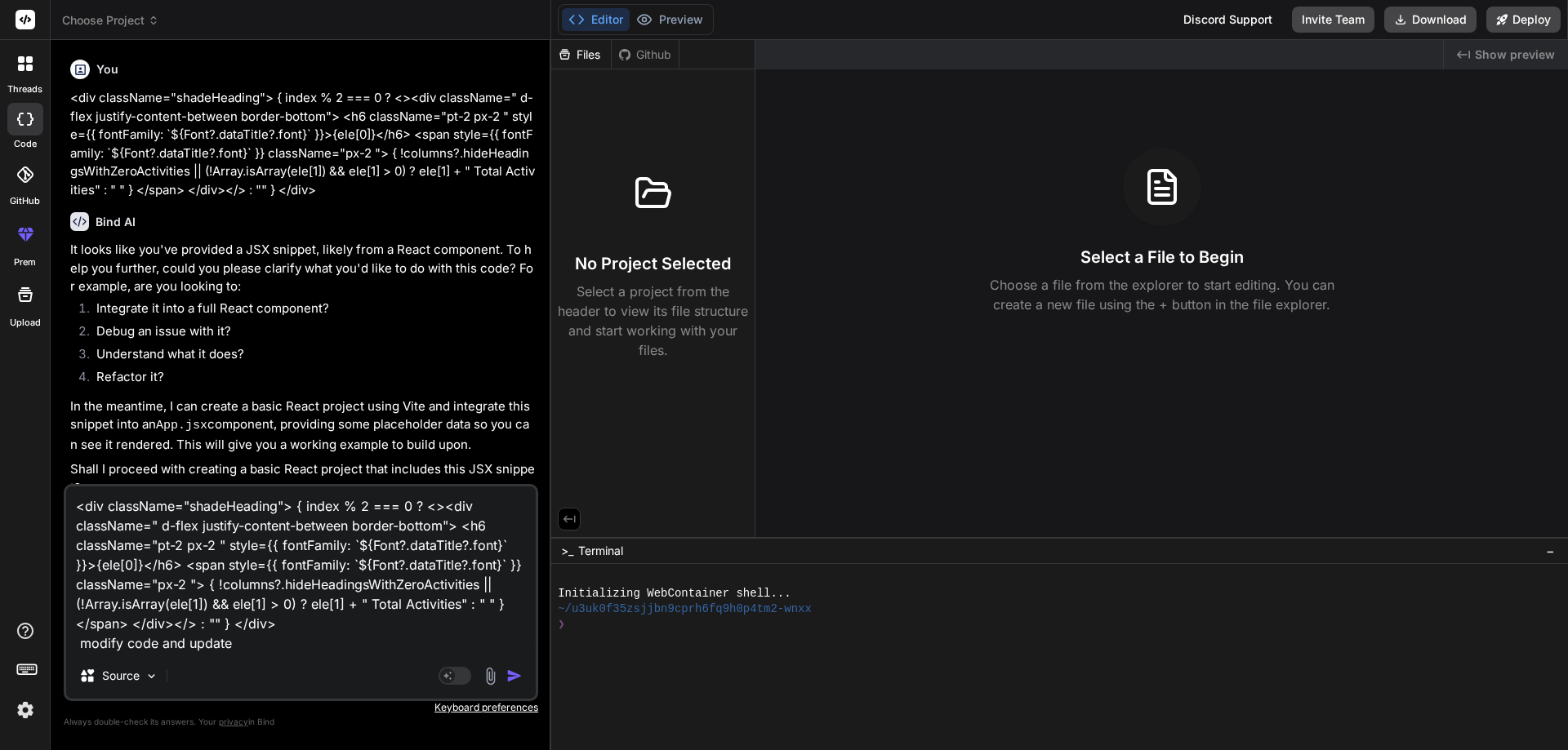
type textarea "x"
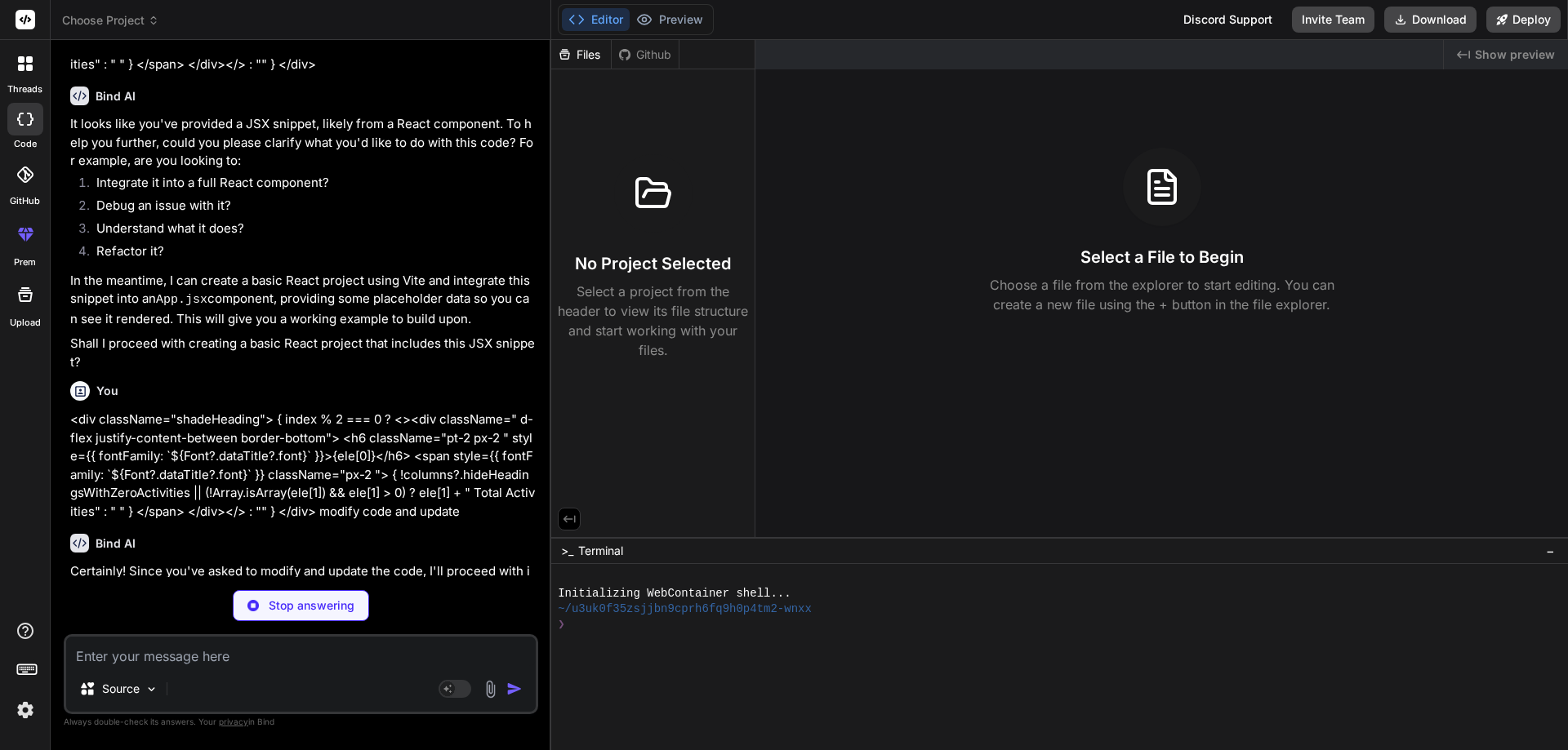
scroll to position [126, 0]
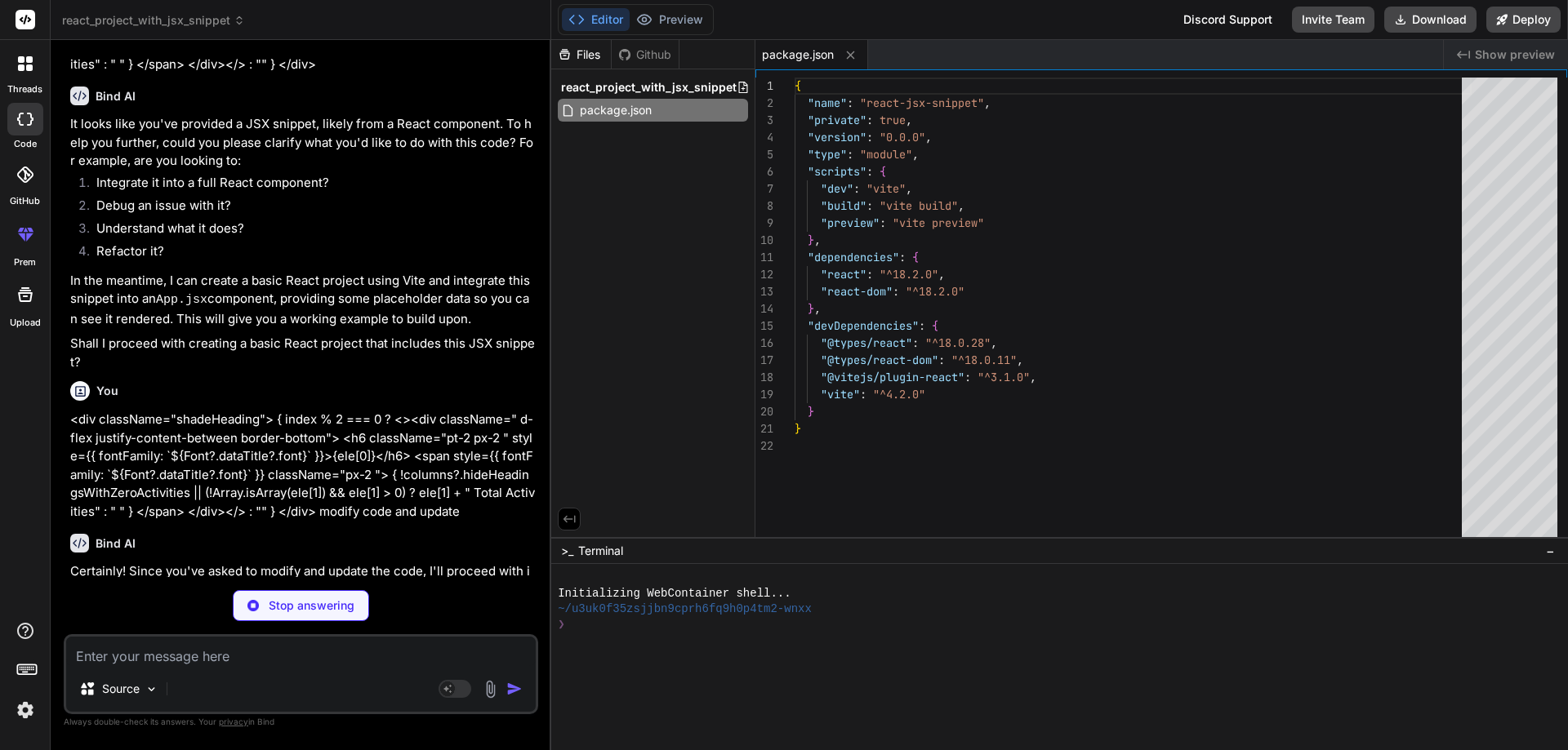
type textarea "x"
type textarea "<script type="module" src="/src/main.jsx"></script> </body> </html>"
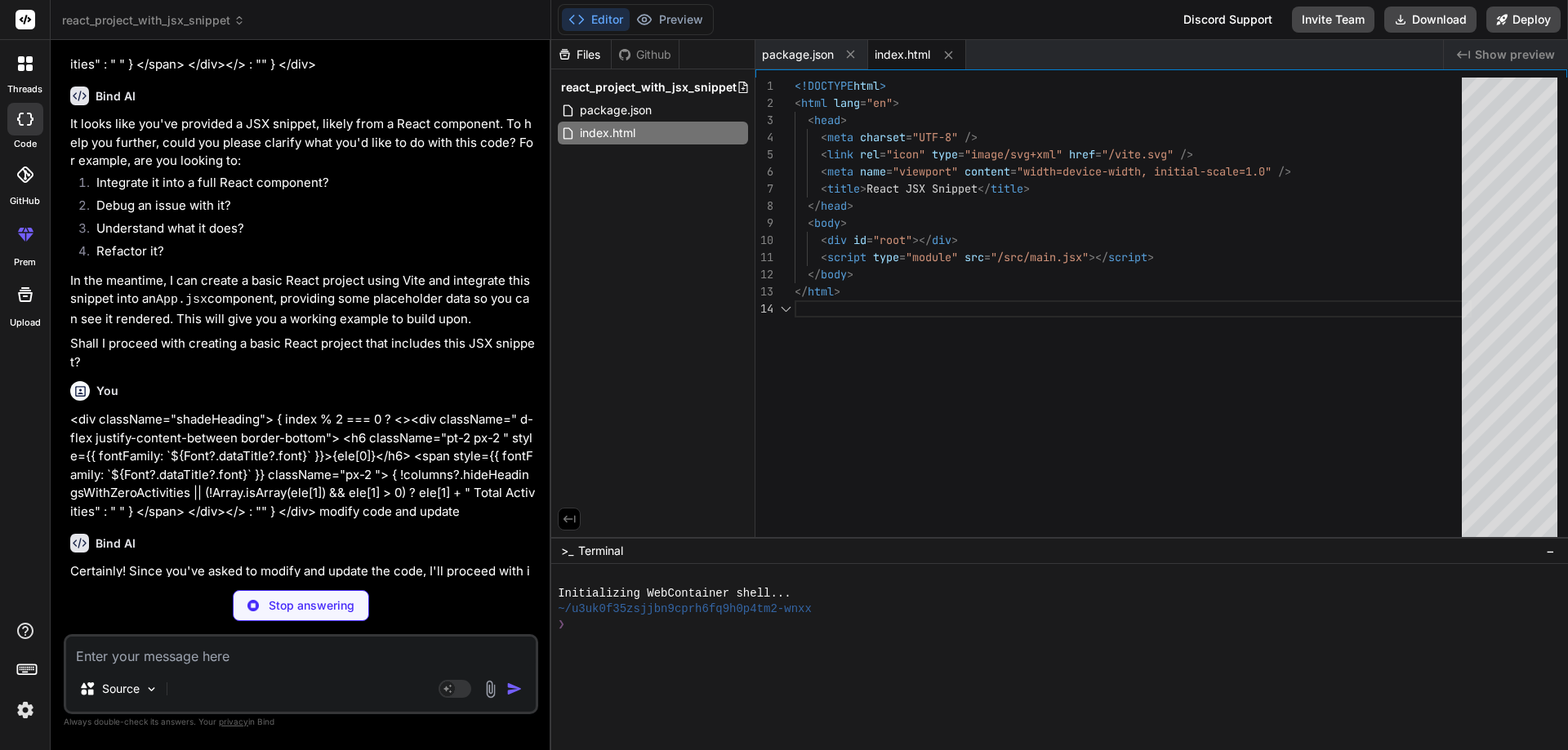
type textarea "x"
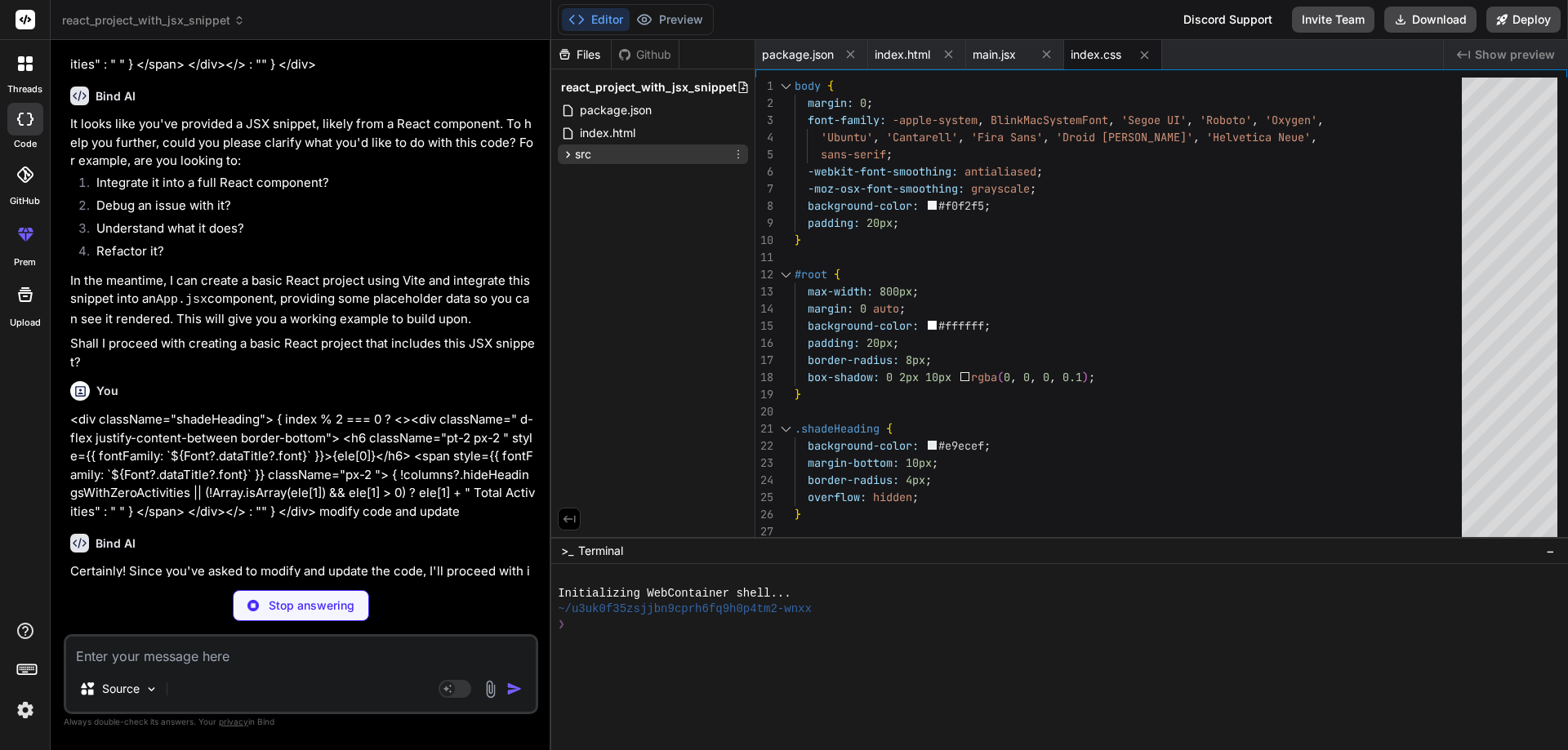
click at [578, 157] on span "src" at bounding box center [583, 155] width 17 height 17
type textarea "x"
type textarea "))} </div> ); } export default App;"
click at [610, 175] on div "Files Github react_project_with_jsx_snippet package.json index.html src main.js…" at bounding box center [1060, 395] width 1017 height 710
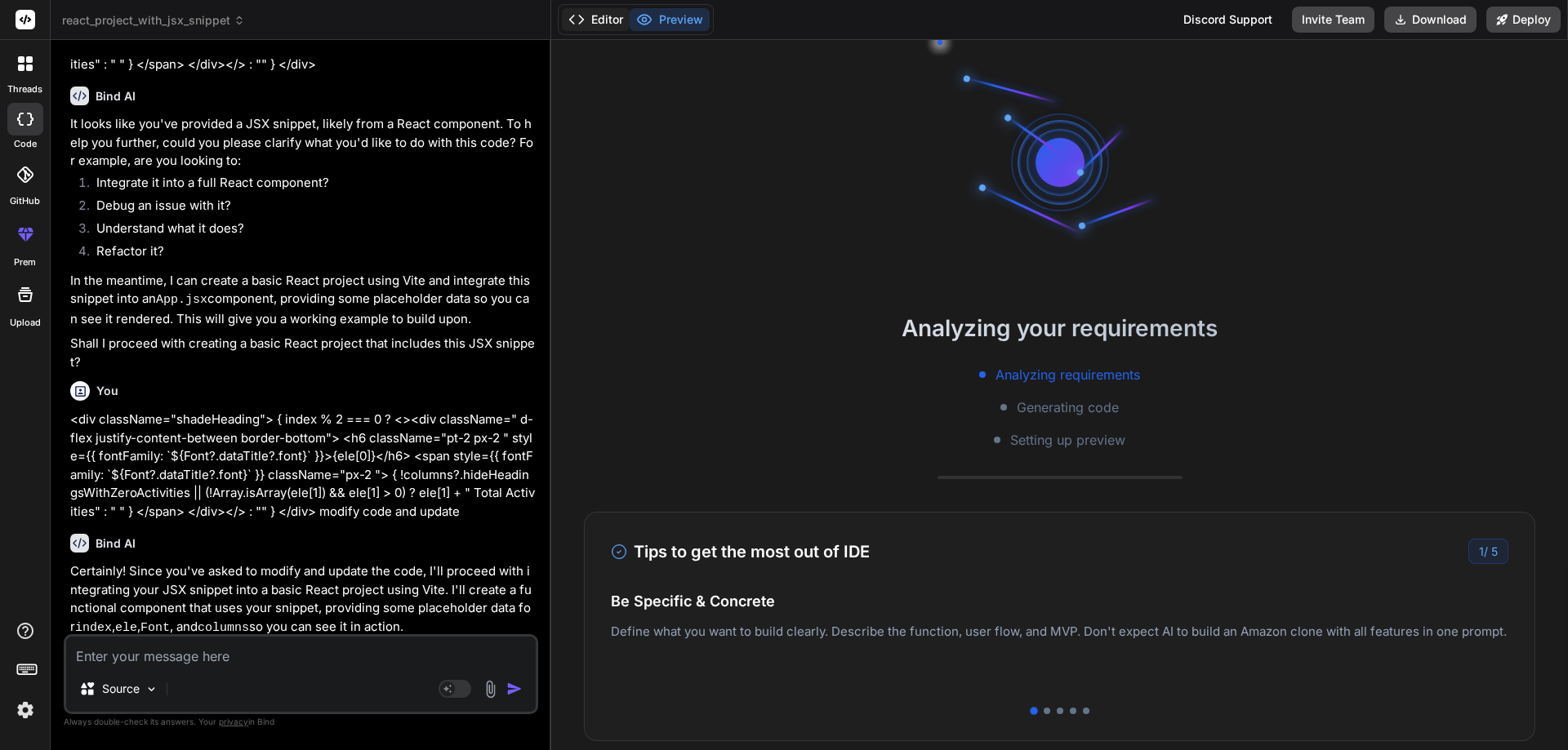
click at [599, 21] on button "Editor" at bounding box center [596, 20] width 68 height 23
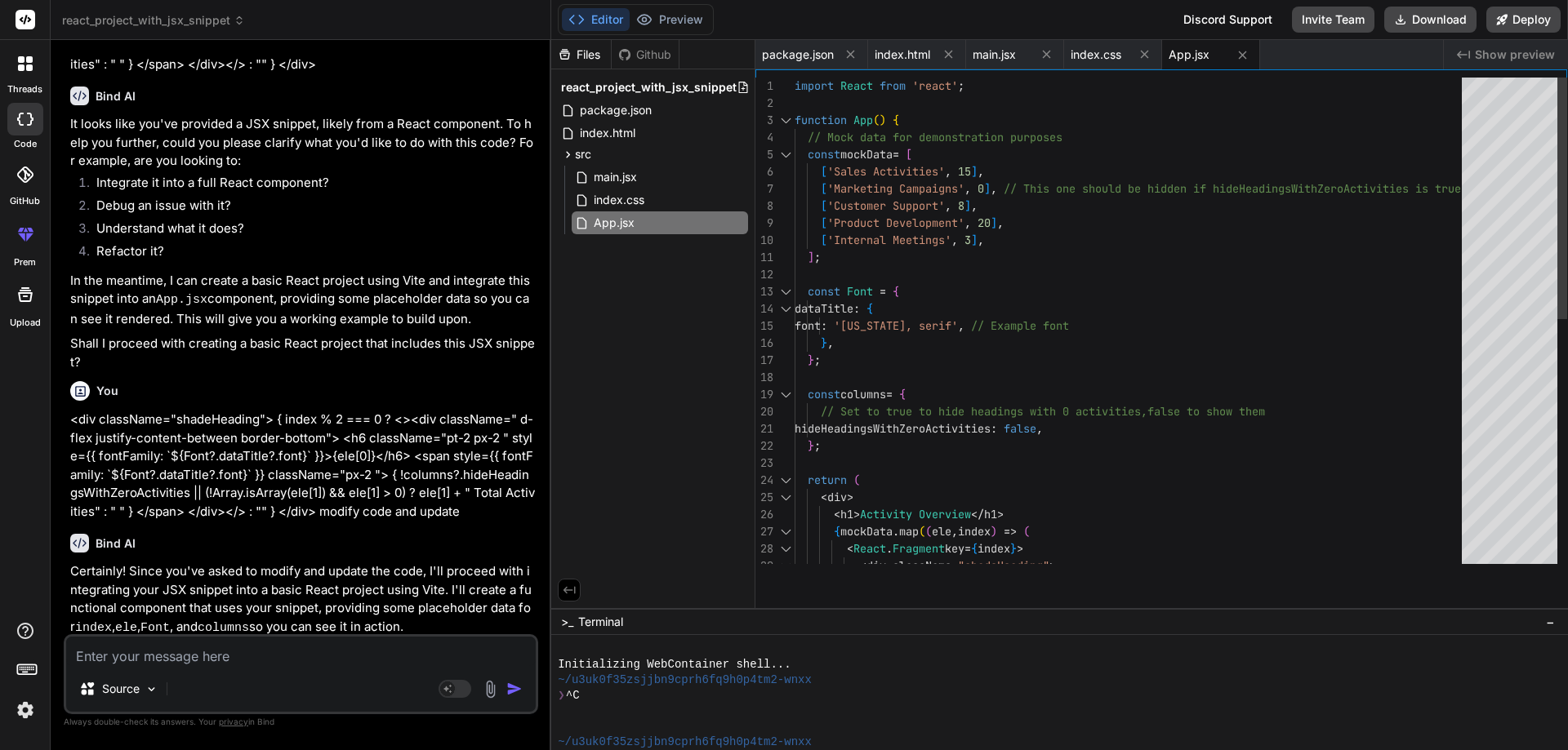
drag, startPoint x: 1101, startPoint y: 538, endPoint x: 1132, endPoint y: 782, distance: 246.0
click at [1132, 749] on html "threads code GitHub prem Upload react_project_with_jsx_snippet Created with Pix…" at bounding box center [784, 375] width 1568 height 750
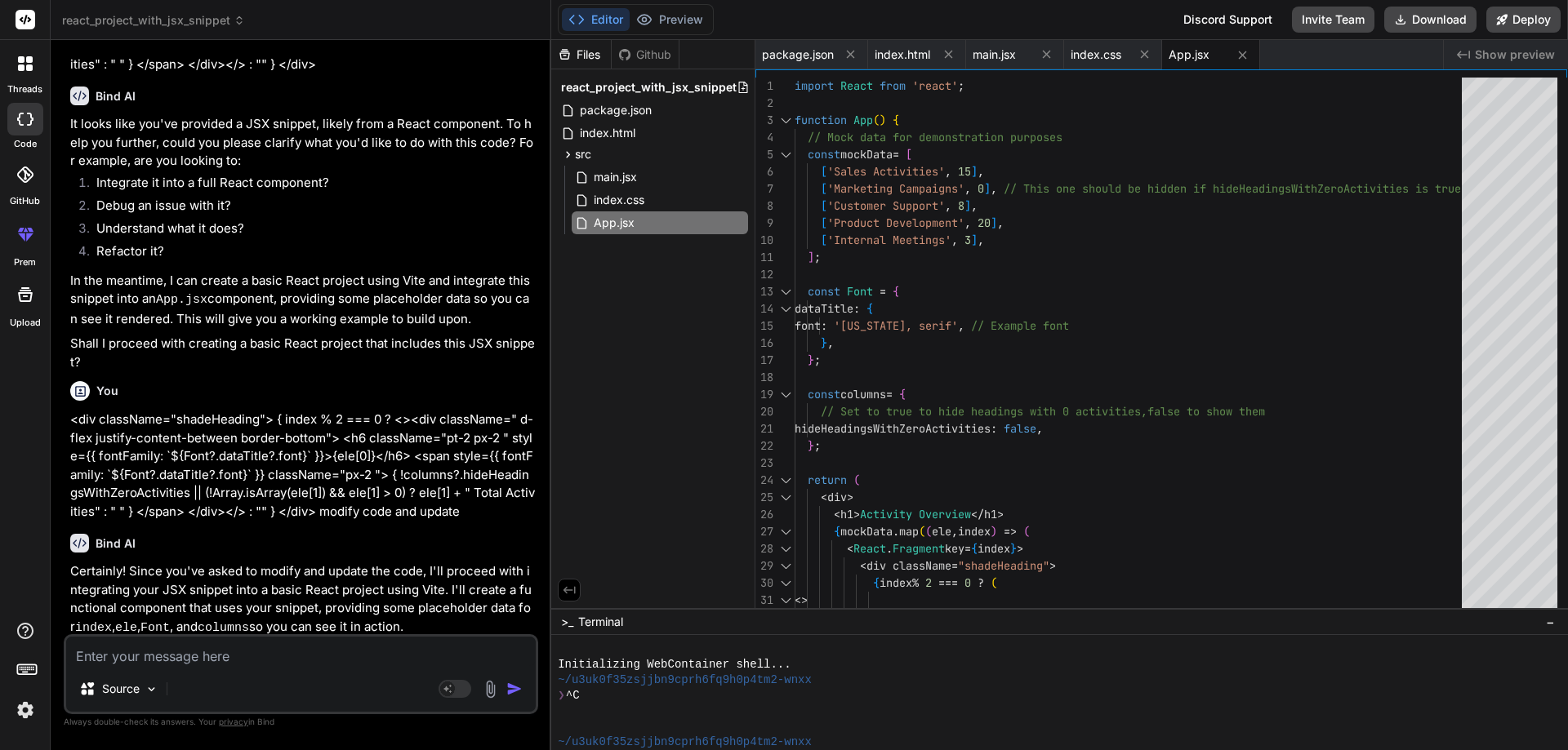
scroll to position [46, 0]
drag, startPoint x: 1093, startPoint y: 608, endPoint x: 1103, endPoint y: 771, distance: 163.3
click at [1103, 749] on html "threads code GitHub prem Upload react_project_with_jsx_snippet Created with Pix…" at bounding box center [784, 375] width 1568 height 750
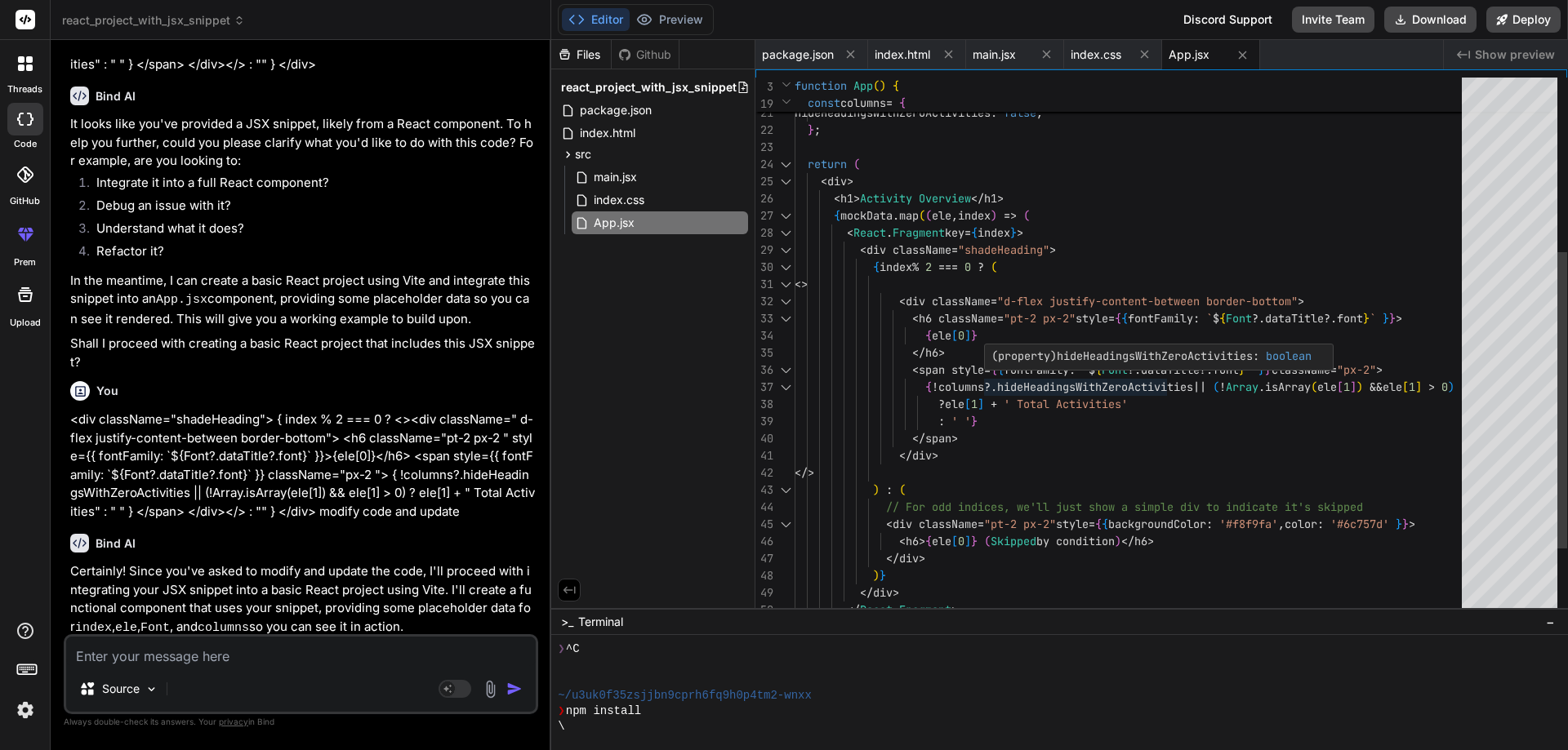
scroll to position [155, 0]
type textarea "x"
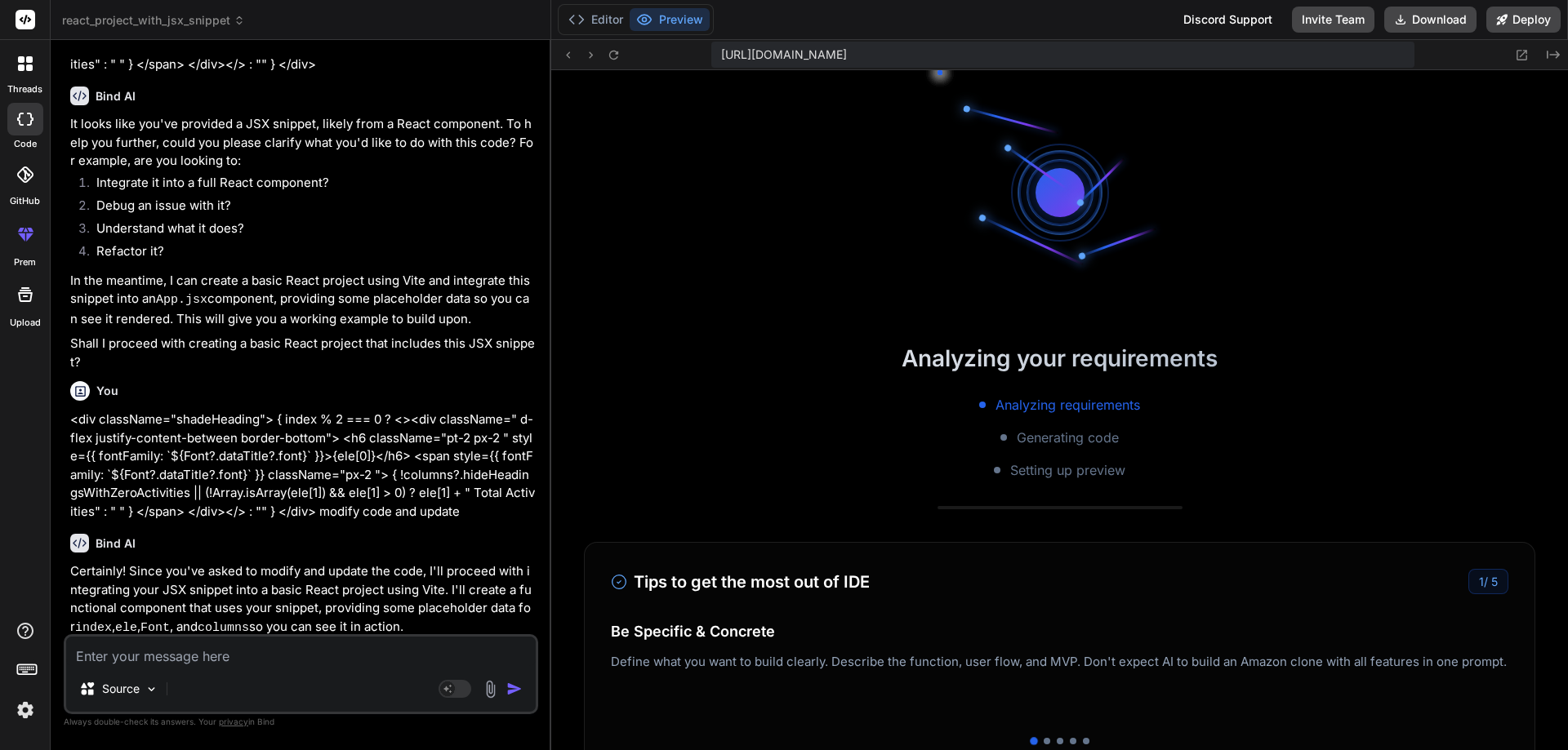
scroll to position [481, 0]
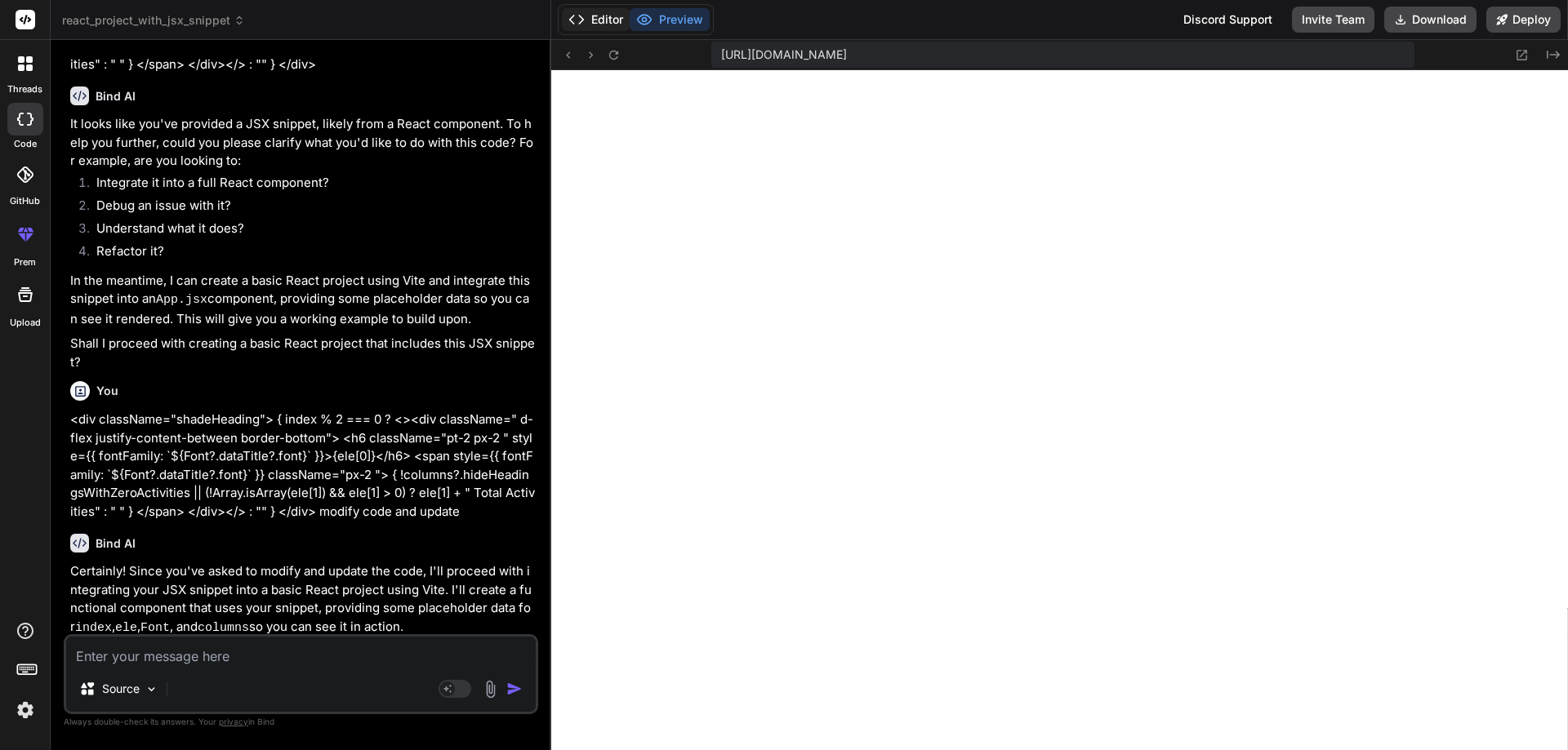
click at [586, 12] on button "Editor" at bounding box center [596, 20] width 68 height 23
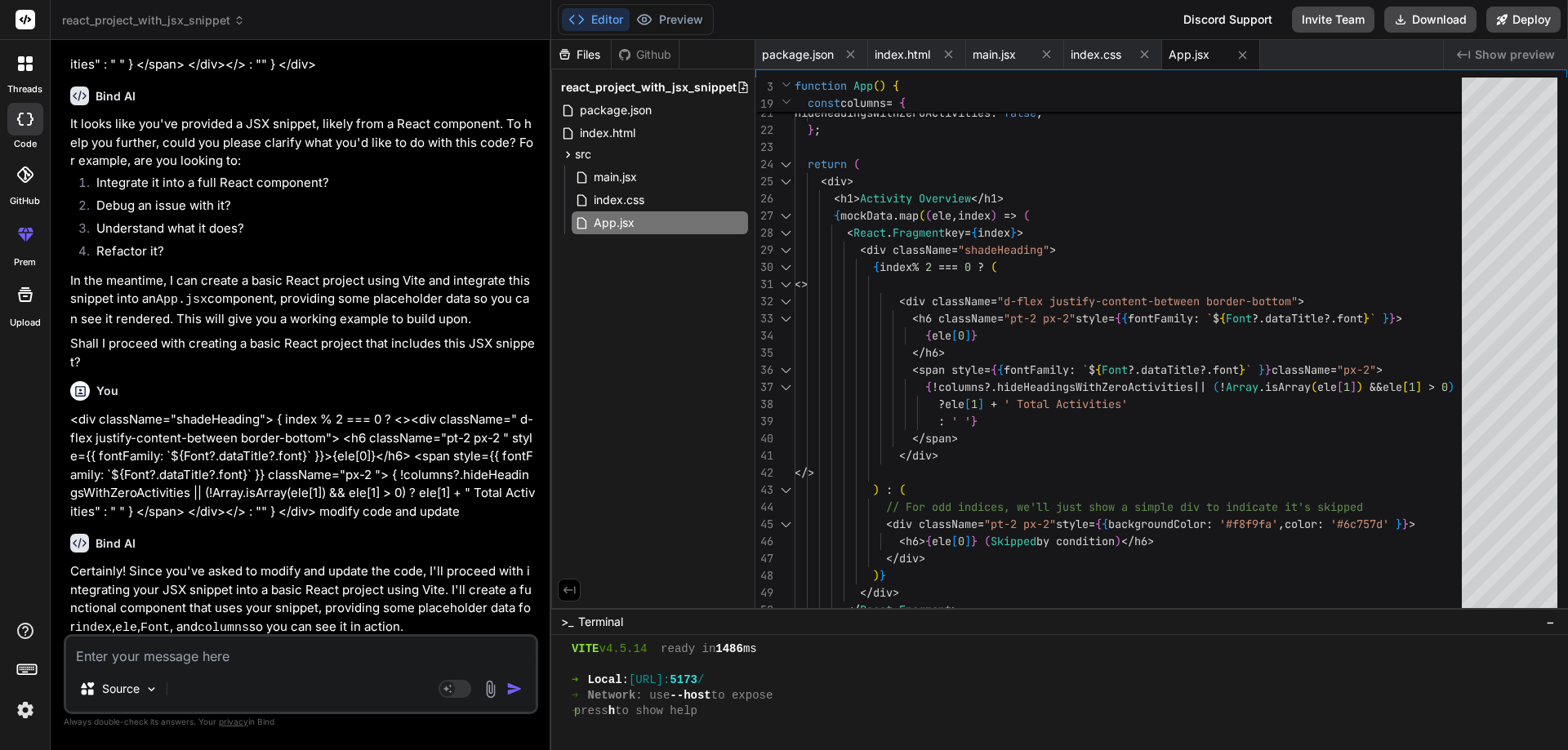
drag, startPoint x: 1065, startPoint y: 609, endPoint x: 1028, endPoint y: 757, distance: 152.6
click at [1028, 749] on html "threads code GitHub prem Upload react_project_with_jsx_snippet Created with Pix…" at bounding box center [784, 375] width 1568 height 750
drag, startPoint x: 836, startPoint y: 608, endPoint x: 815, endPoint y: 660, distance: 56.1
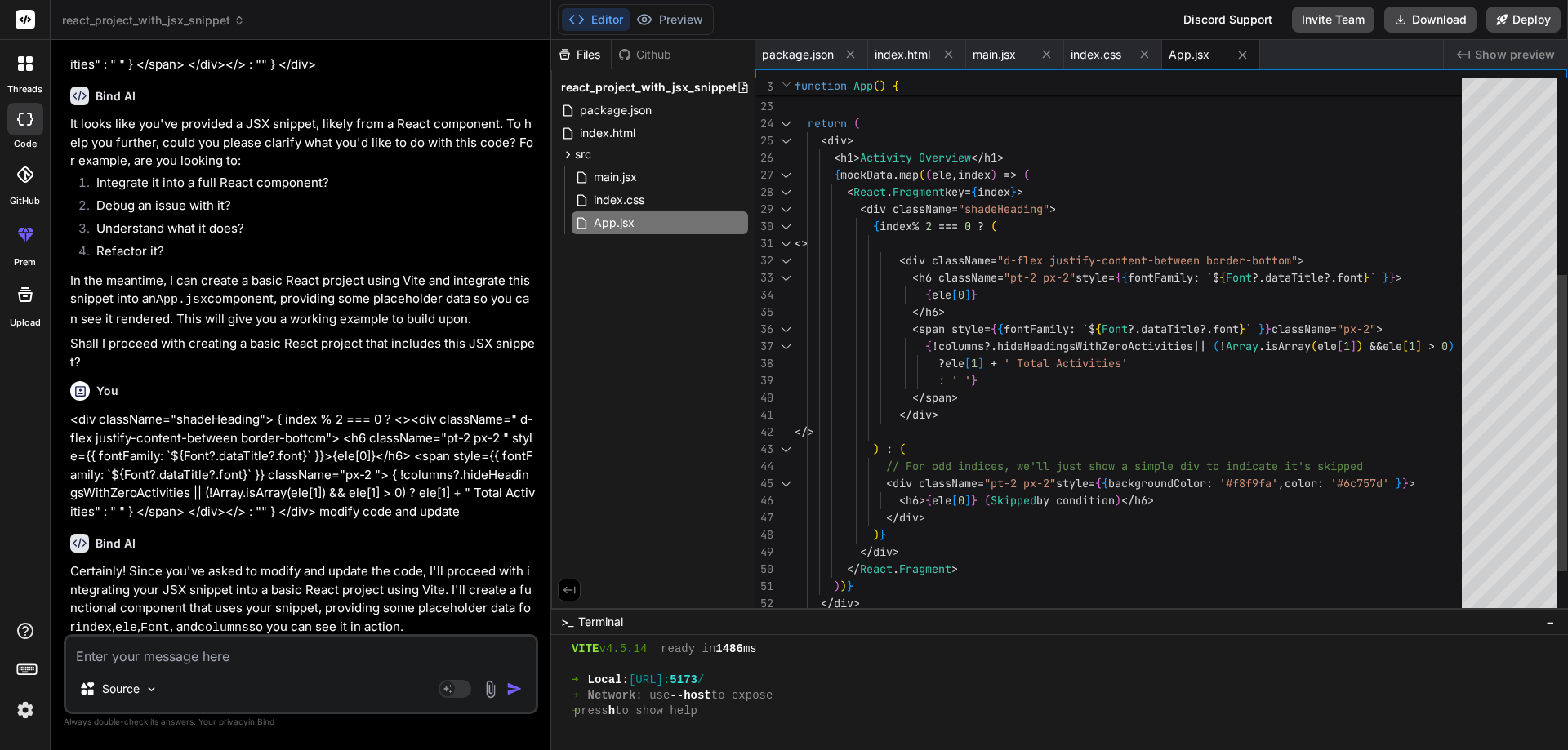
scroll to position [0, 0]
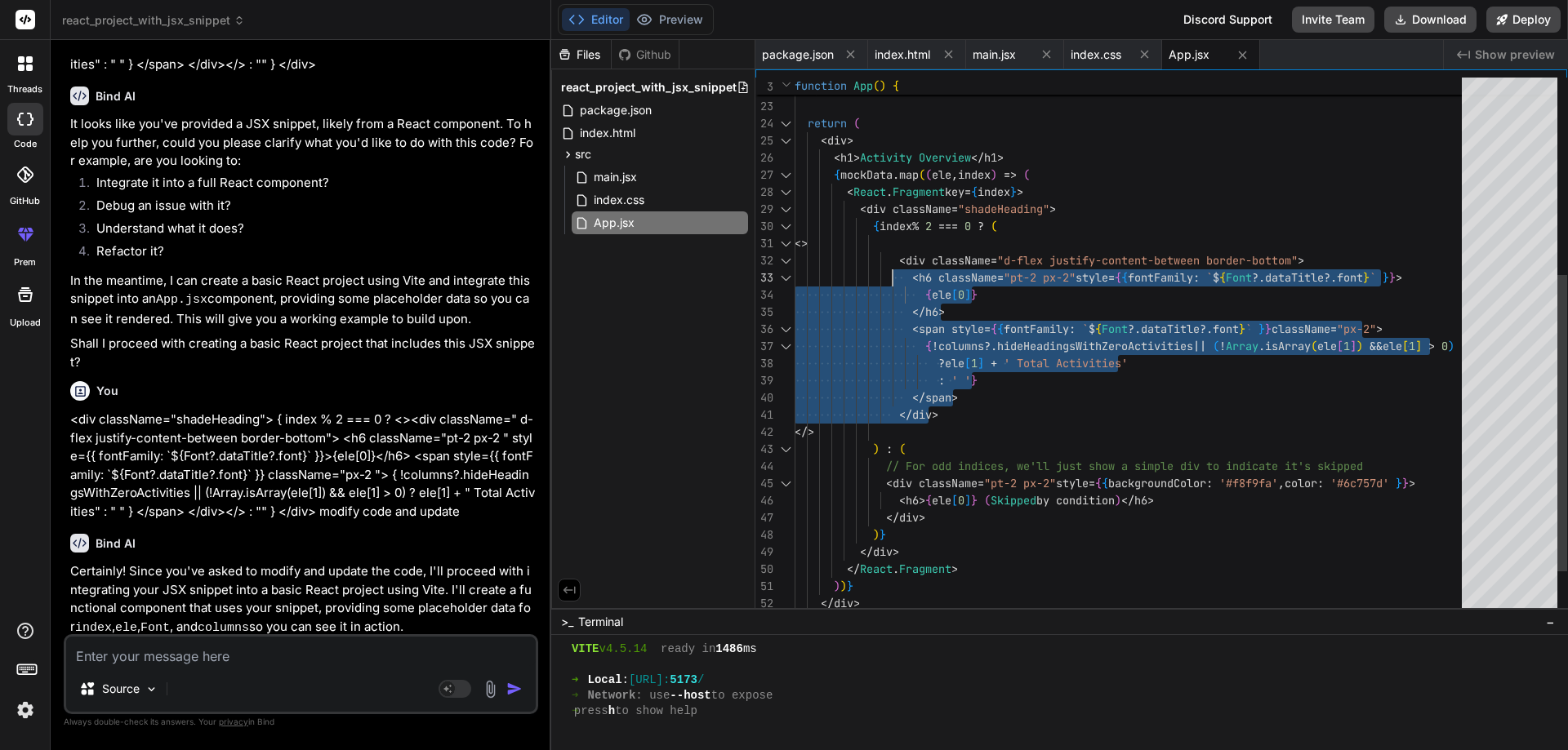
drag, startPoint x: 945, startPoint y: 412, endPoint x: 903, endPoint y: 262, distance: 155.8
click at [903, 262] on div "< h1 > Activity Overview </ h1 > { mockData . map ( ( ele , index ) => ( < Reac…" at bounding box center [1134, 209] width 678 height 977
click at [970, 414] on div "< h1 > Activity Overview </ h1 > { mockData . map ( ( ele , index ) => ( < Reac…" at bounding box center [1134, 209] width 678 height 977
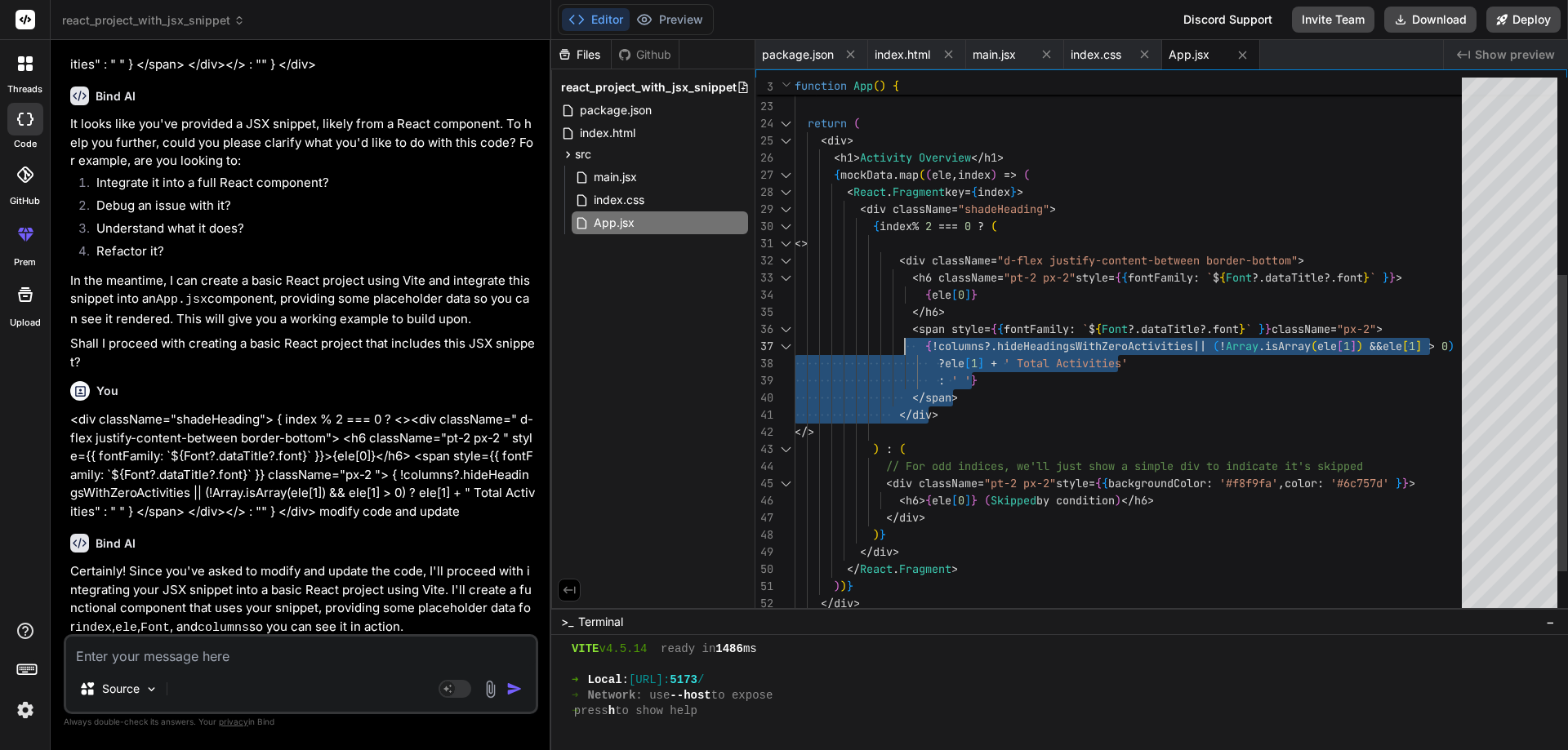
drag, startPoint x: 958, startPoint y: 413, endPoint x: 923, endPoint y: 336, distance: 84.6
click at [916, 334] on div "< h1 > Activity Overview </ h1 > { mockData . map ( ( ele , index ) => ( < Reac…" at bounding box center [1134, 209] width 678 height 977
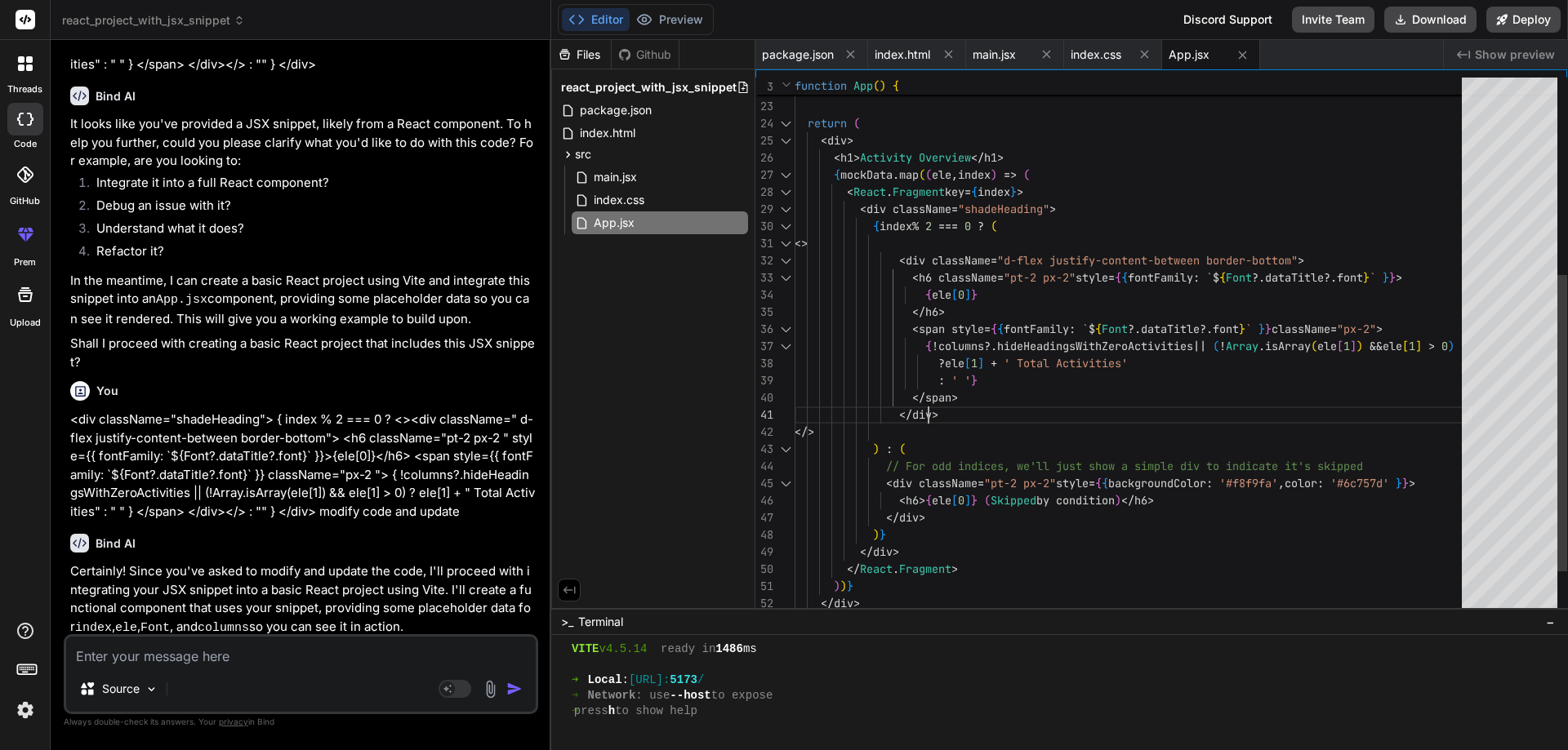
click at [949, 413] on div "< h1 > Activity Overview </ h1 > { mockData . map ( ( ele , index ) => ( < Reac…" at bounding box center [1134, 209] width 678 height 977
click at [948, 413] on div "< h1 > Activity Overview </ h1 > { mockData . map ( ( ele , index ) => ( < Reac…" at bounding box center [1134, 209] width 678 height 977
click at [919, 430] on div "< h1 > Activity Overview </ h1 > { mockData . map ( ( ele , index ) => ( < Reac…" at bounding box center [1134, 209] width 678 height 977
click at [952, 413] on div "< h1 > Activity Overview </ h1 > { mockData . map ( ( ele , index ) => ( < Reac…" at bounding box center [1134, 209] width 678 height 977
click at [910, 429] on div "< h1 > Activity Overview </ h1 > { mockData . map ( ( ele , index ) => ( < Reac…" at bounding box center [1134, 209] width 678 height 977
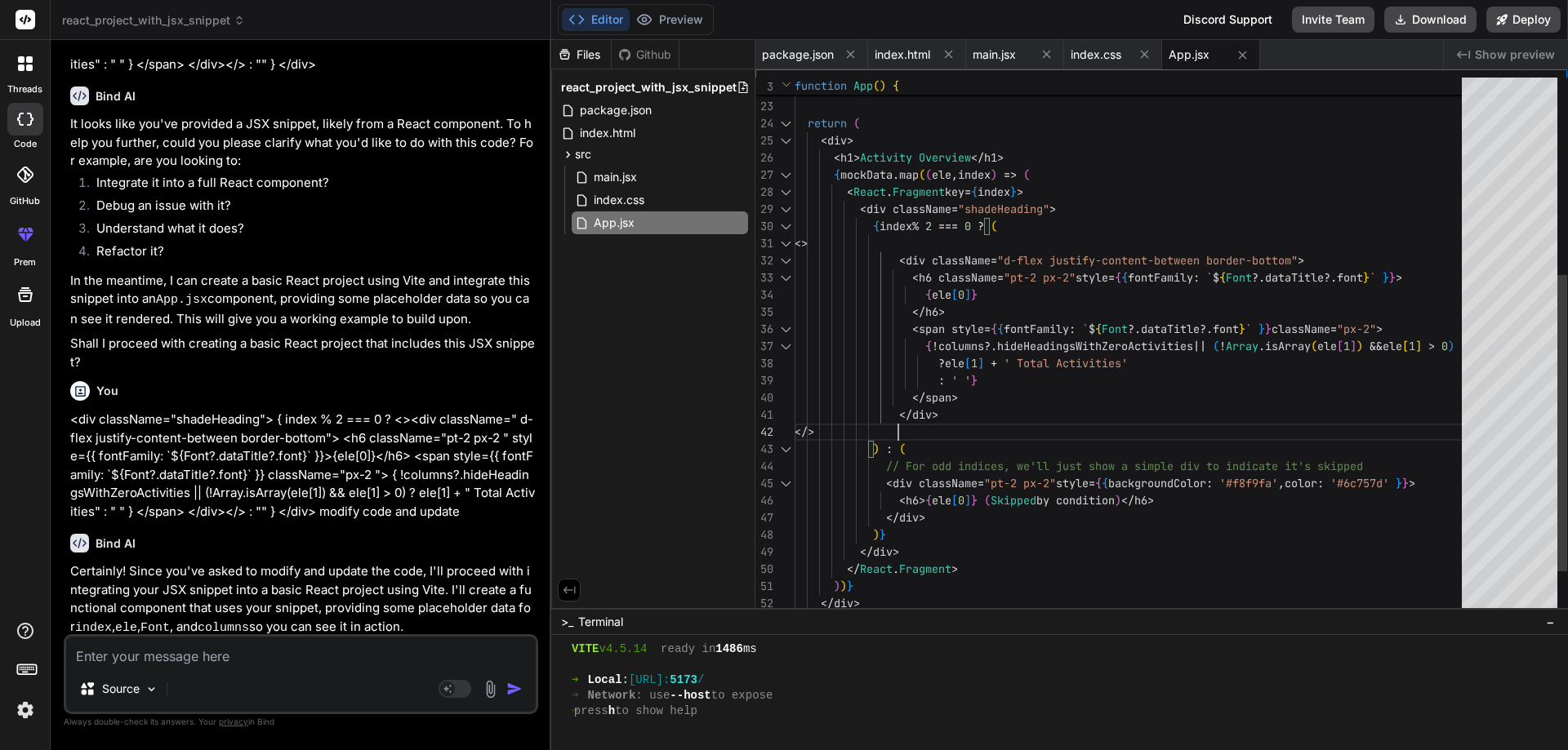
click at [937, 417] on div "< h1 > Activity Overview </ h1 > { mockData . map ( ( ele , index ) => ( < Reac…" at bounding box center [1134, 209] width 678 height 977
type textarea "<> <div className="d-flex justify-content-between border-bottom"> <h6 className…"
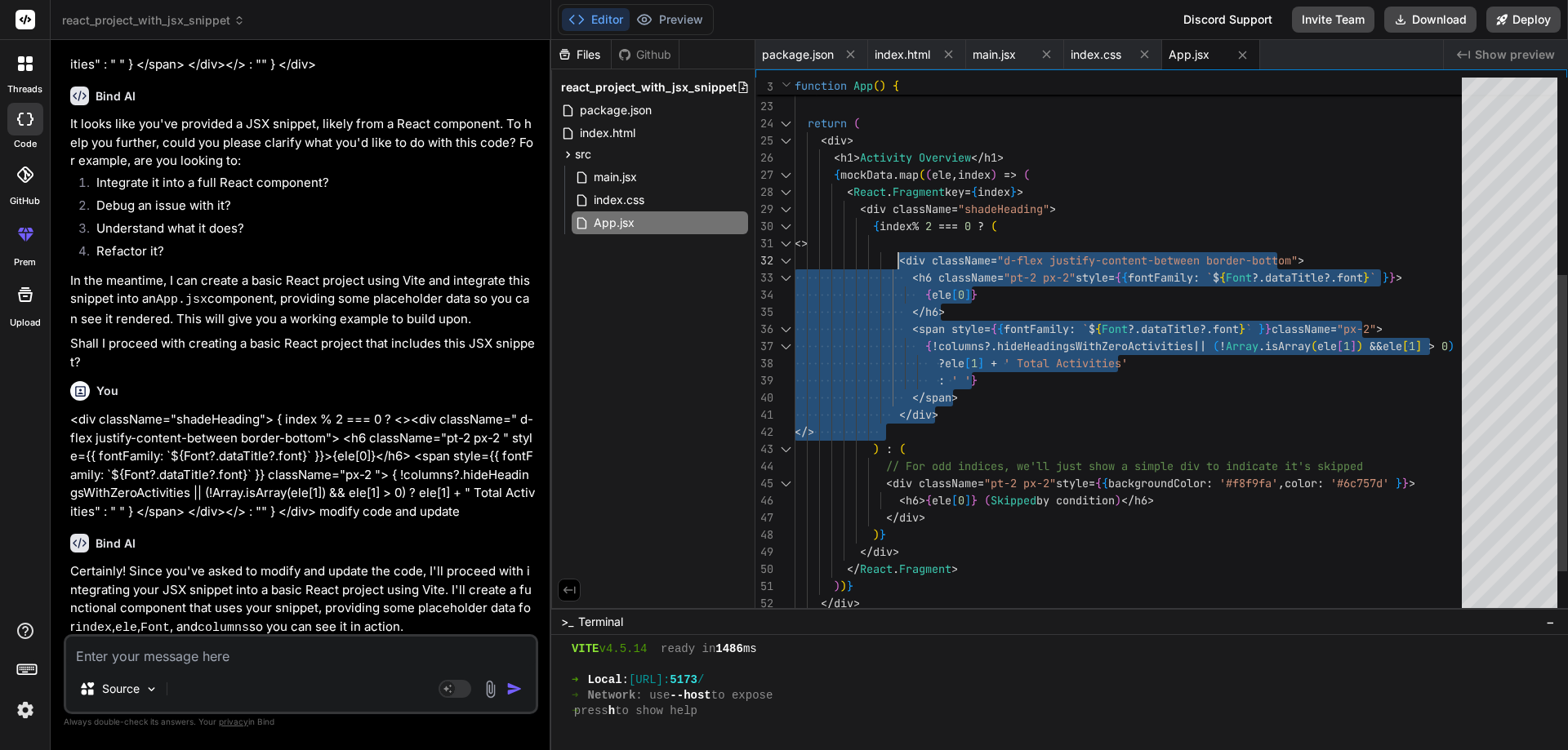
drag, startPoint x: 887, startPoint y: 433, endPoint x: 899, endPoint y: 256, distance: 177.4
click at [899, 256] on div "< h1 > Activity Overview </ h1 > { mockData . map ( ( ele , index ) => ( < Reac…" at bounding box center [1134, 209] width 678 height 977
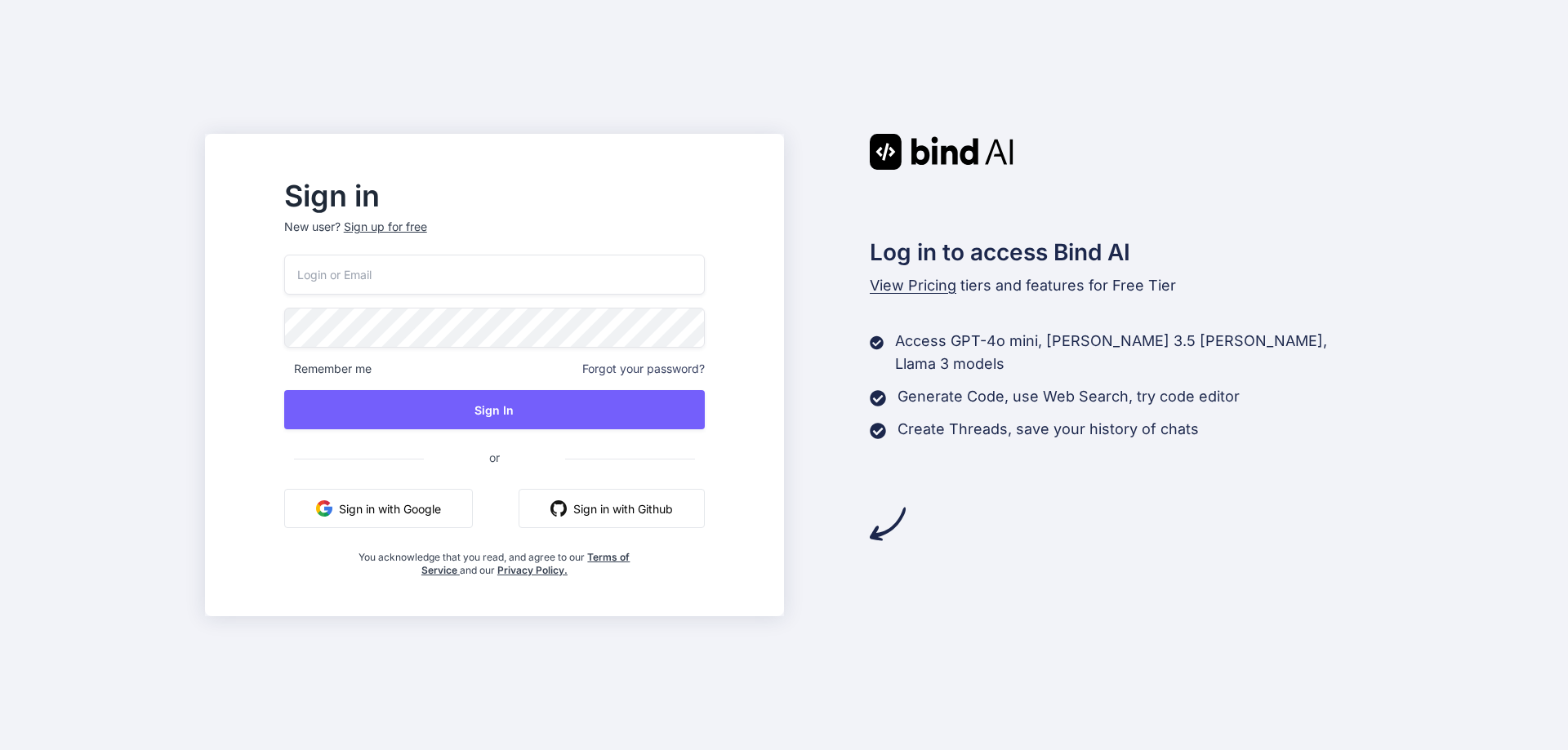
click at [458, 285] on input "email" at bounding box center [495, 275] width 421 height 40
type input "[EMAIL_ADDRESS][DOMAIN_NAME]"
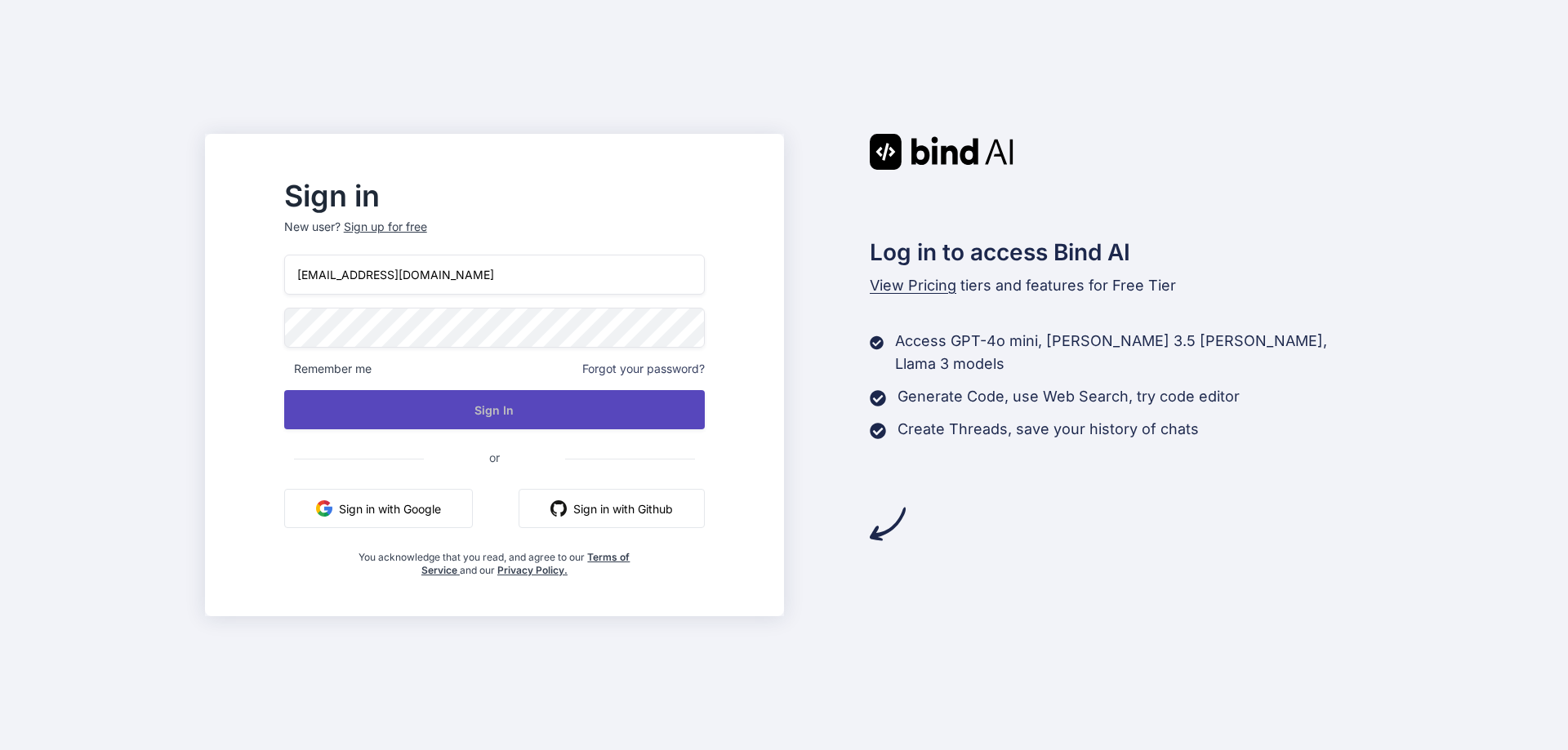
click at [531, 400] on button "Sign In" at bounding box center [495, 409] width 421 height 39
